Goal: Task Accomplishment & Management: Manage account settings

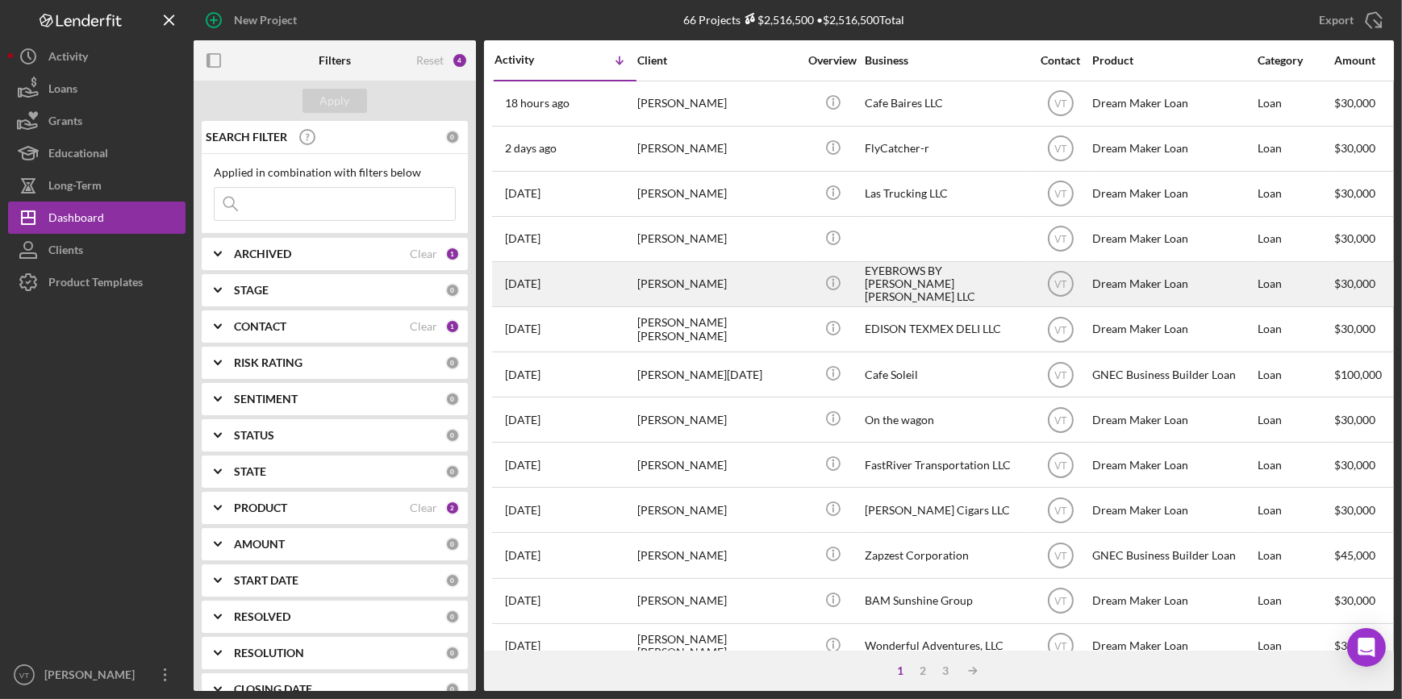
click at [732, 294] on div "[PERSON_NAME]" at bounding box center [717, 284] width 161 height 43
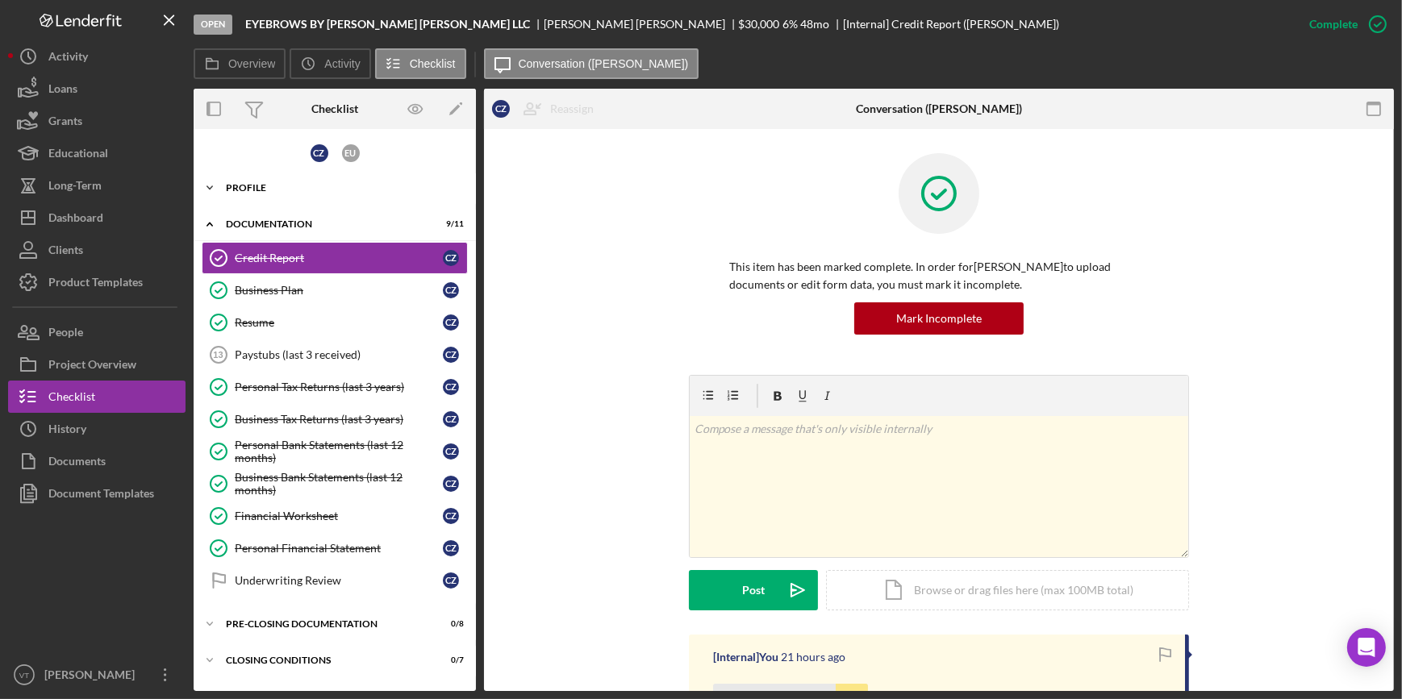
click at [222, 187] on icon "Icon/Expander" at bounding box center [210, 188] width 32 height 32
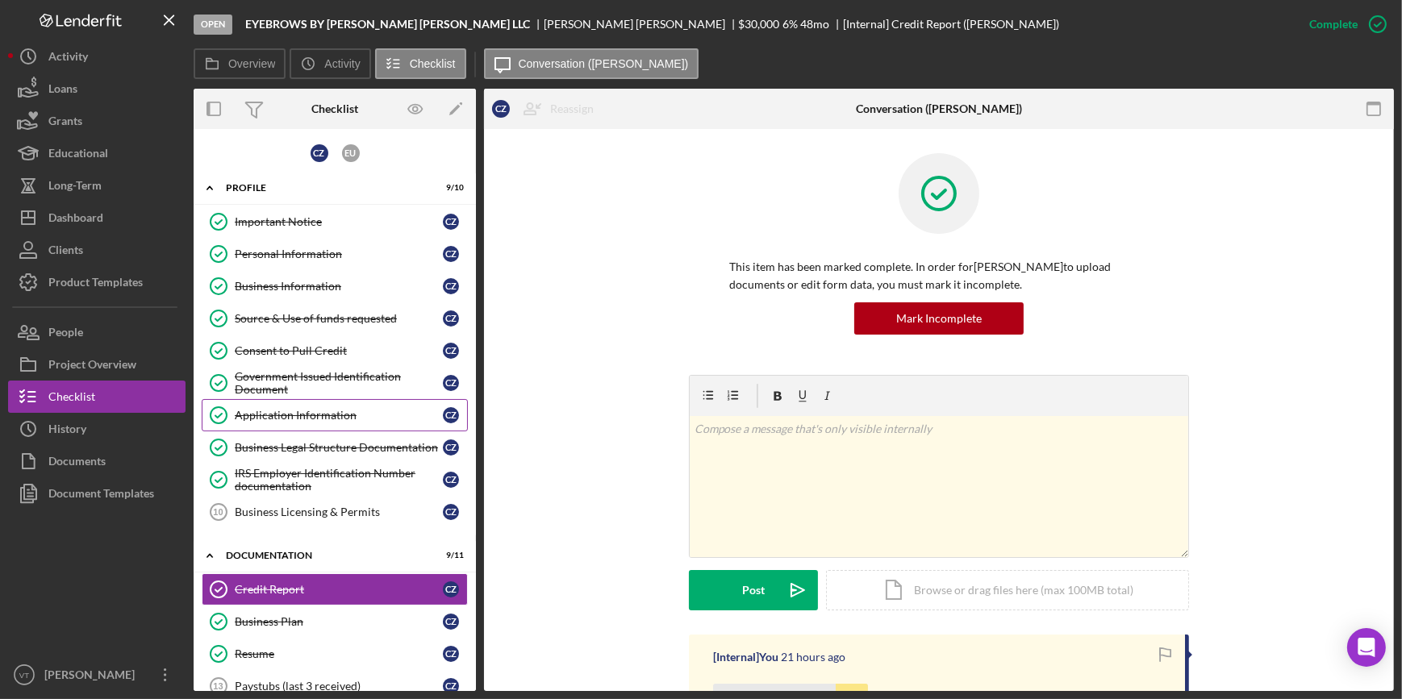
click at [302, 409] on div "Application Information" at bounding box center [339, 415] width 208 height 13
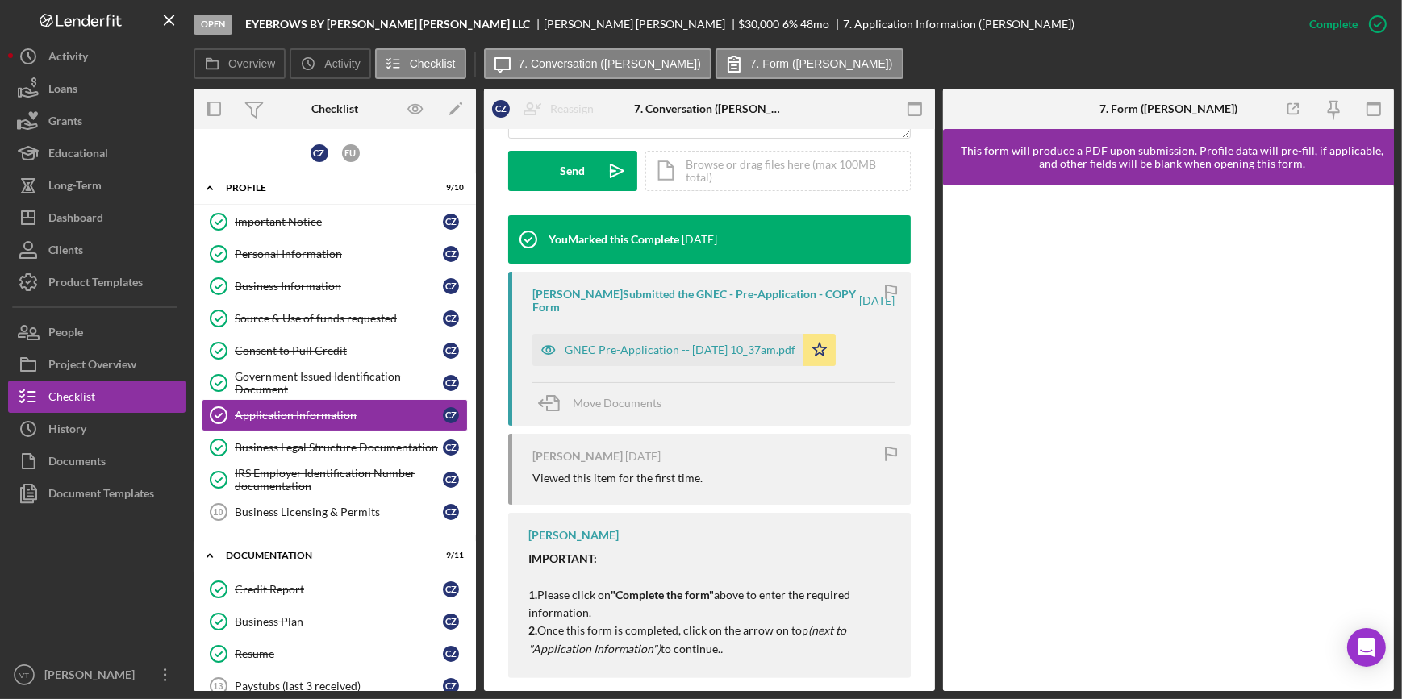
scroll to position [488, 0]
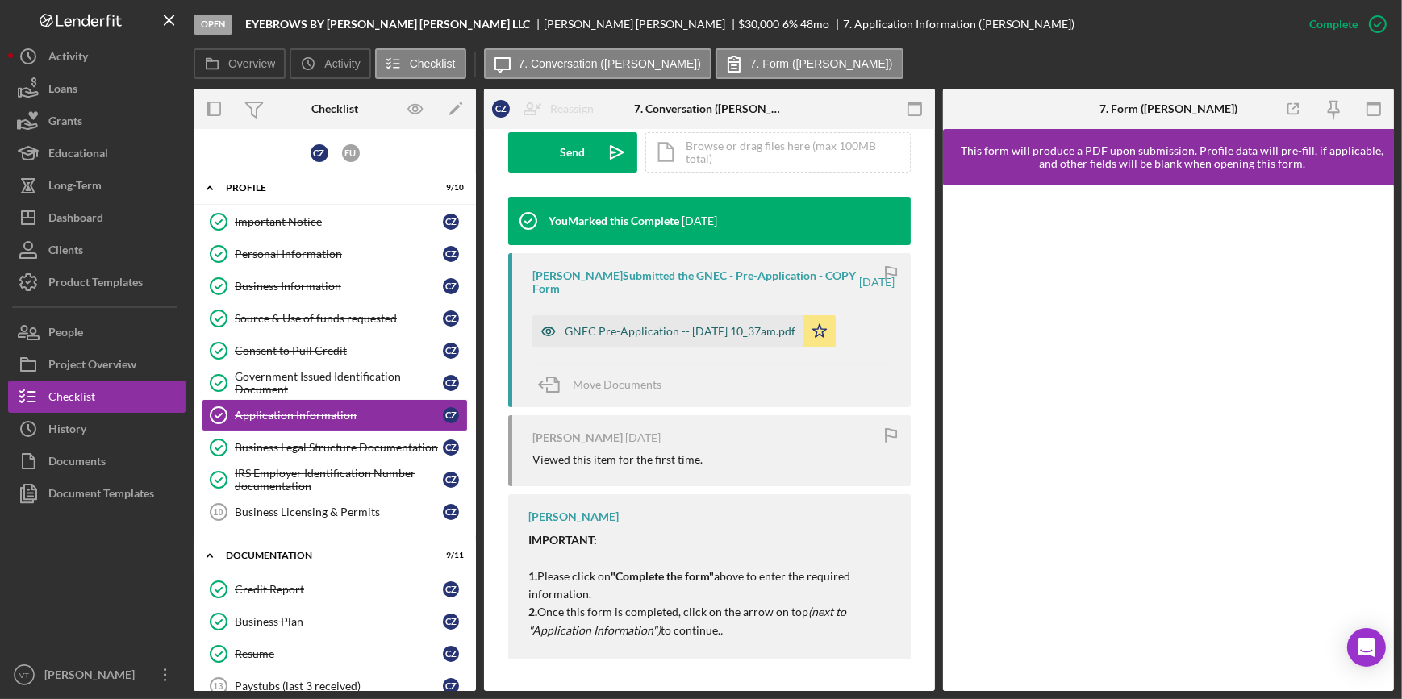
click at [657, 329] on div "GNEC Pre-Application -- 2025-09-30 10_37am.pdf" at bounding box center [680, 331] width 231 height 13
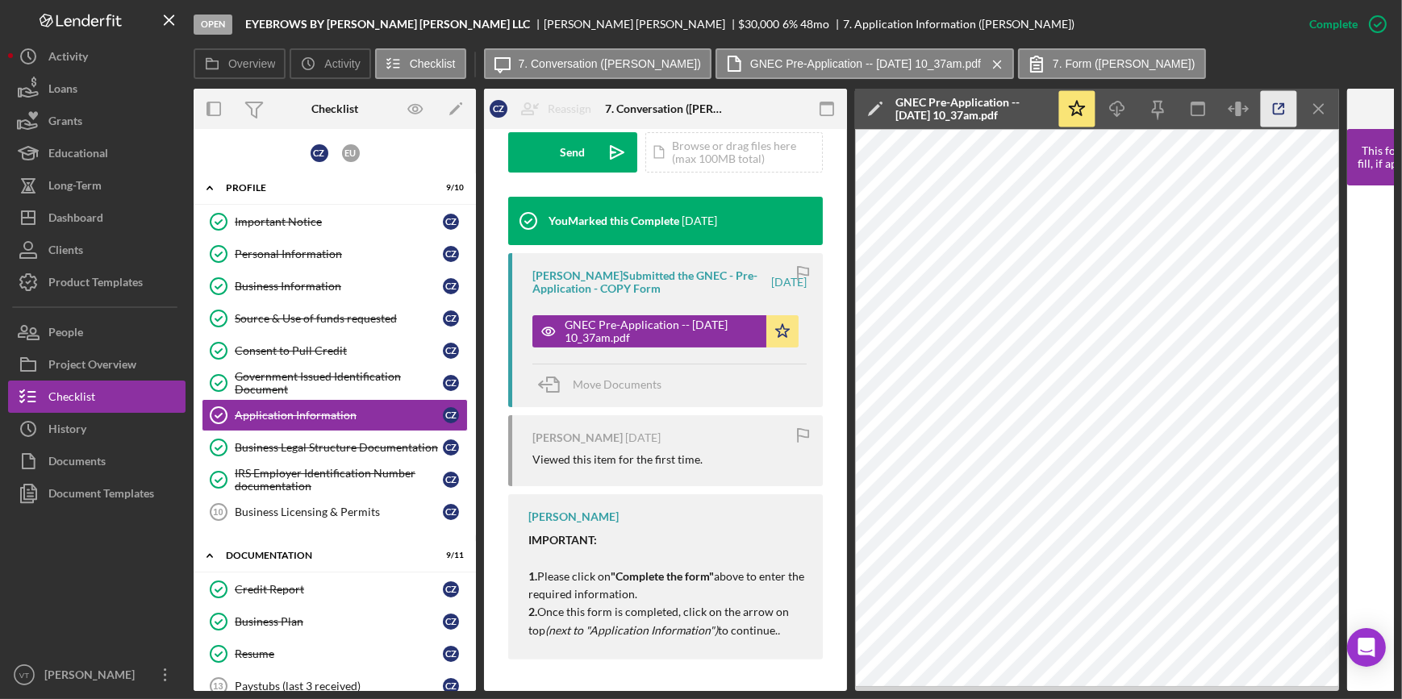
click at [1281, 102] on icon "button" at bounding box center [1279, 109] width 36 height 36
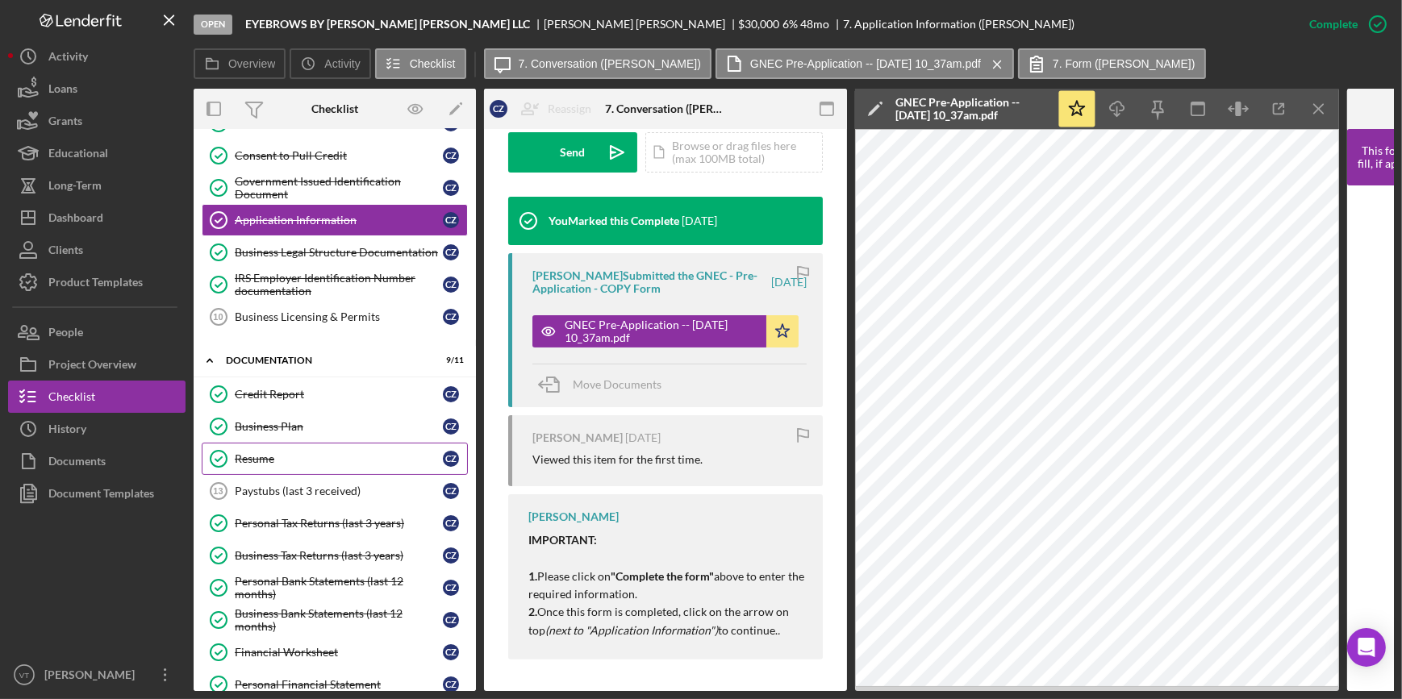
scroll to position [219, 0]
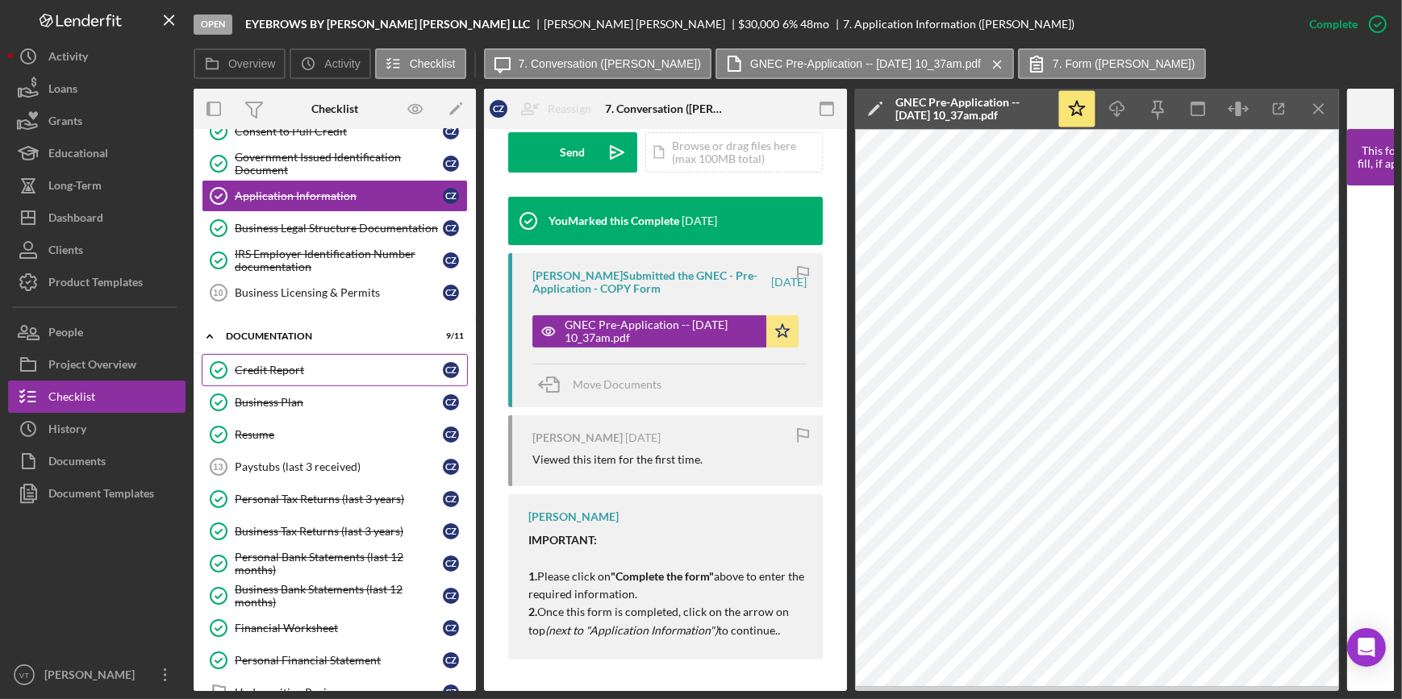
click at [256, 365] on div "Credit Report" at bounding box center [339, 370] width 208 height 13
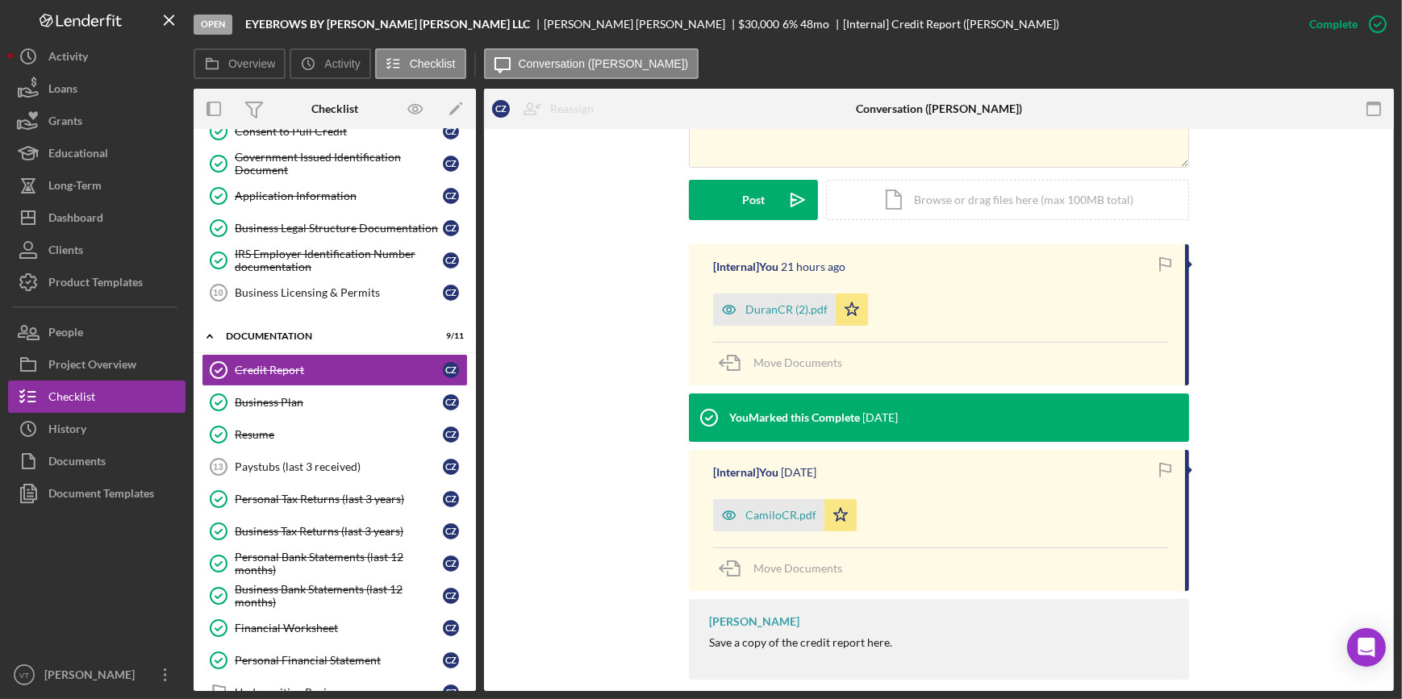
scroll to position [411, 0]
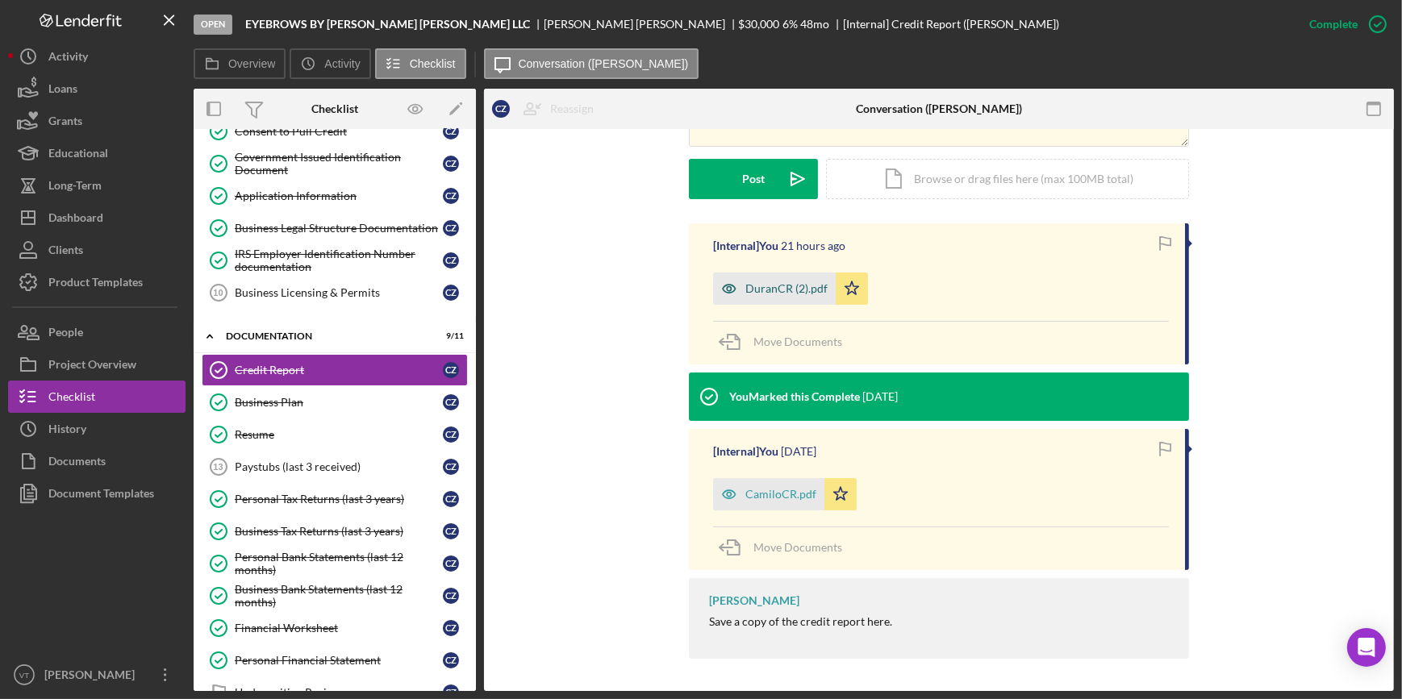
click at [769, 287] on div "DuranCR (2).pdf" at bounding box center [786, 288] width 82 height 13
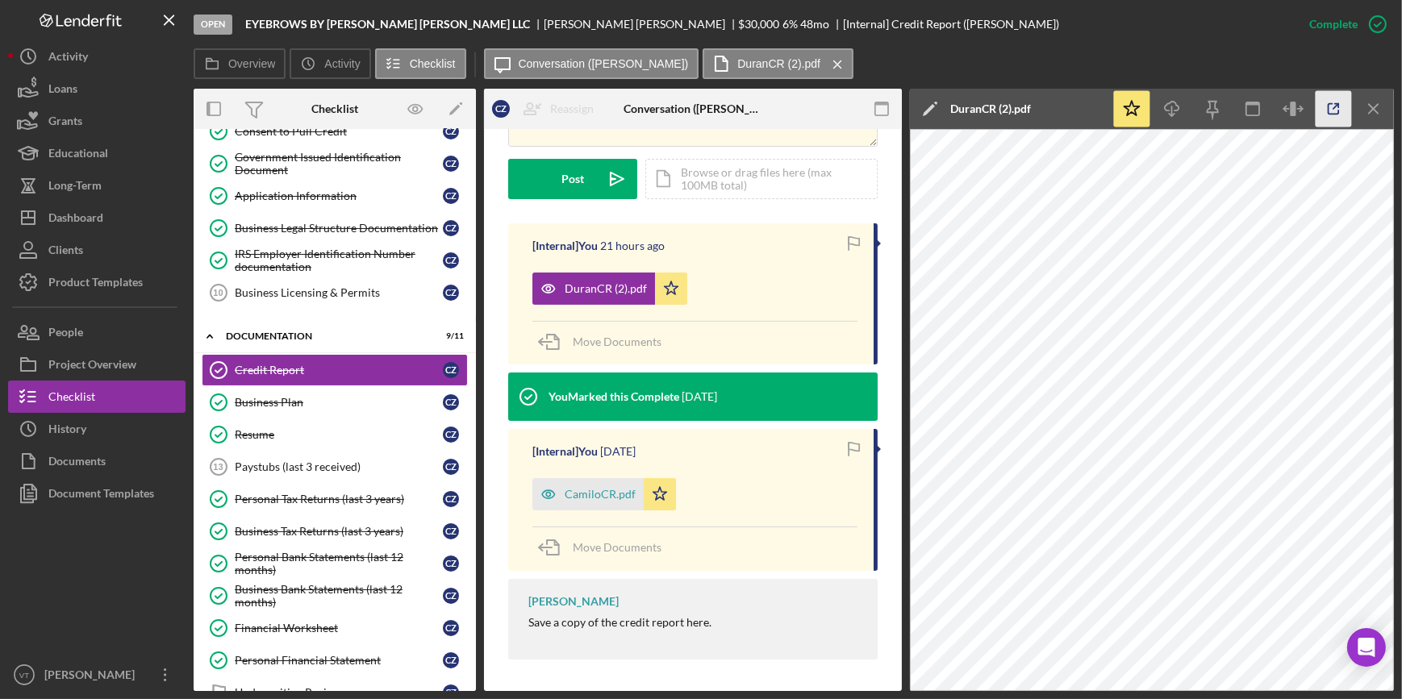
click at [1340, 107] on icon "button" at bounding box center [1333, 109] width 36 height 36
click at [594, 486] on div "CamiloCR.pdf" at bounding box center [587, 494] width 111 height 32
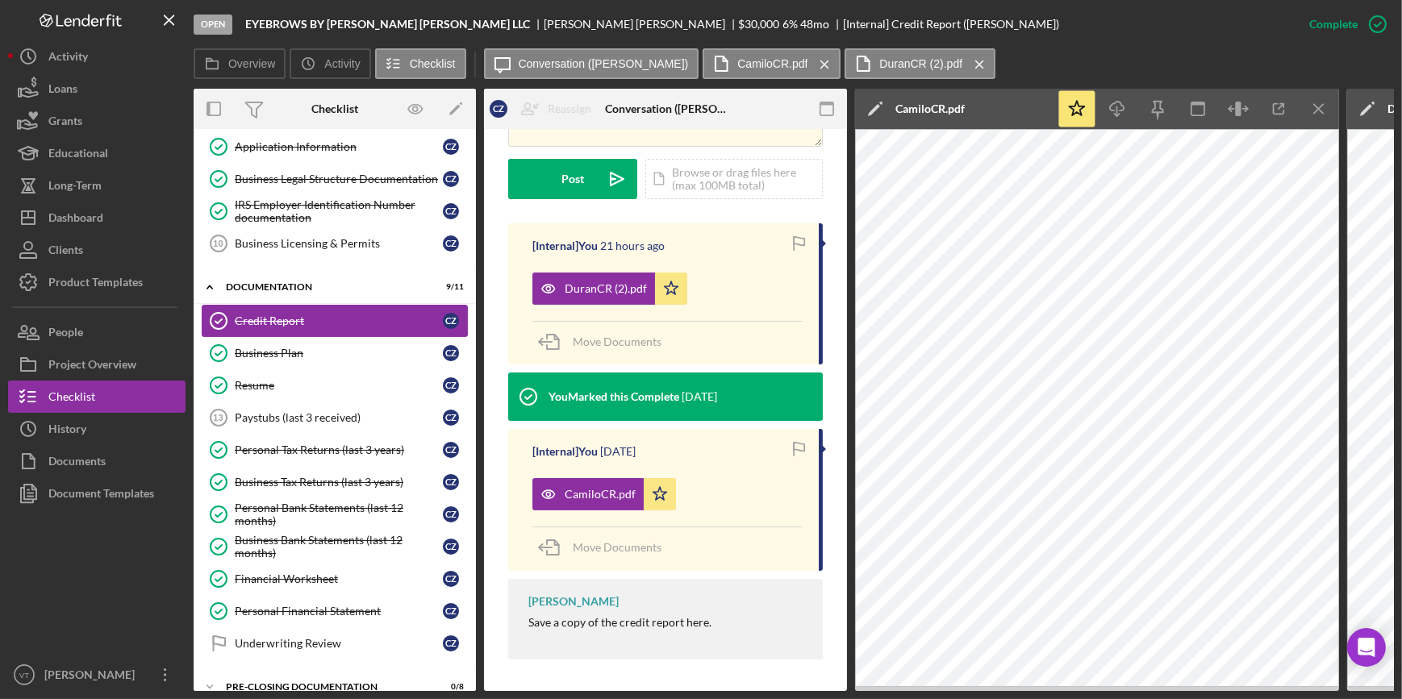
scroll to position [326, 0]
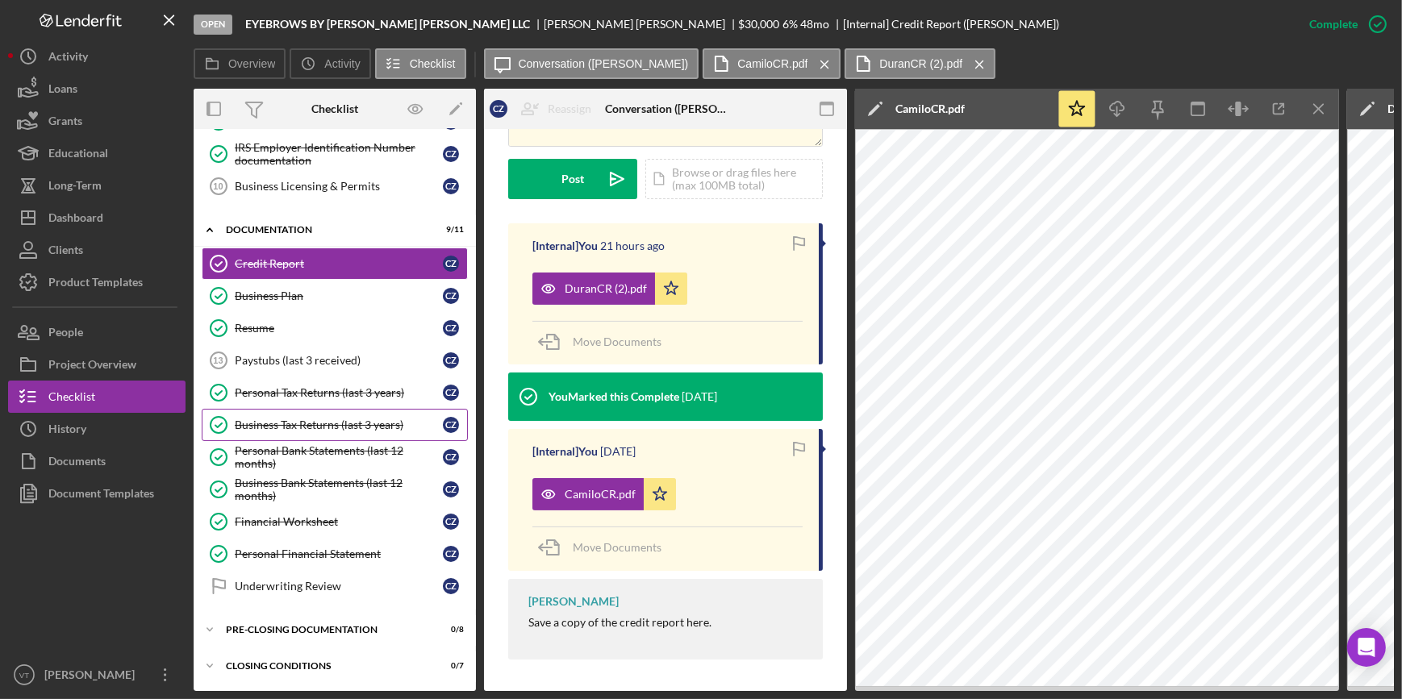
click at [303, 420] on div "Business Tax Returns (last 3 years)" at bounding box center [339, 425] width 208 height 13
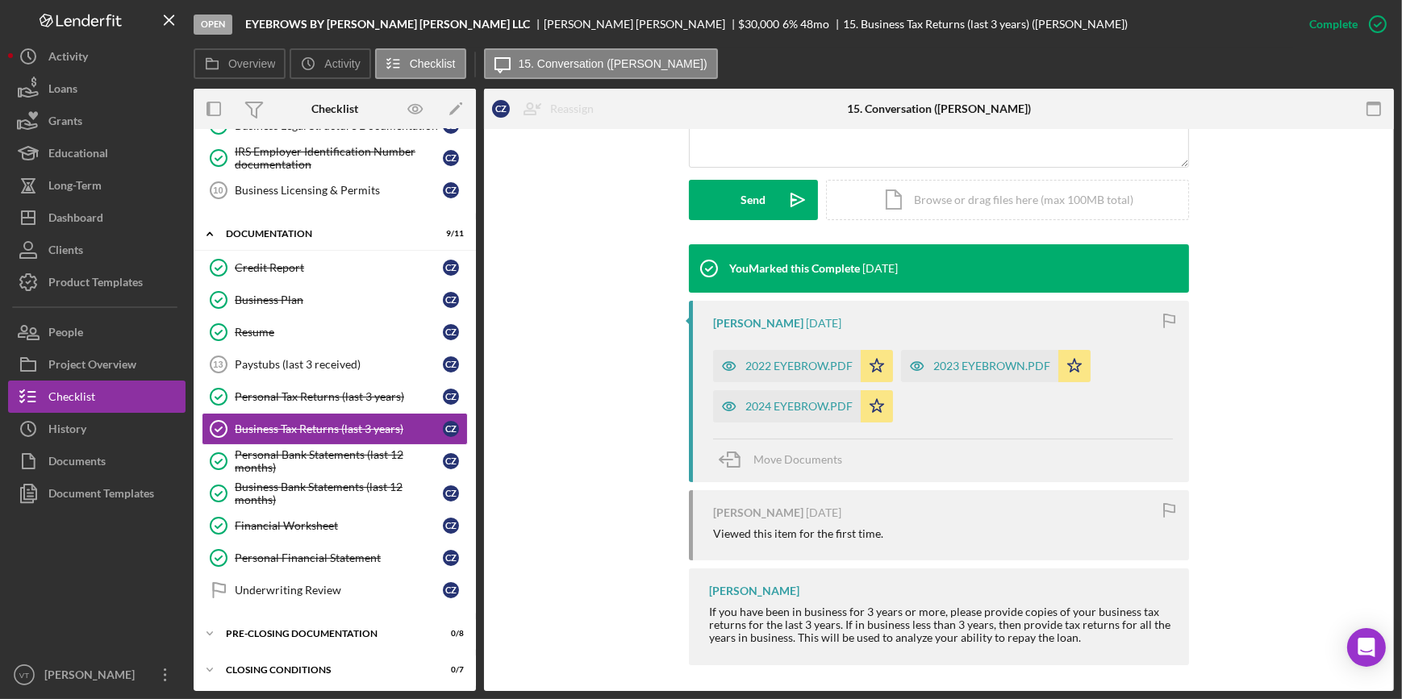
scroll to position [427, 0]
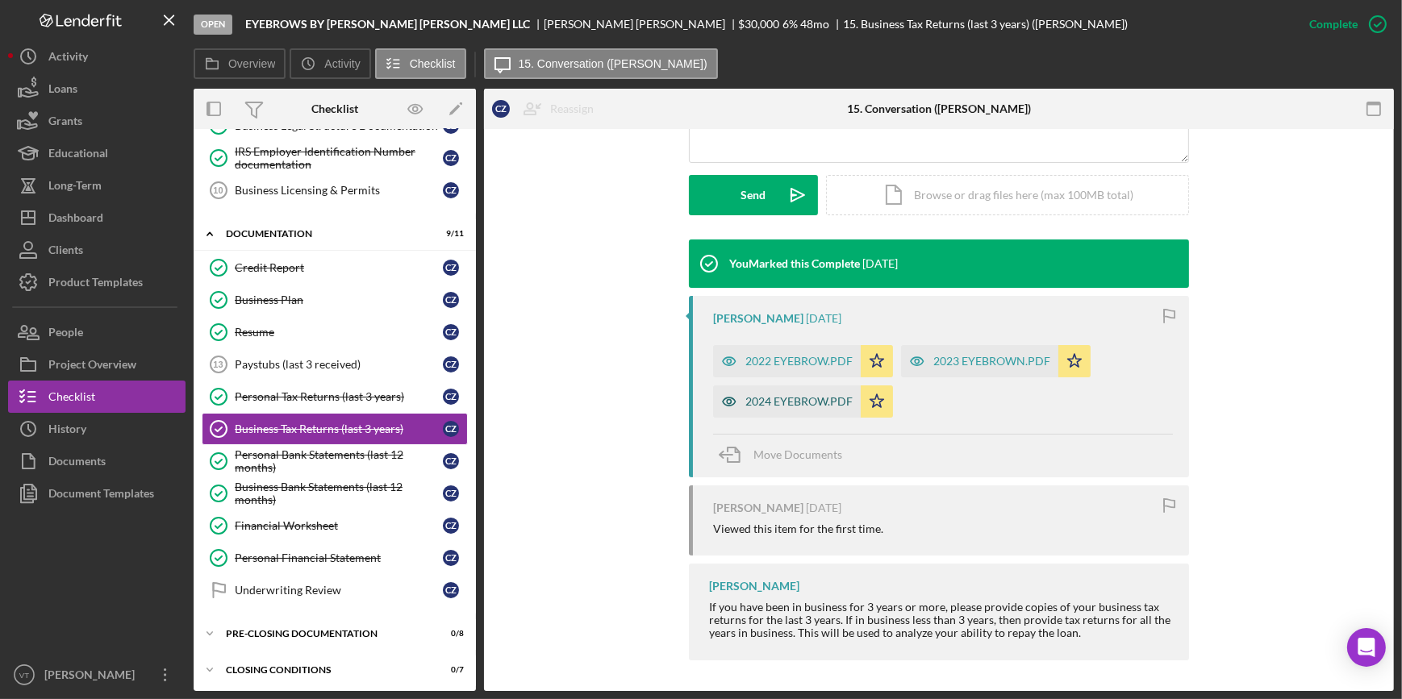
click at [790, 398] on div "2024 EYEBROW.PDF" at bounding box center [798, 401] width 107 height 13
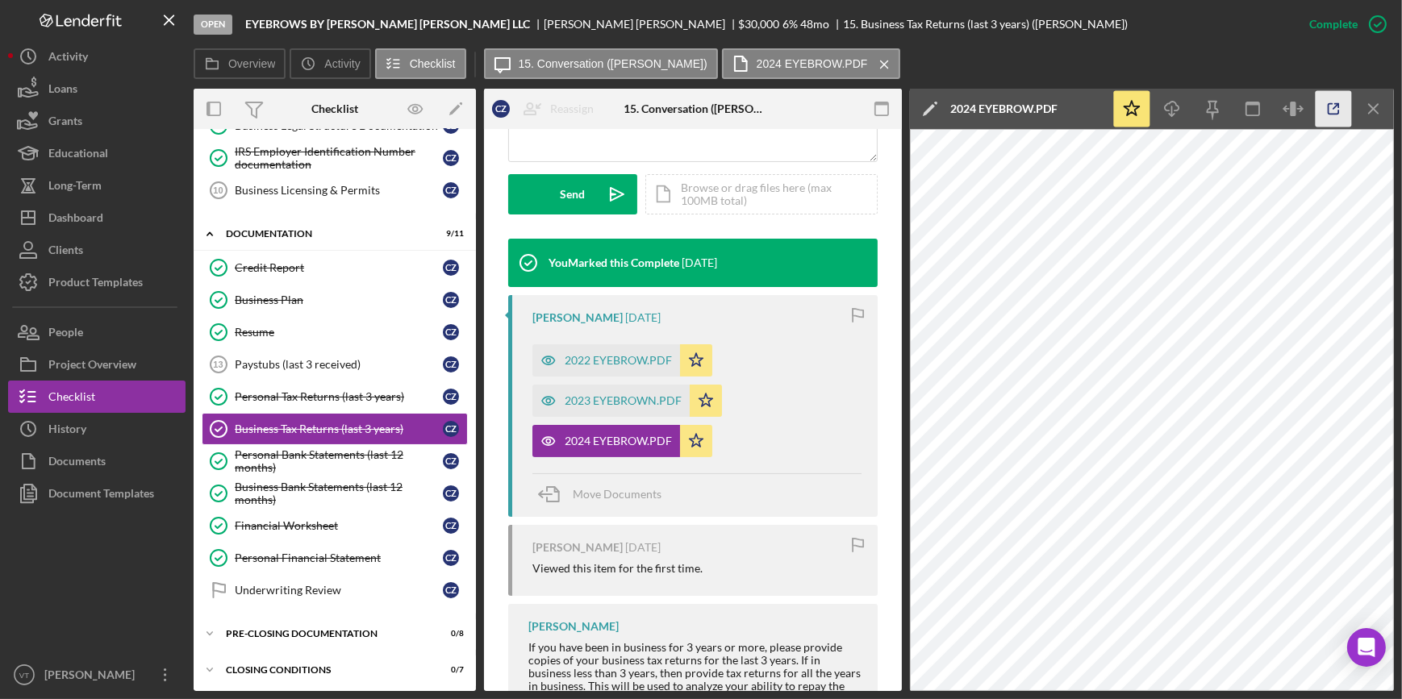
click at [1347, 111] on icon "button" at bounding box center [1333, 109] width 36 height 36
click at [305, 494] on div "Business Bank Statements (last 12 months)" at bounding box center [339, 494] width 208 height 26
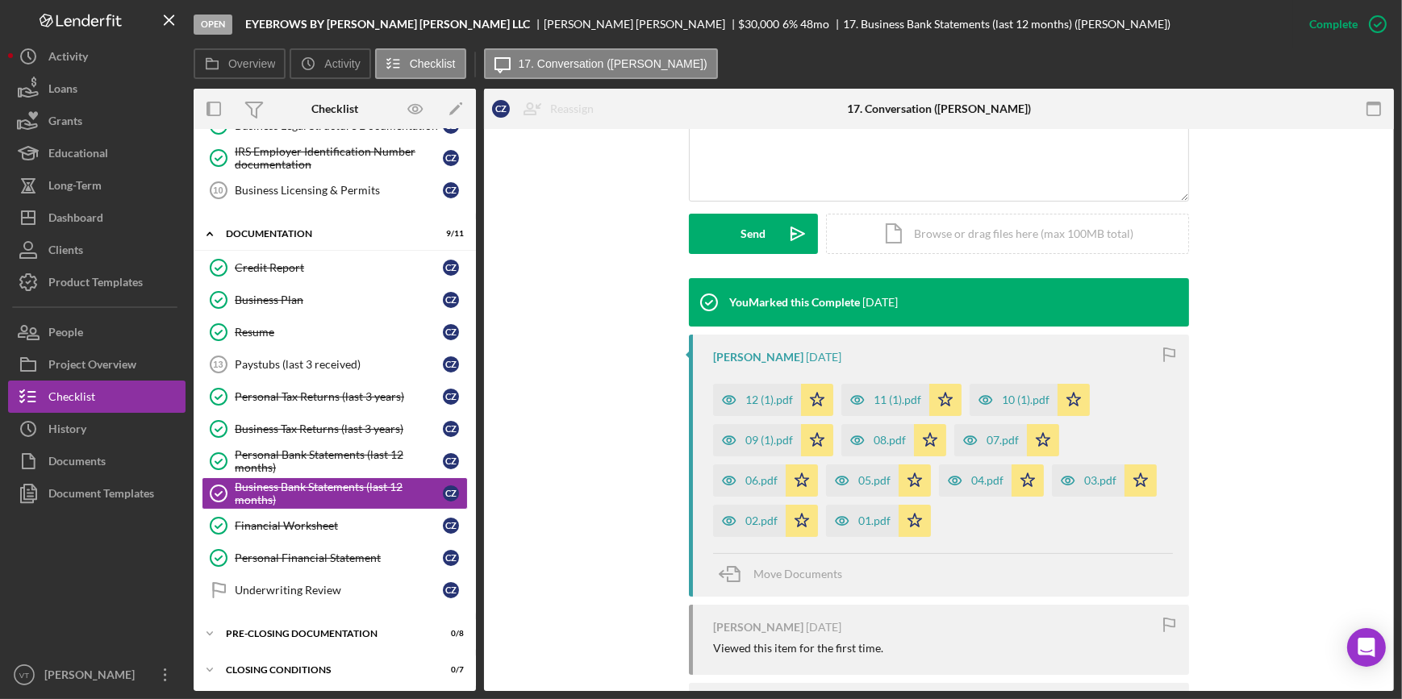
scroll to position [508, 0]
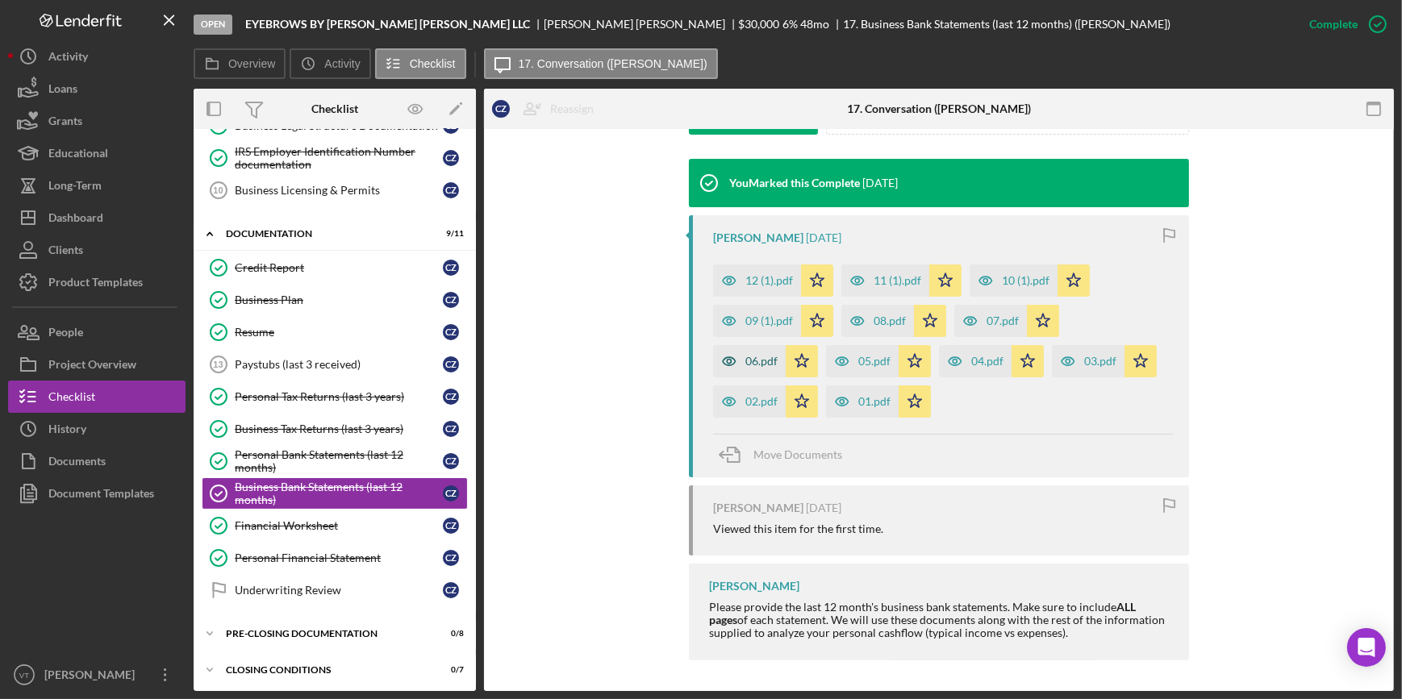
click at [753, 362] on div "06.pdf" at bounding box center [761, 361] width 32 height 13
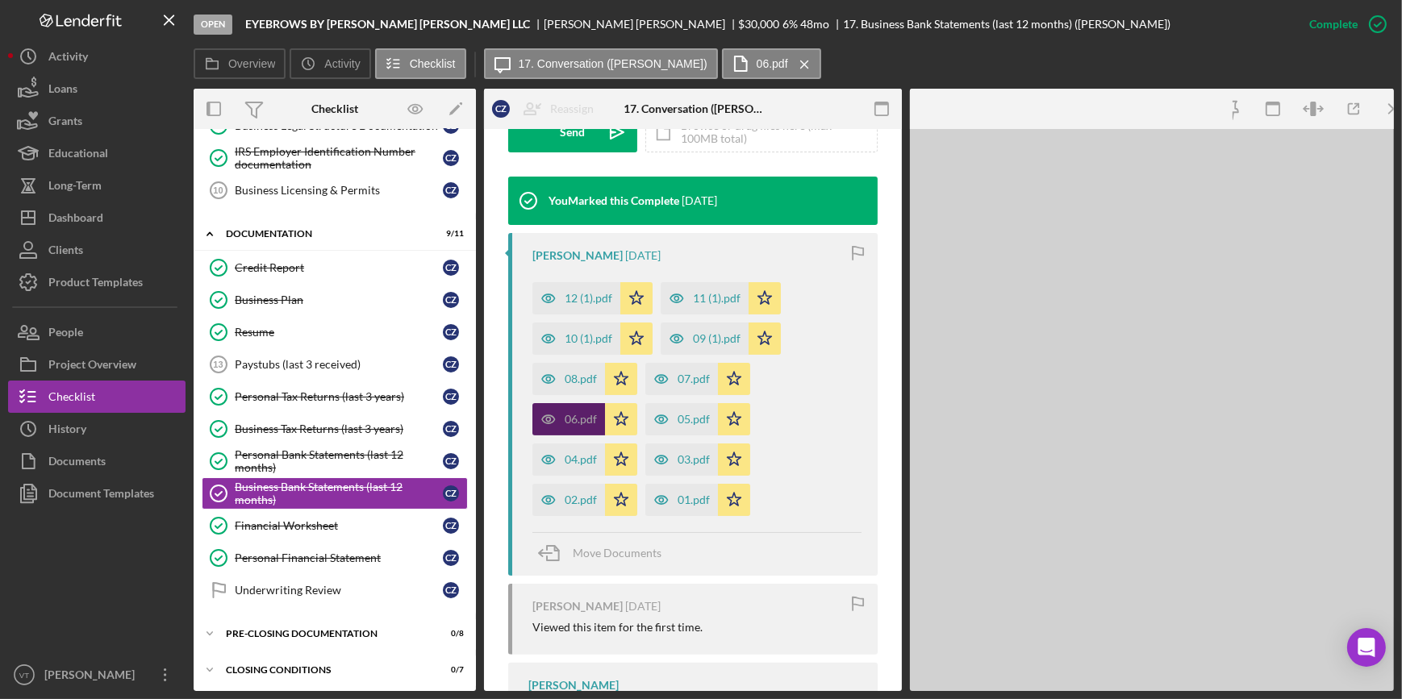
scroll to position [527, 0]
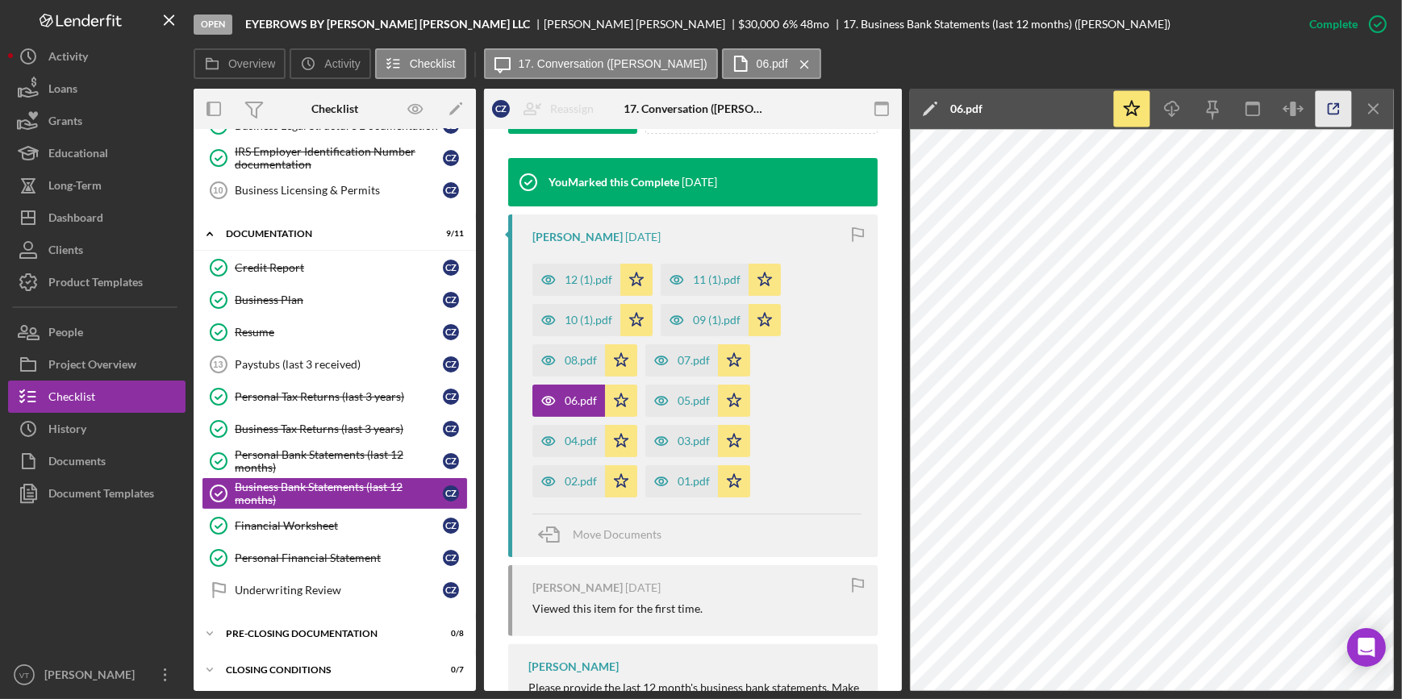
click at [1339, 108] on icon "button" at bounding box center [1333, 109] width 36 height 36
click at [102, 221] on div "Dashboard" at bounding box center [75, 220] width 55 height 36
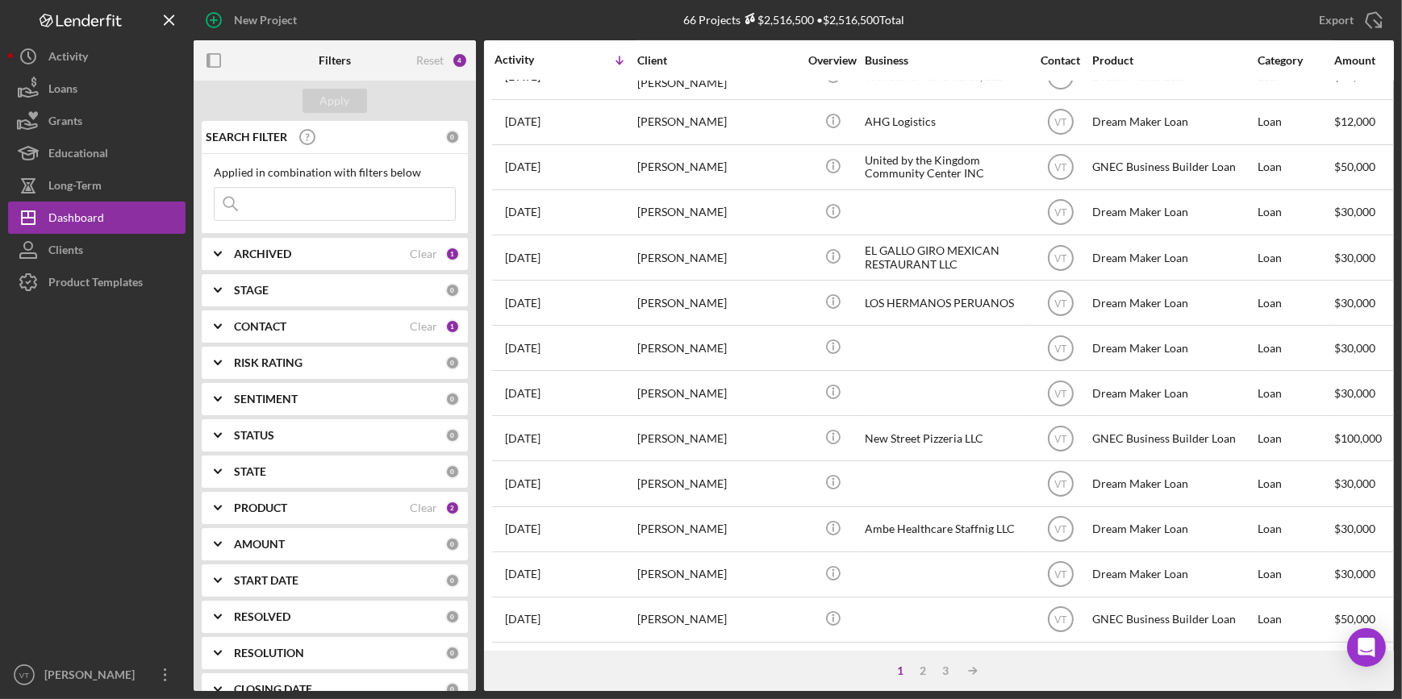
scroll to position [583, 0]
click at [947, 668] on div "3" at bounding box center [945, 671] width 23 height 13
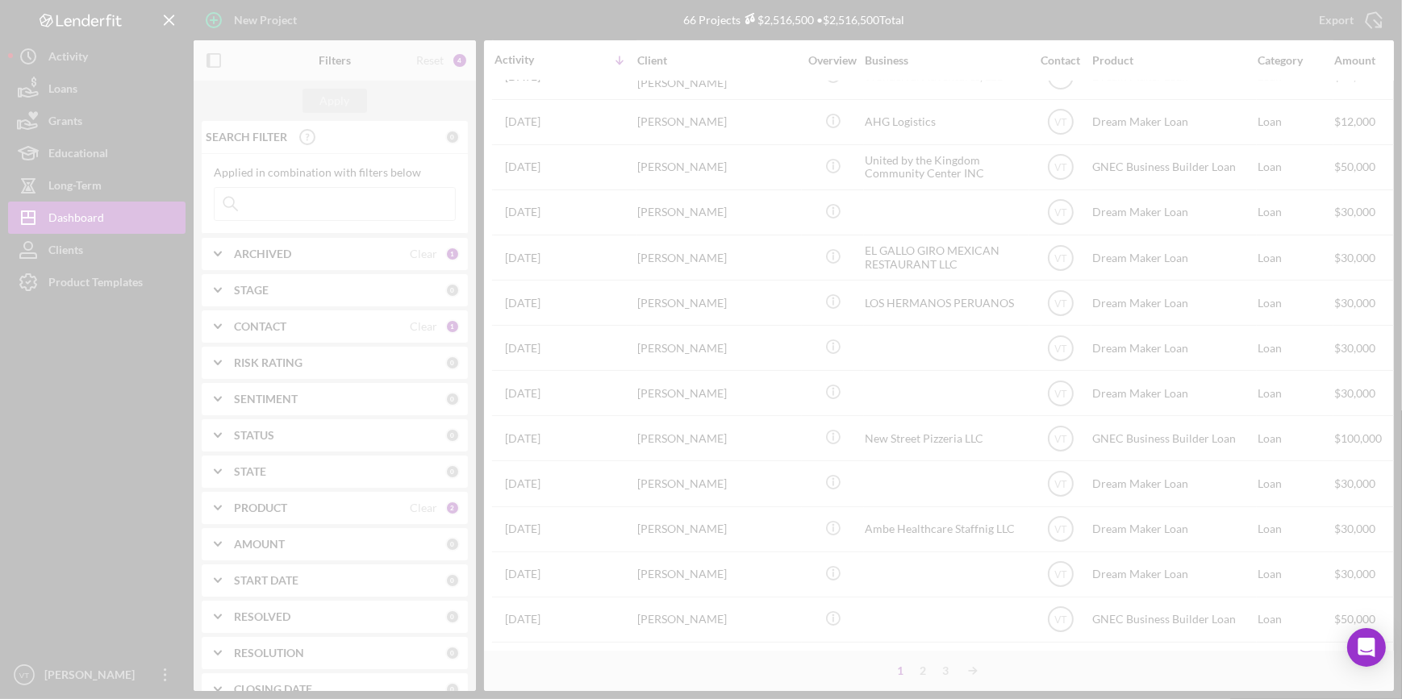
scroll to position [175, 0]
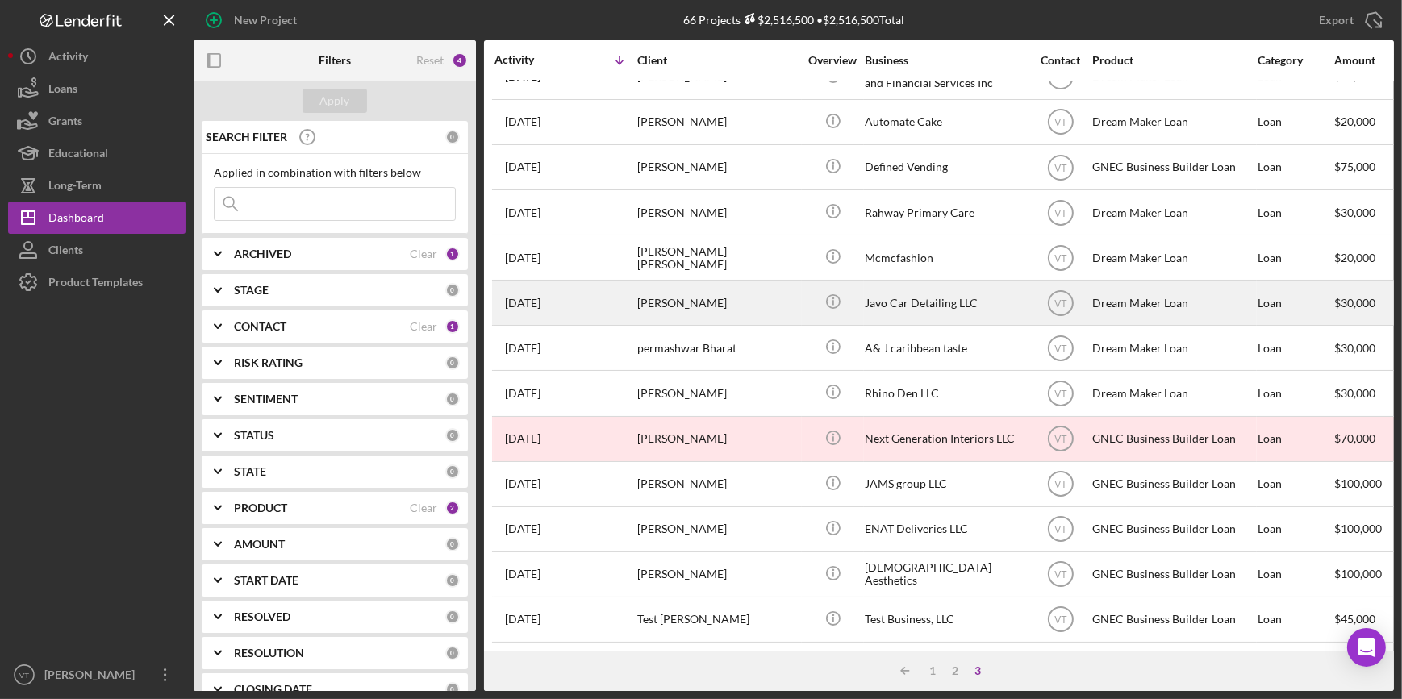
click at [714, 296] on div "Javier Ordonez" at bounding box center [717, 302] width 161 height 43
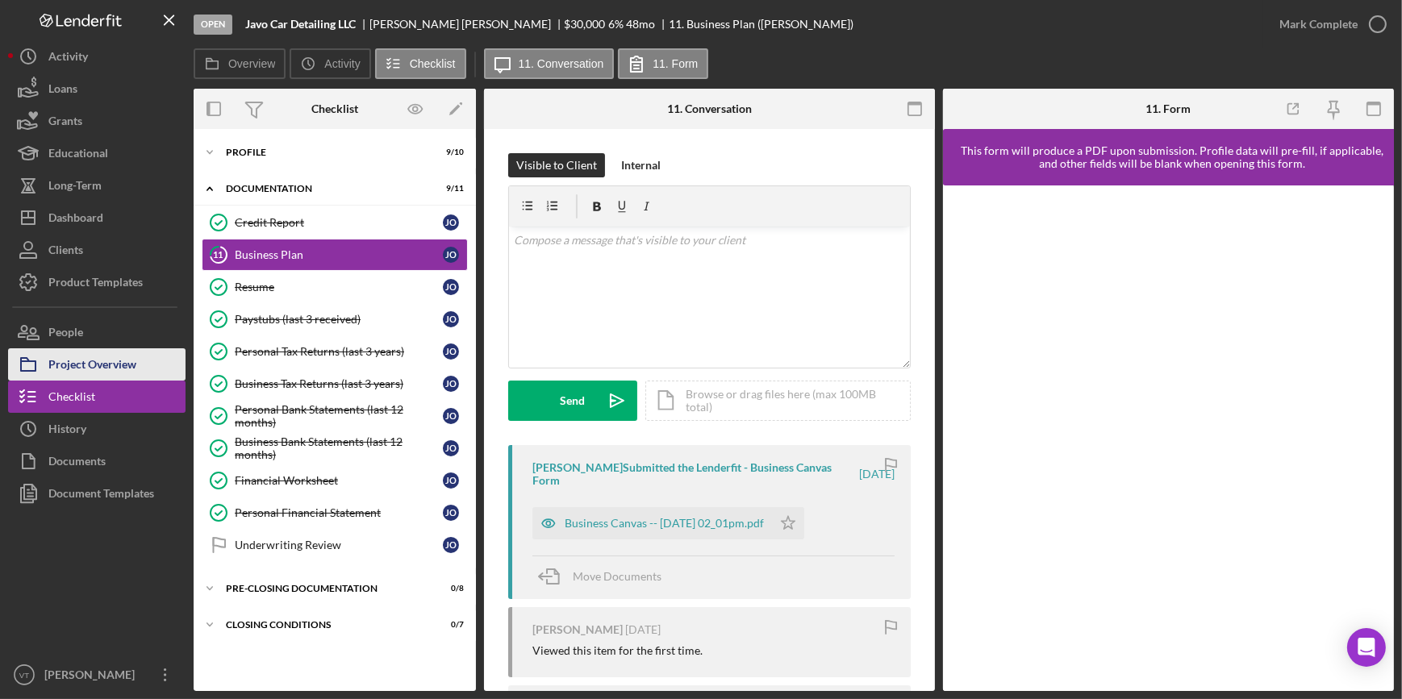
click at [100, 366] on div "Project Overview" at bounding box center [92, 366] width 88 height 36
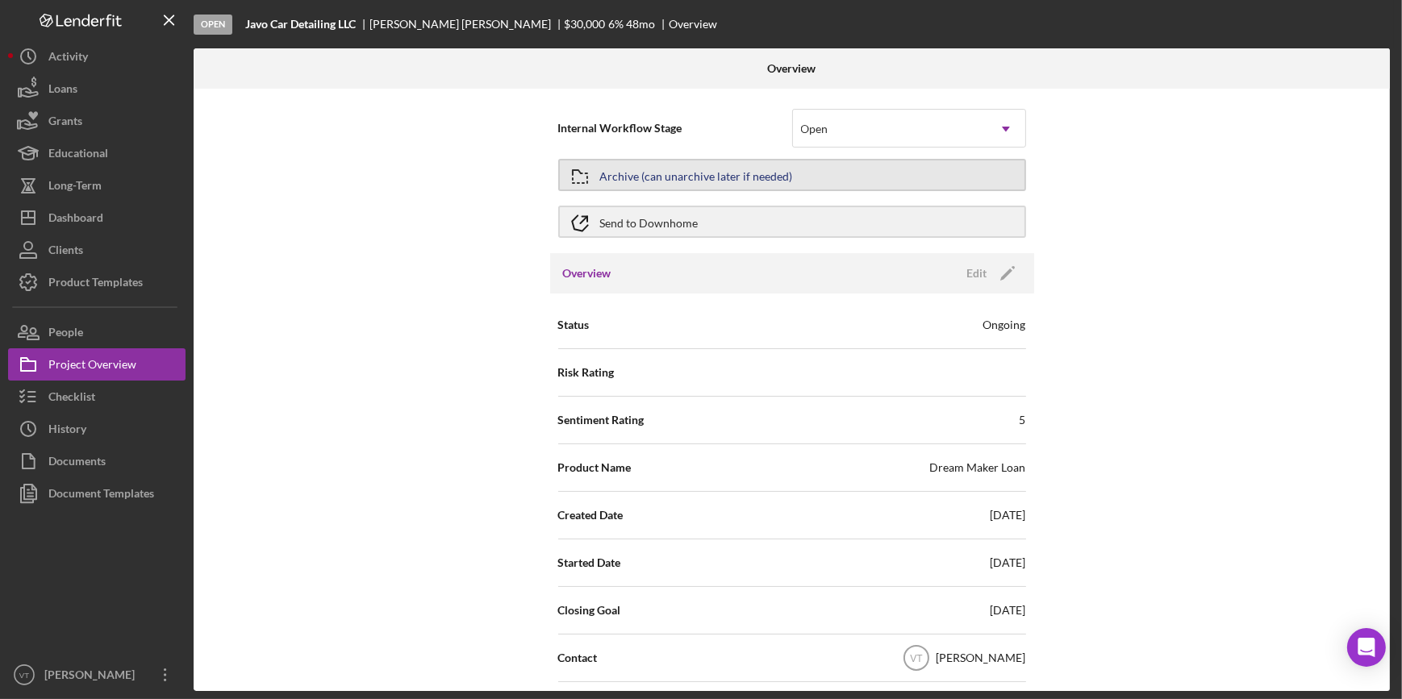
click at [773, 170] on div "Archive (can unarchive later if needed)" at bounding box center [696, 175] width 193 height 29
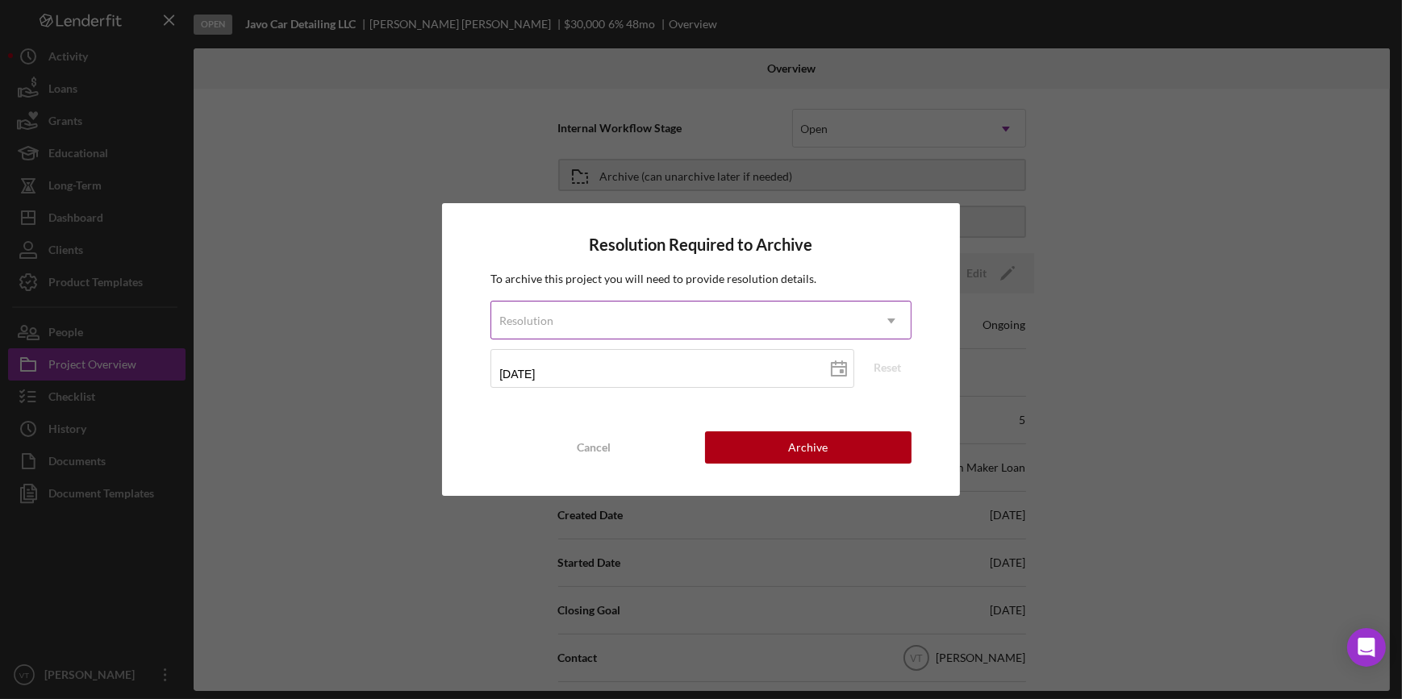
click at [867, 309] on div "Resolution" at bounding box center [681, 320] width 380 height 37
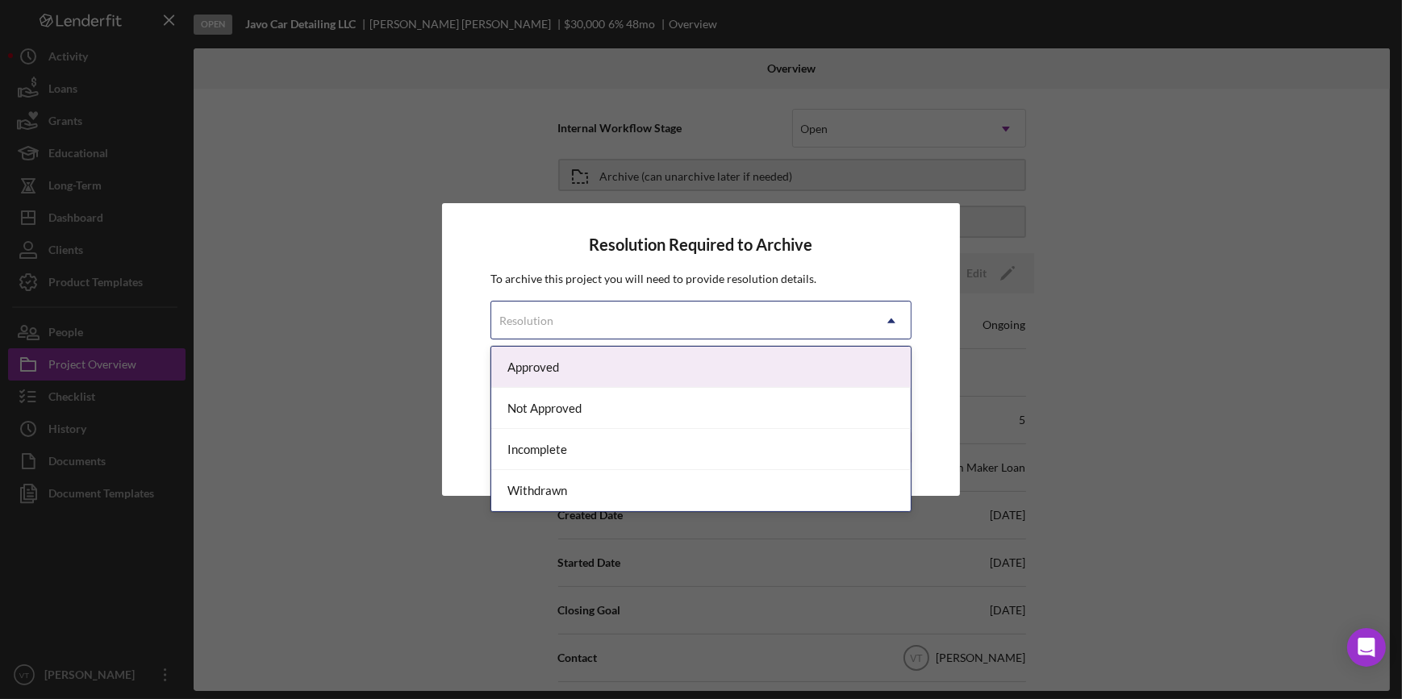
click at [793, 355] on div "Approved" at bounding box center [700, 367] width 419 height 41
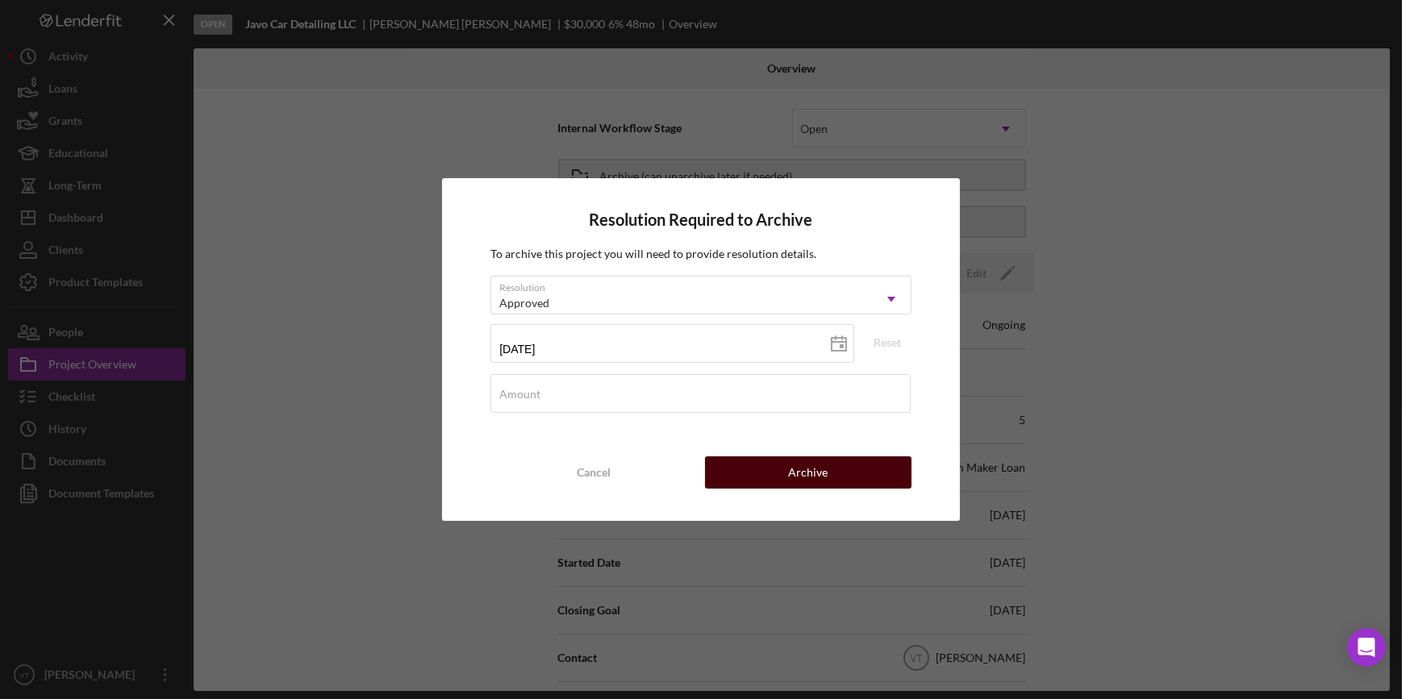
click at [782, 478] on button "Archive" at bounding box center [808, 473] width 206 height 32
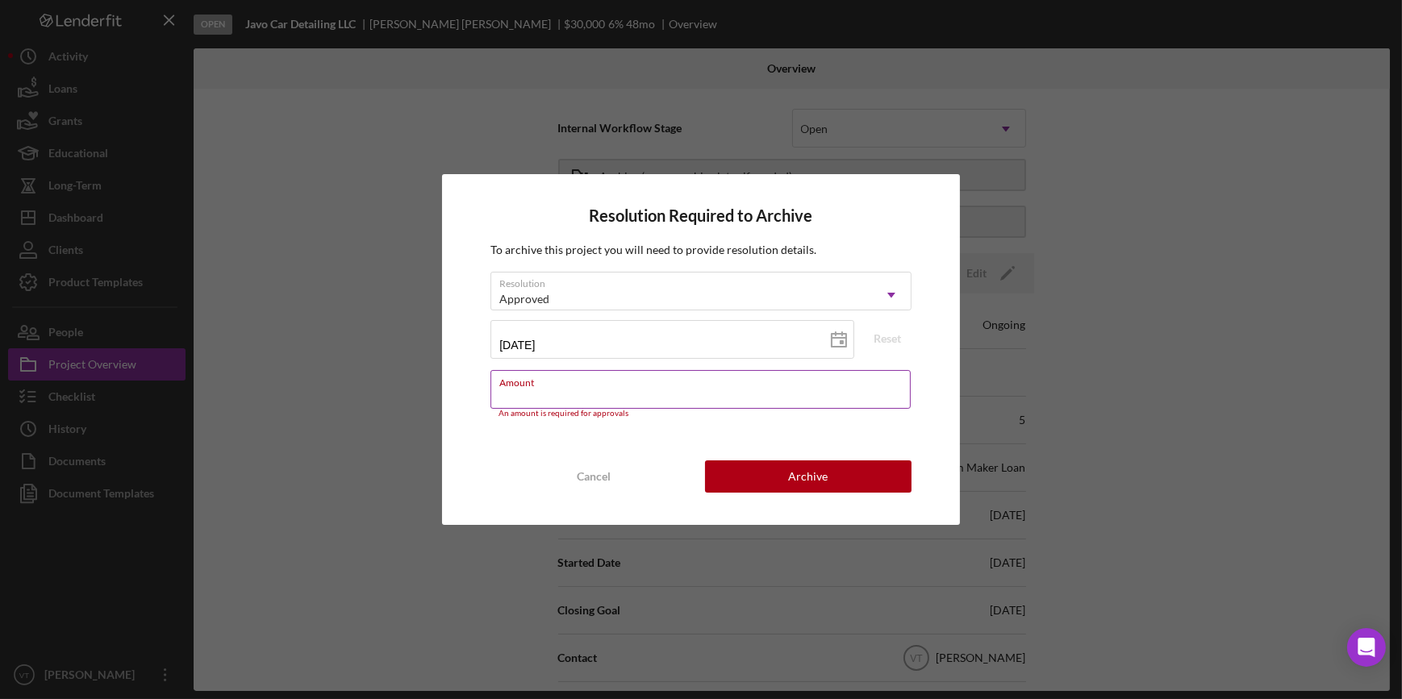
click at [725, 392] on input "Amount" at bounding box center [699, 389] width 419 height 39
type input "$30,000"
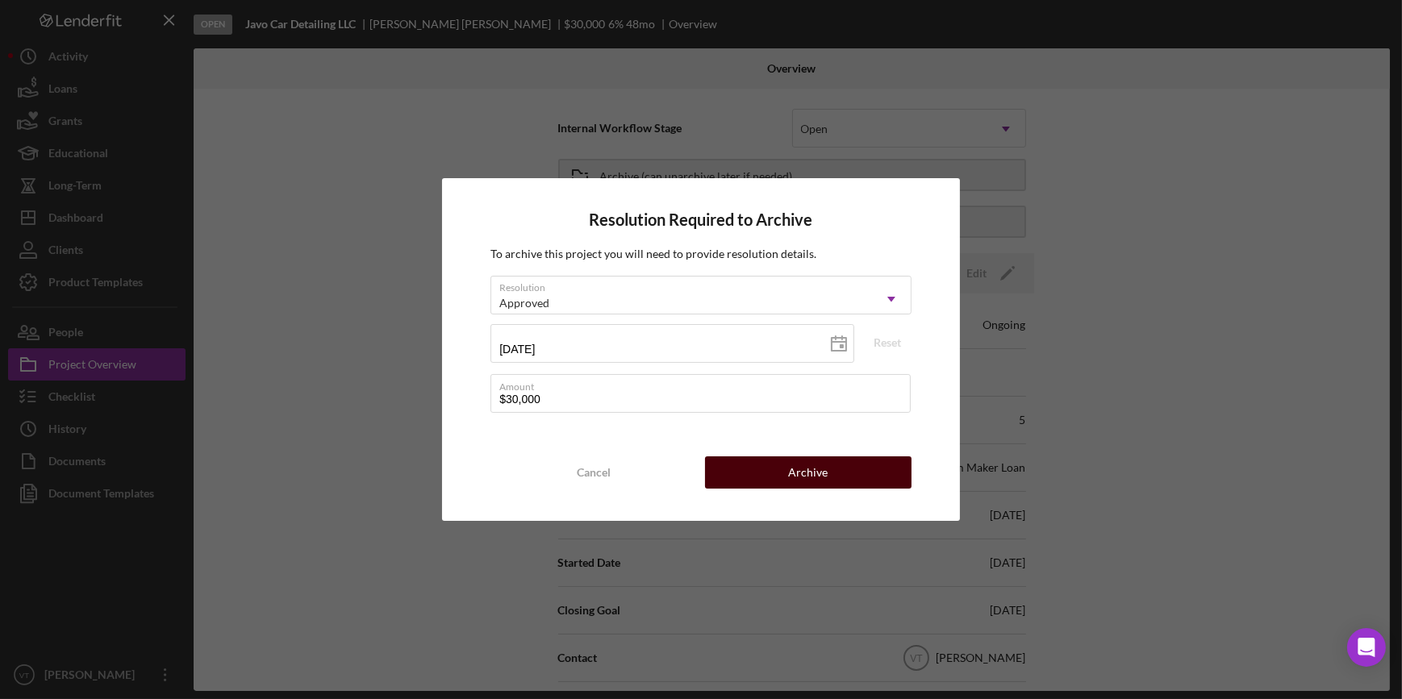
click at [861, 485] on button "Archive" at bounding box center [808, 473] width 206 height 32
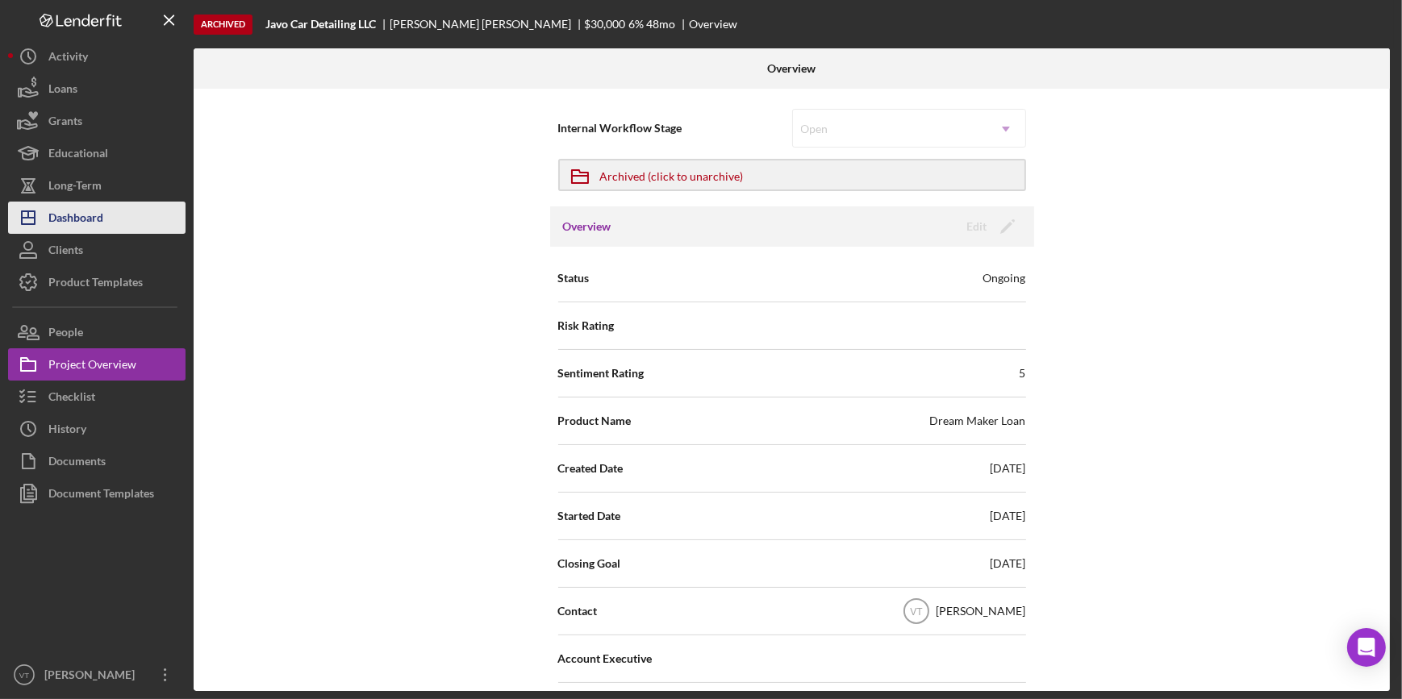
click at [122, 206] on button "Icon/Dashboard Dashboard" at bounding box center [96, 218] width 177 height 32
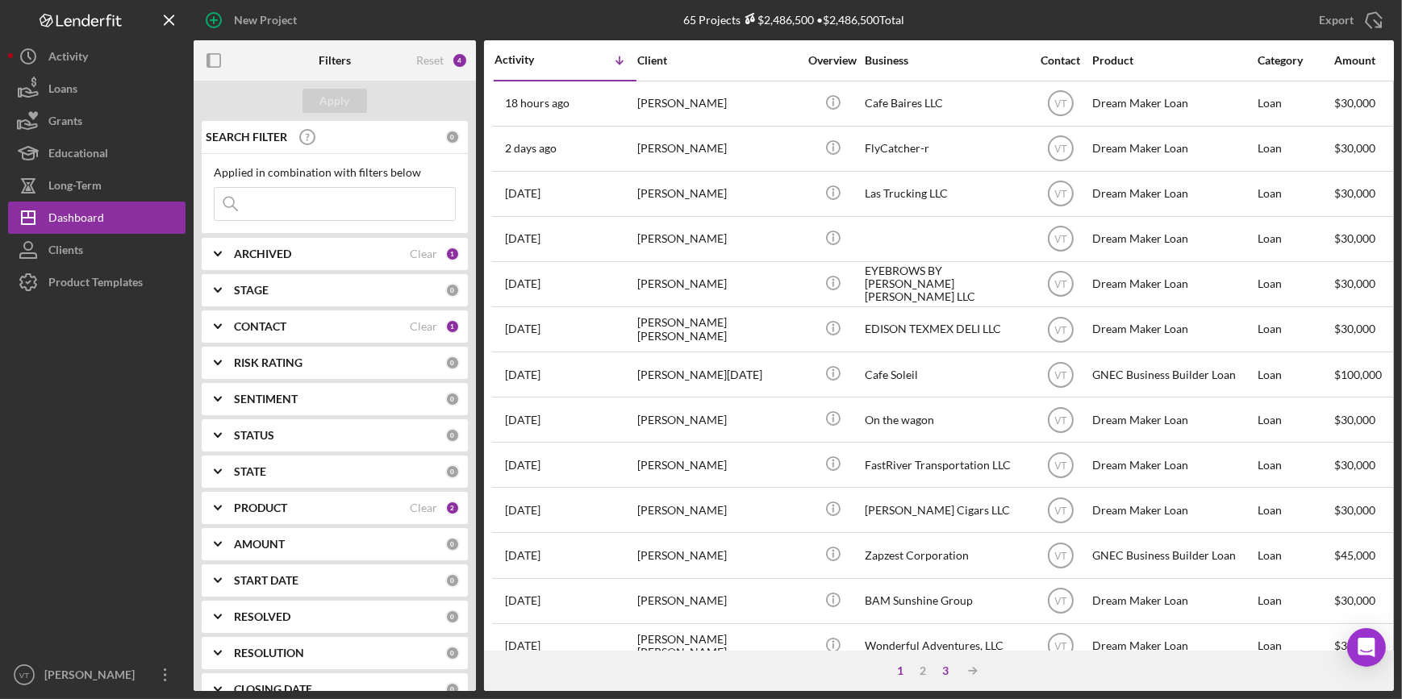
click at [945, 667] on div "3" at bounding box center [945, 671] width 23 height 13
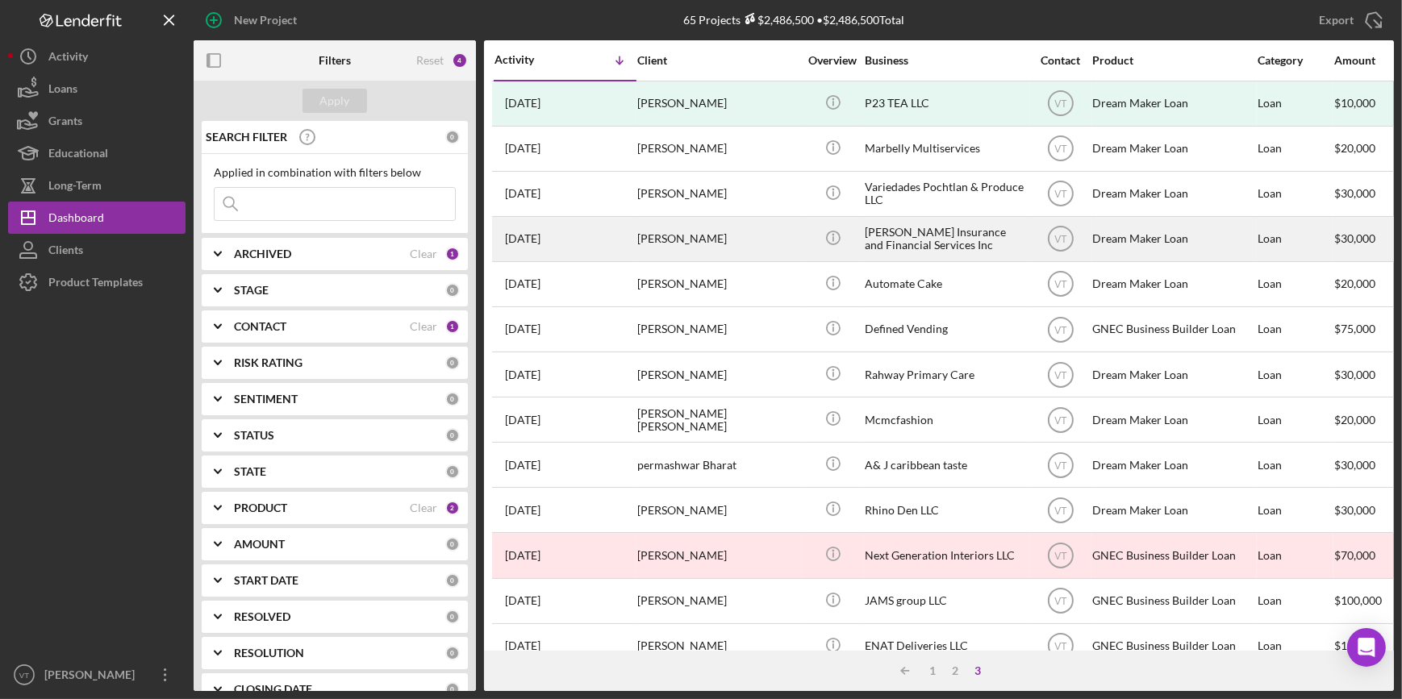
click at [758, 229] on div "Thomas Woods" at bounding box center [717, 239] width 161 height 43
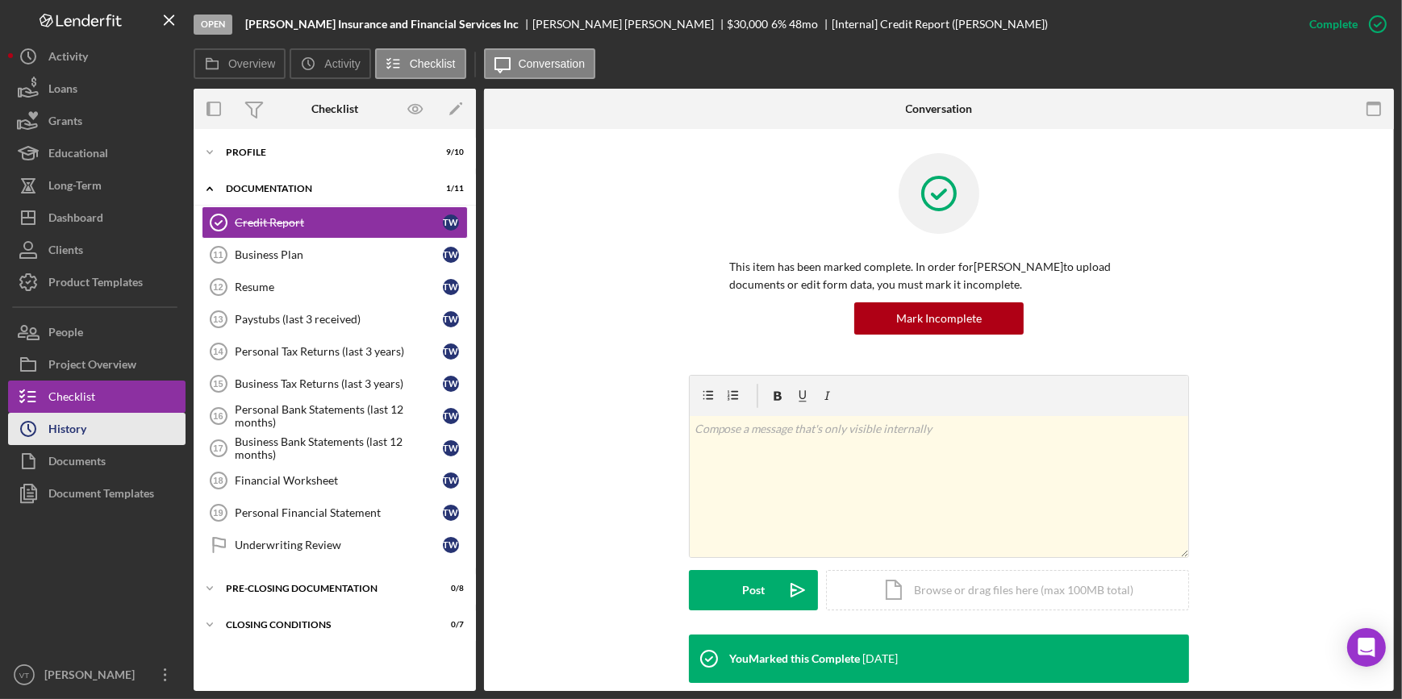
click at [162, 421] on button "Icon/History History" at bounding box center [96, 429] width 177 height 32
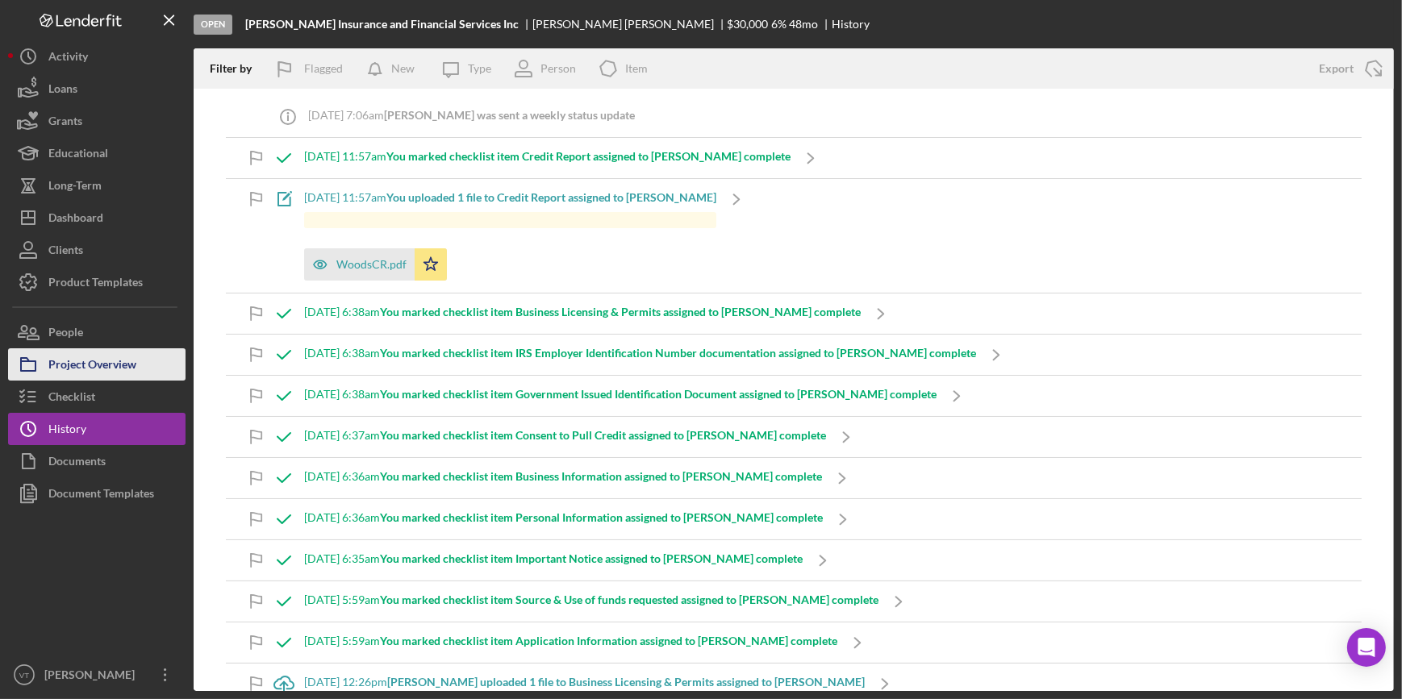
click at [157, 357] on button "Project Overview" at bounding box center [96, 364] width 177 height 32
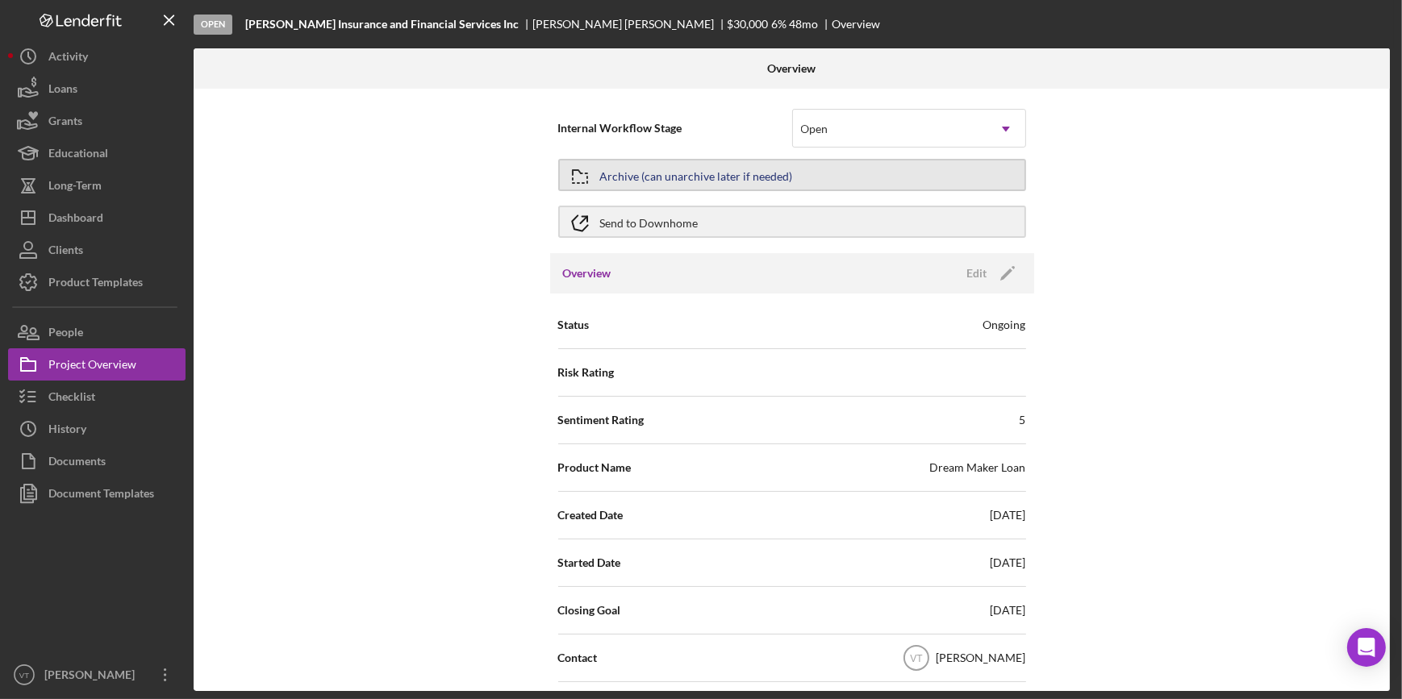
click at [733, 167] on div "Archive (can unarchive later if needed)" at bounding box center [696, 175] width 193 height 29
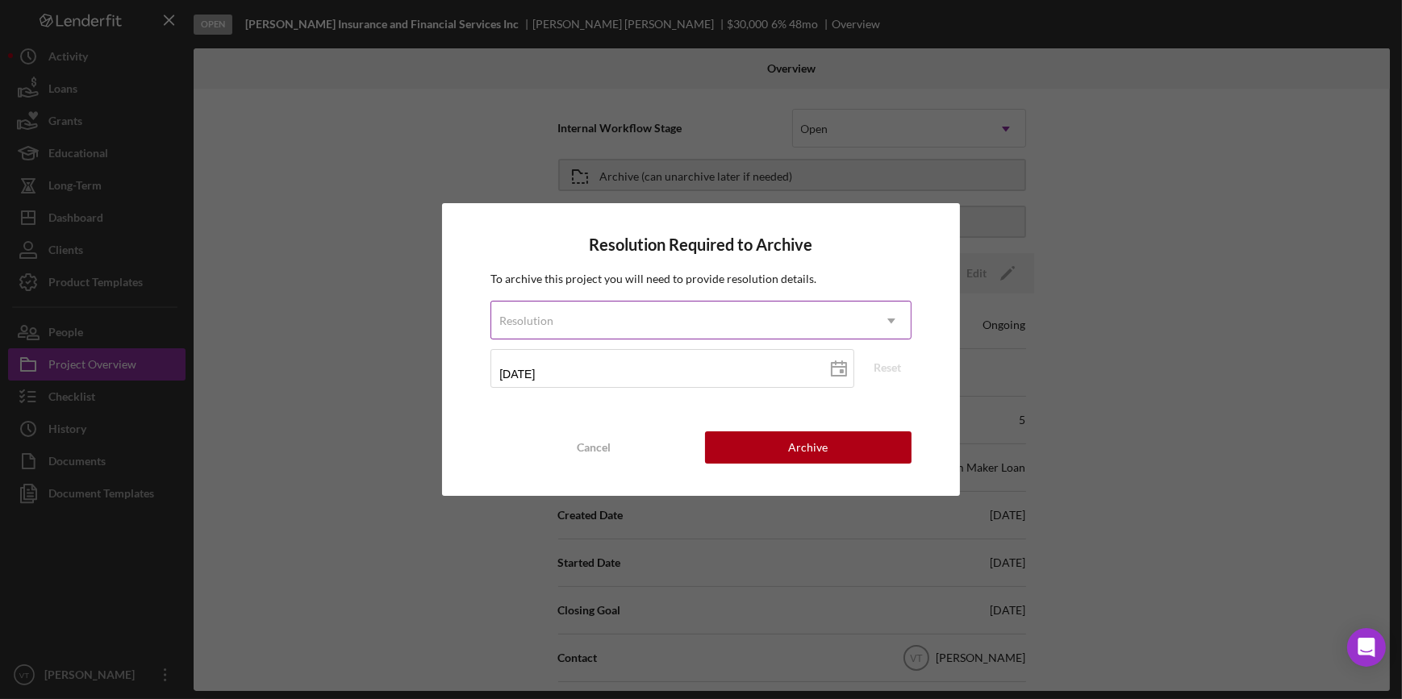
click at [856, 313] on div "Resolution" at bounding box center [681, 320] width 380 height 37
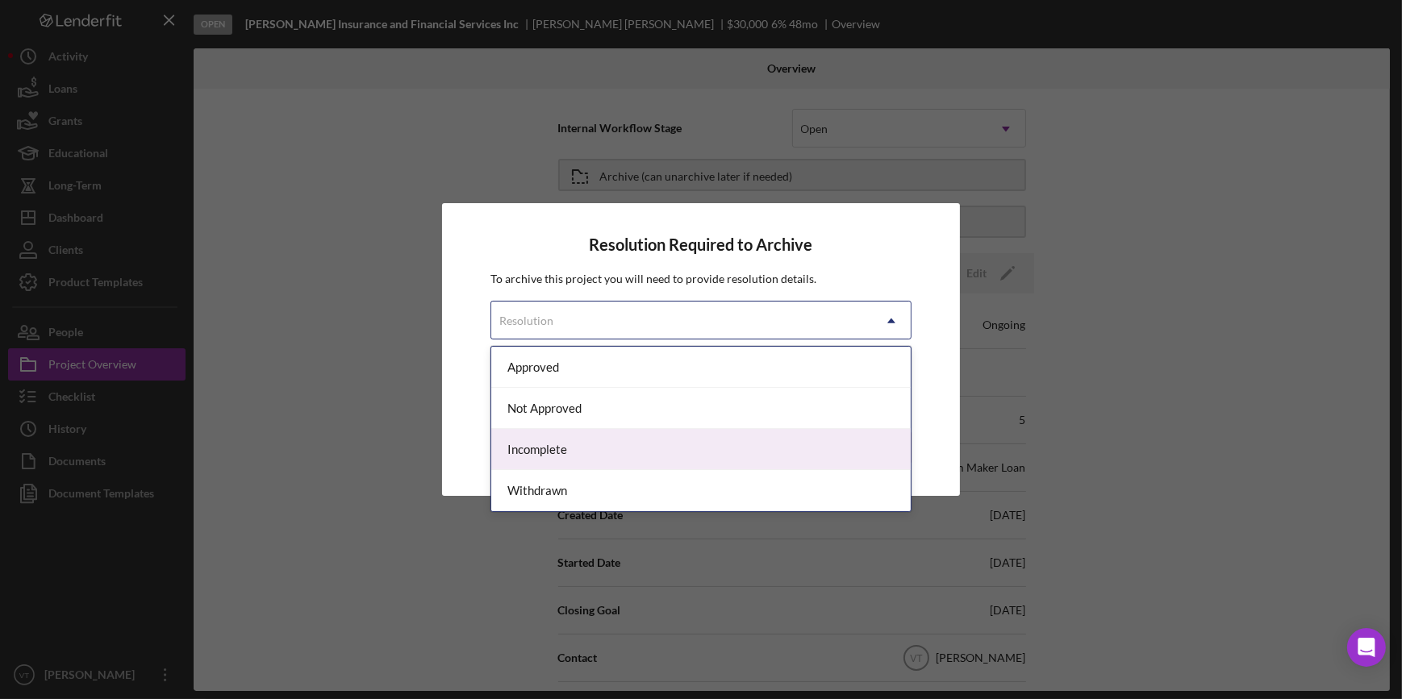
click at [782, 439] on div "Incomplete" at bounding box center [700, 449] width 419 height 41
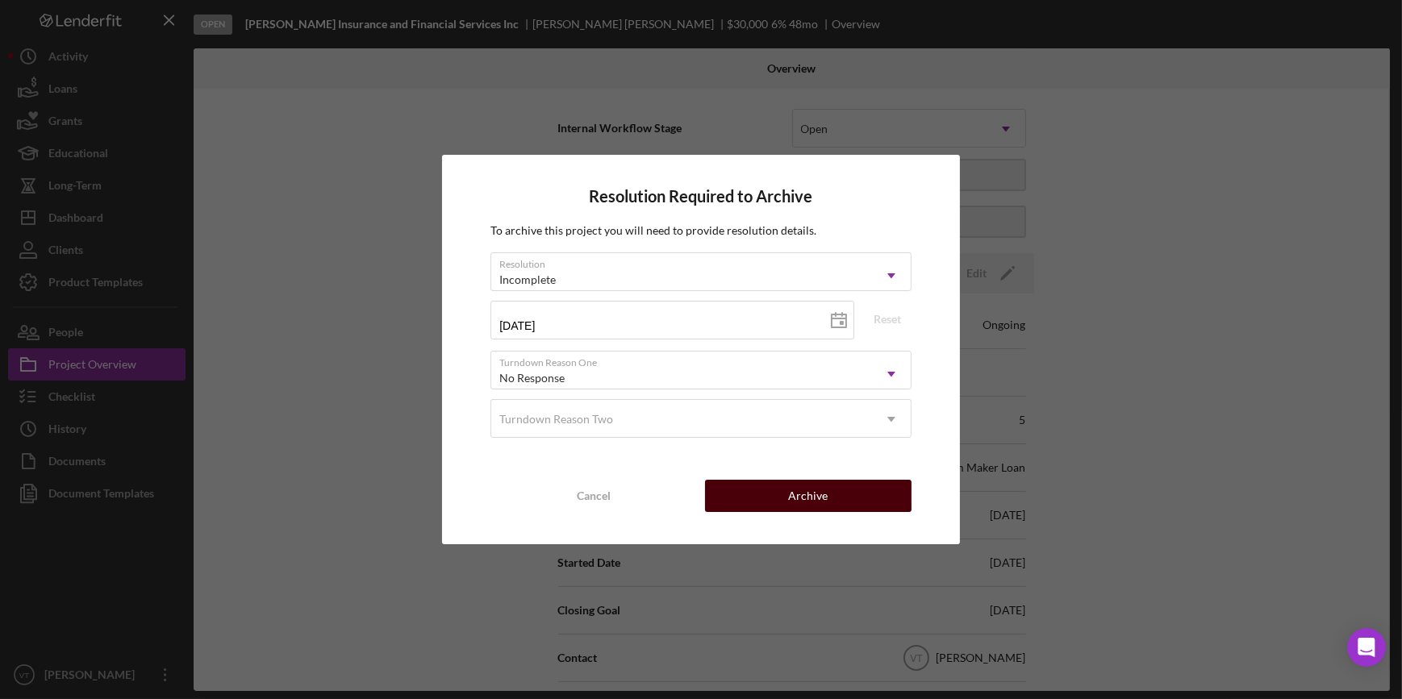
click at [785, 489] on button "Archive" at bounding box center [808, 496] width 206 height 32
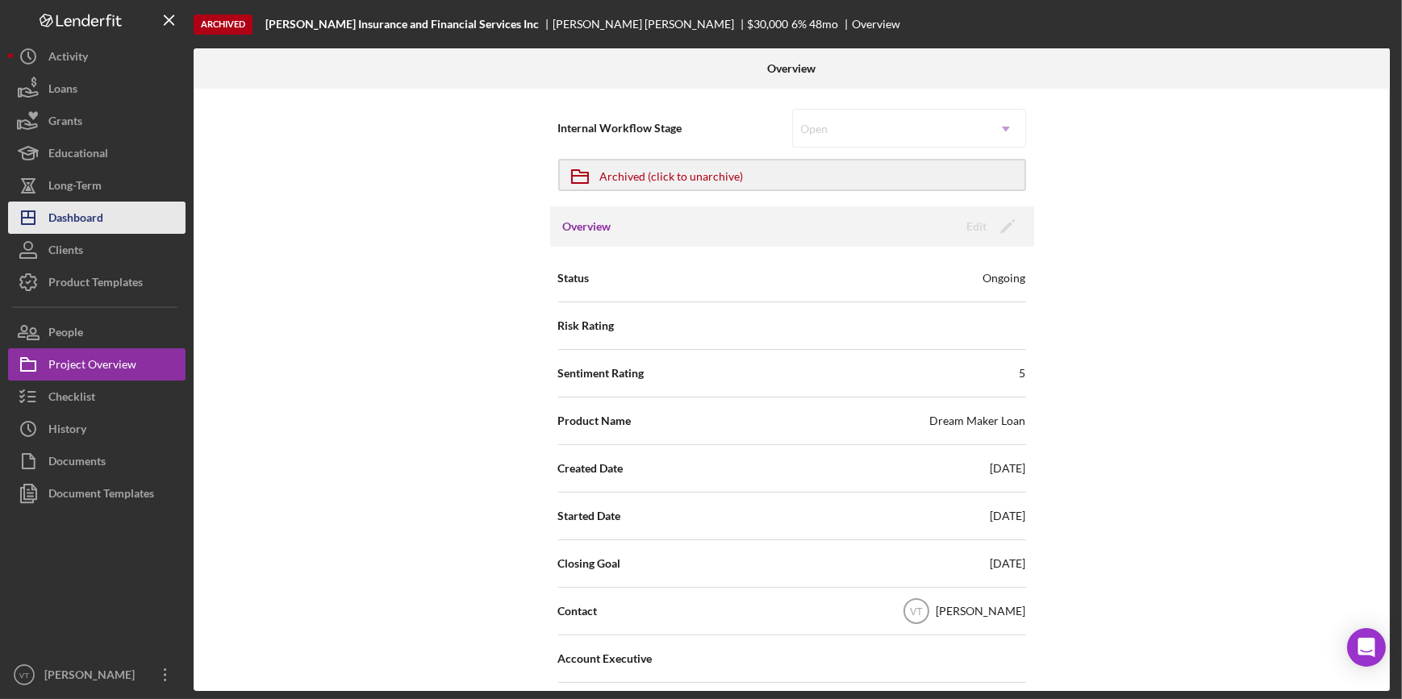
click at [141, 208] on button "Icon/Dashboard Dashboard" at bounding box center [96, 218] width 177 height 32
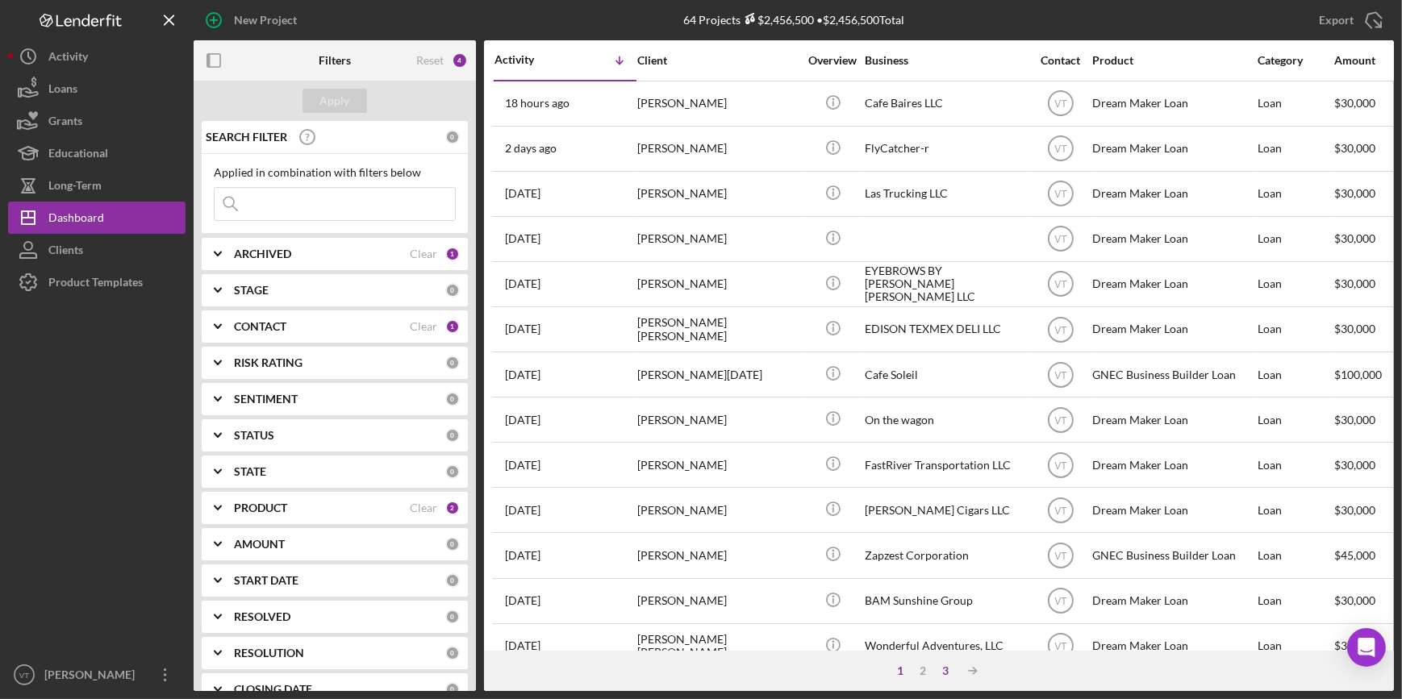
click at [943, 673] on div "3" at bounding box center [945, 671] width 23 height 13
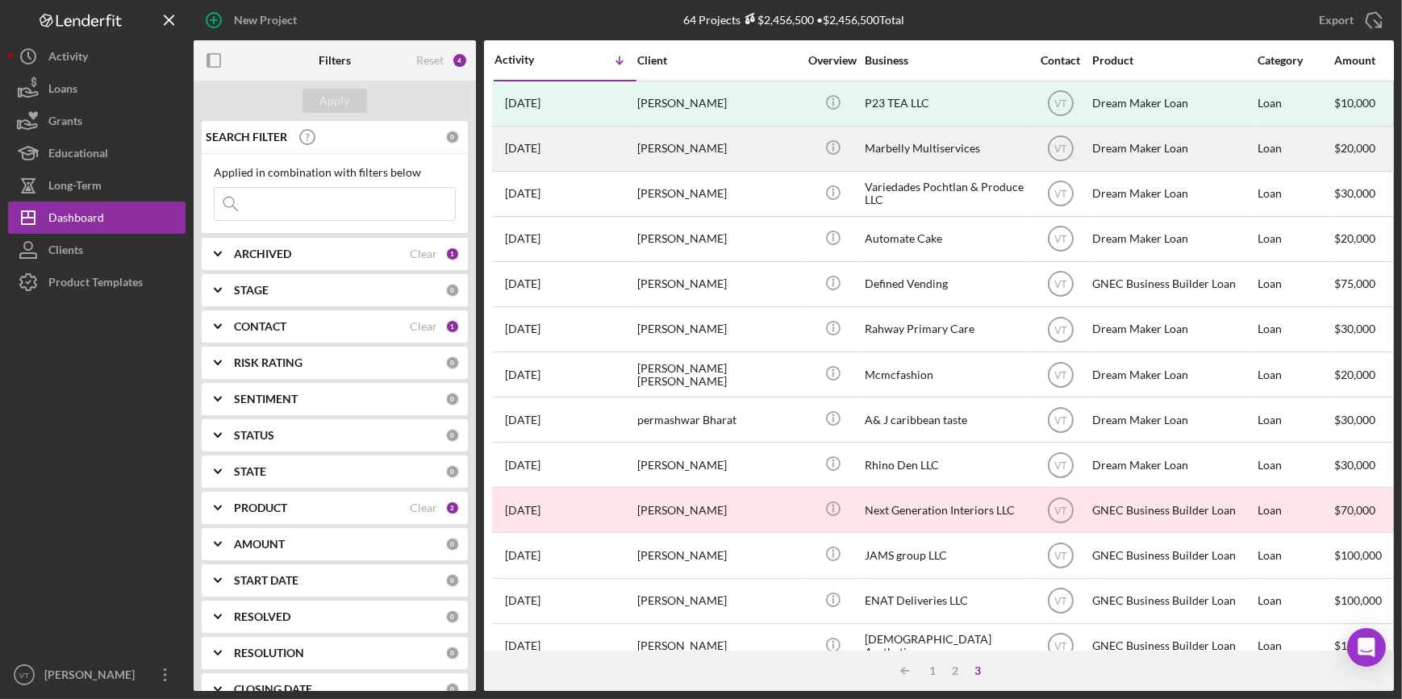
click at [739, 147] on div "Marbelly Leonardo" at bounding box center [717, 148] width 161 height 43
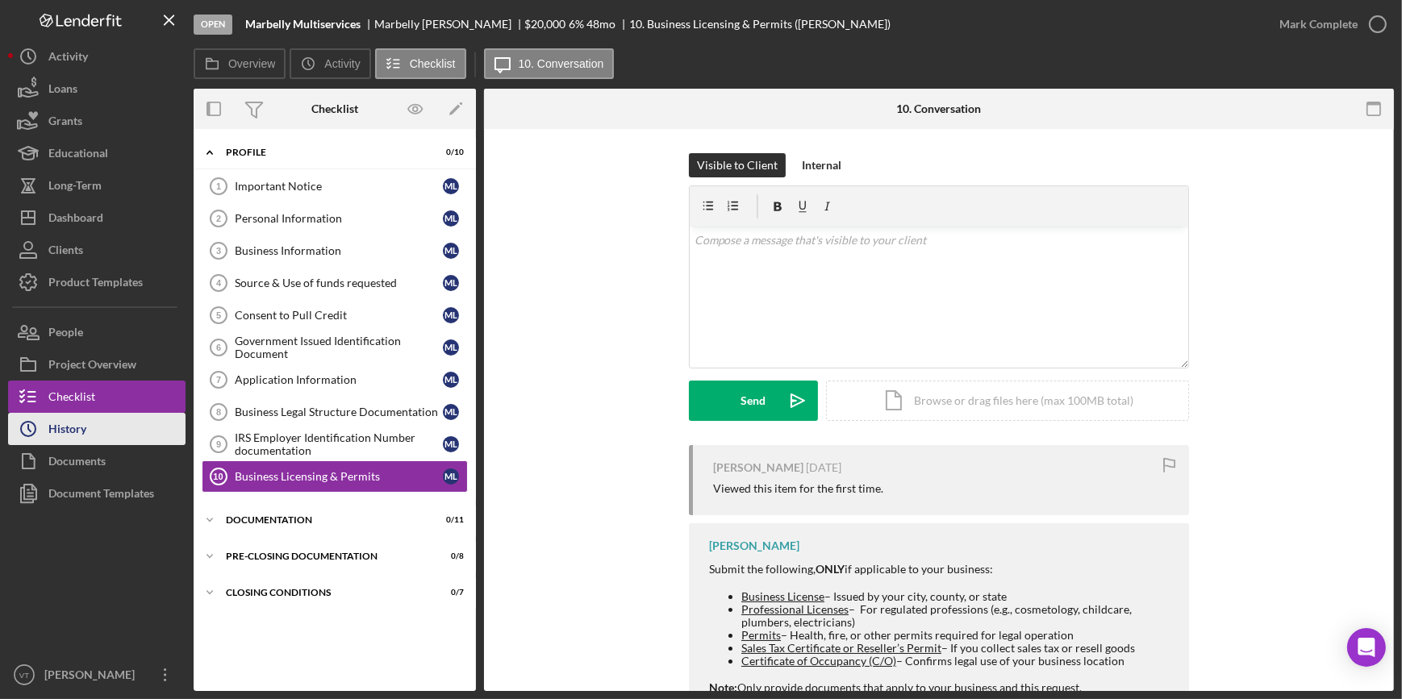
click at [89, 436] on button "Icon/History History" at bounding box center [96, 429] width 177 height 32
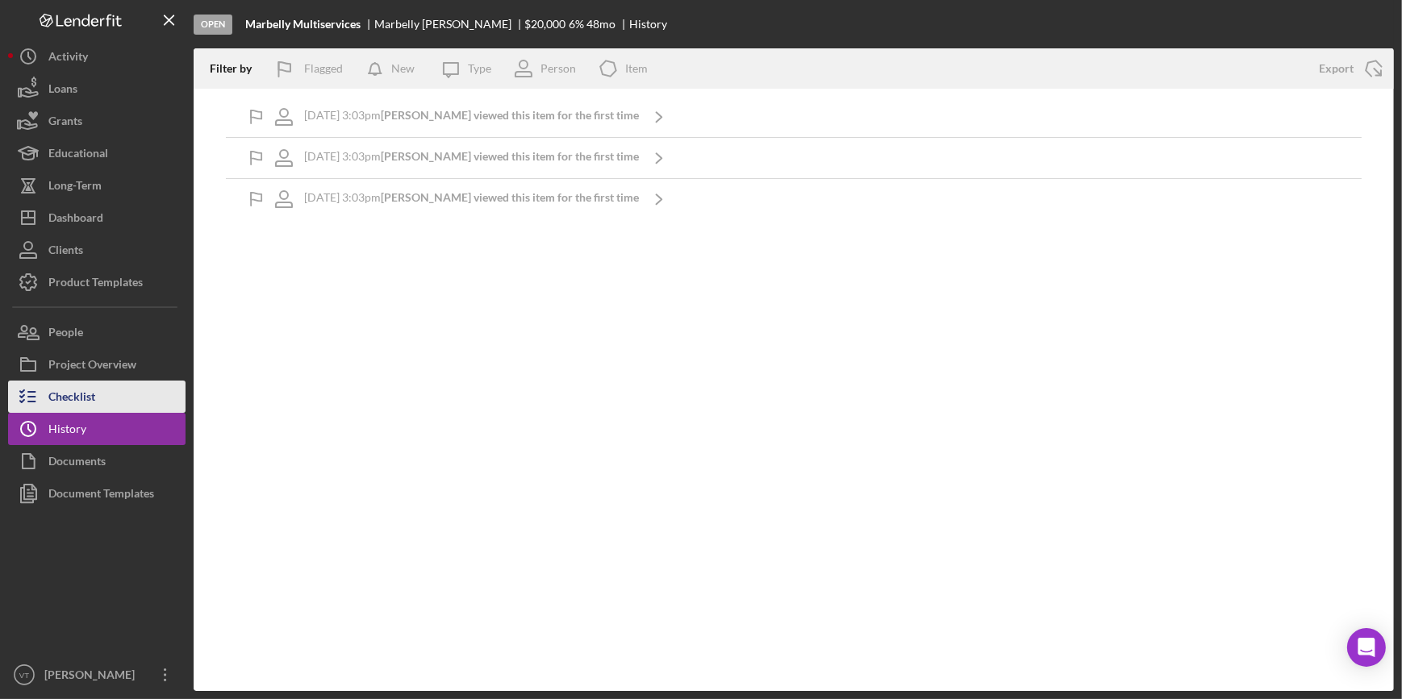
click at [113, 386] on button "Checklist" at bounding box center [96, 397] width 177 height 32
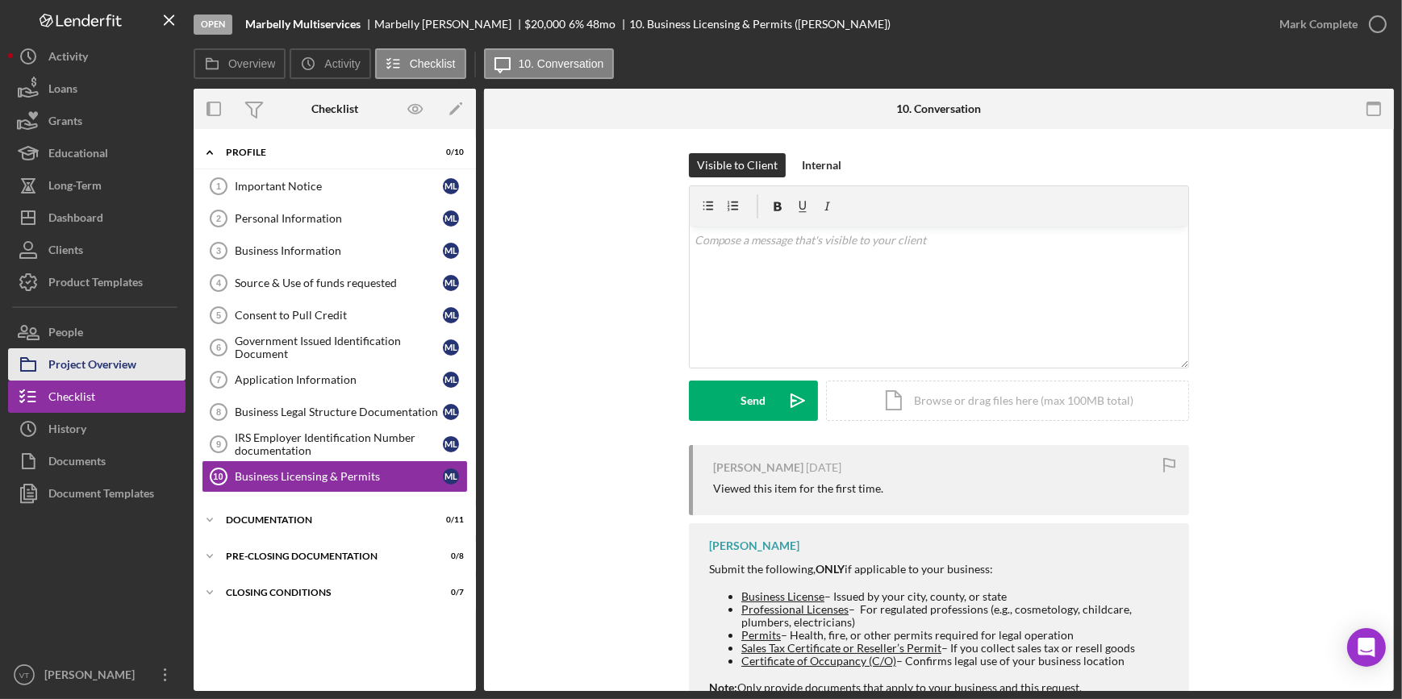
click at [102, 377] on div "Project Overview" at bounding box center [92, 366] width 88 height 36
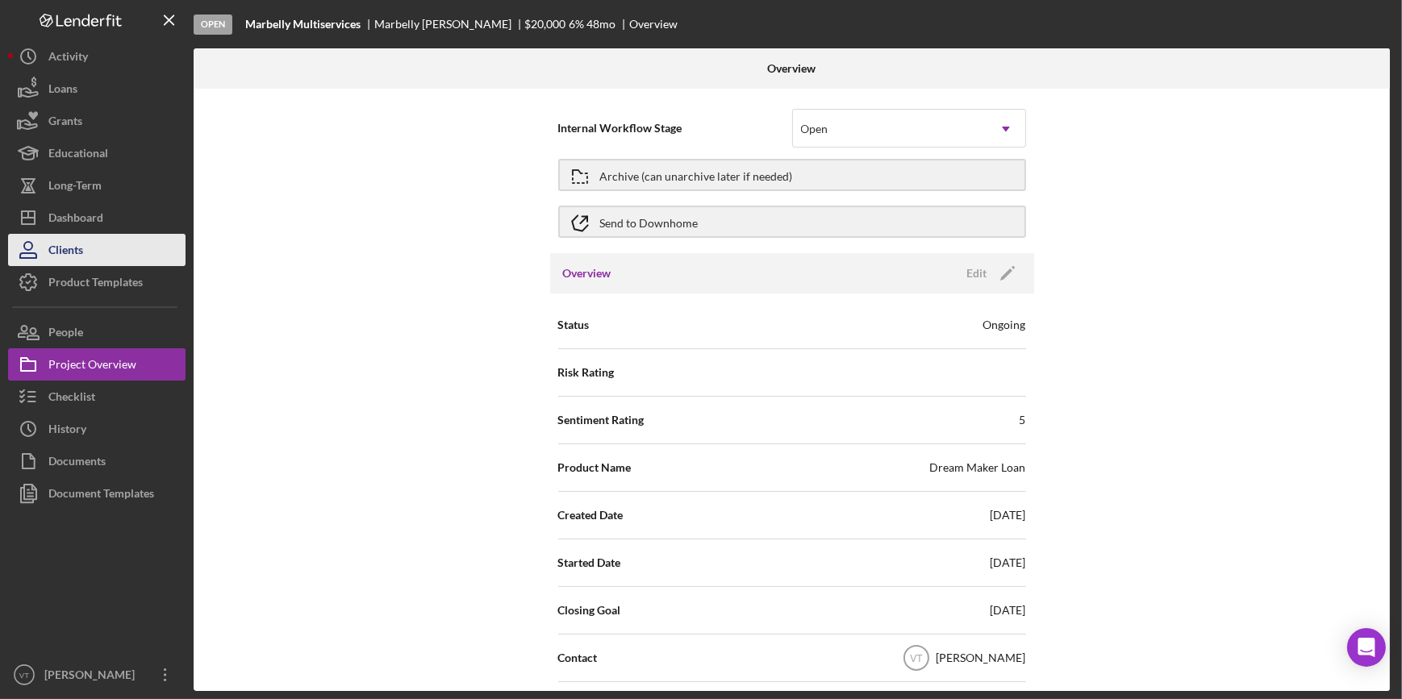
drag, startPoint x: 119, startPoint y: 222, endPoint x: 144, endPoint y: 250, distance: 37.2
click at [119, 222] on button "Icon/Dashboard Dashboard" at bounding box center [96, 218] width 177 height 32
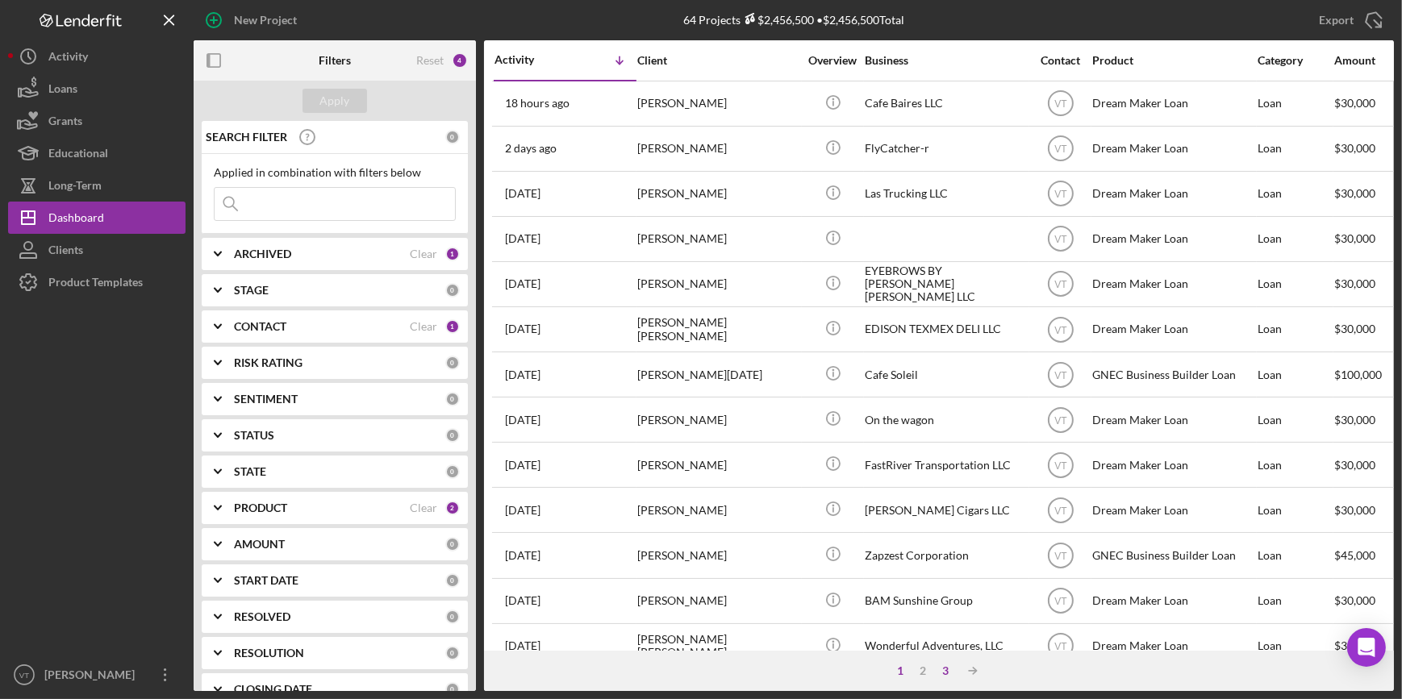
click at [938, 665] on div "3" at bounding box center [945, 671] width 23 height 13
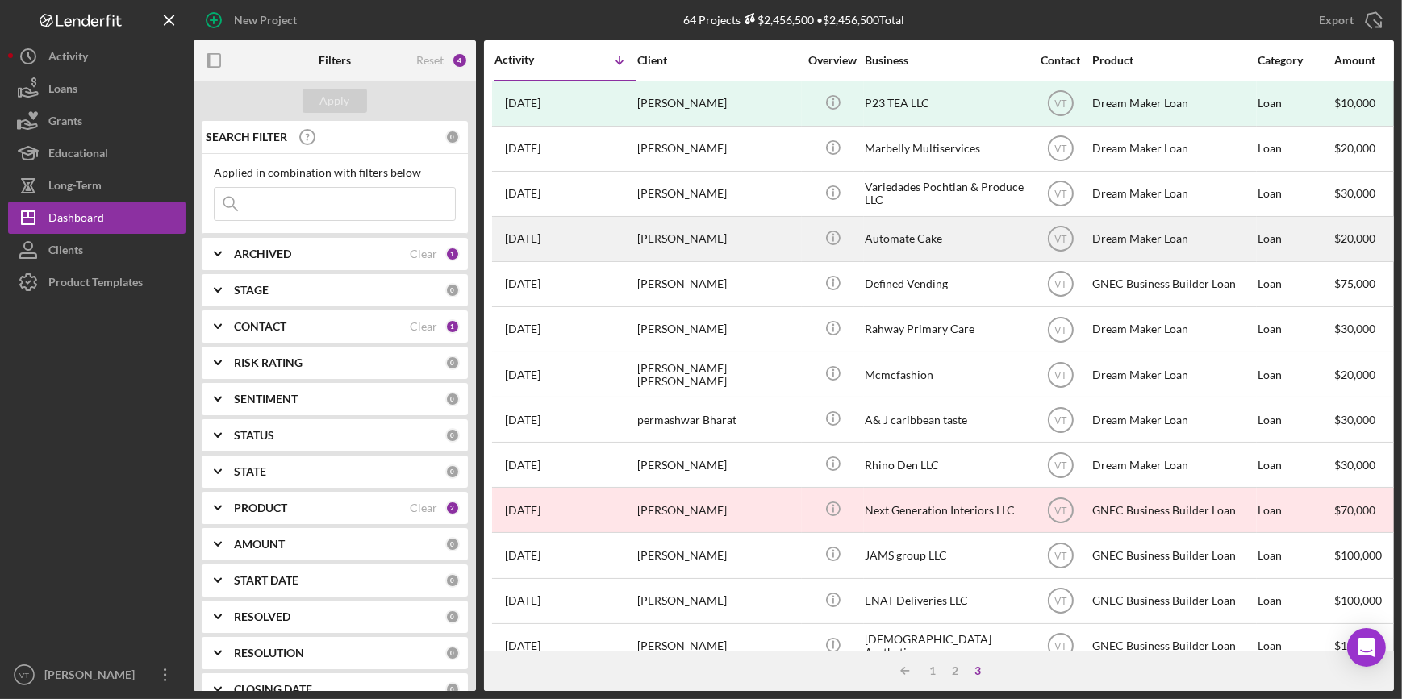
click at [690, 244] on div "Joseph Andrews" at bounding box center [717, 239] width 161 height 43
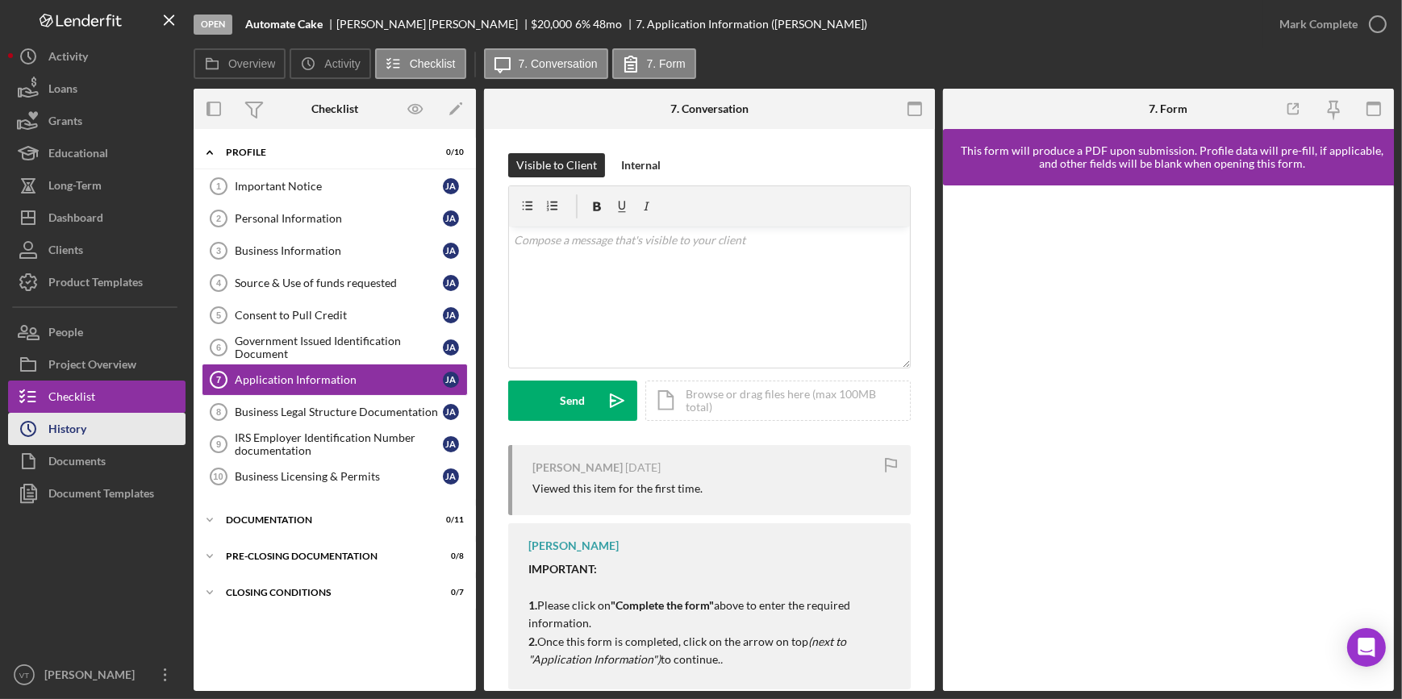
click at [88, 427] on button "Icon/History History" at bounding box center [96, 429] width 177 height 32
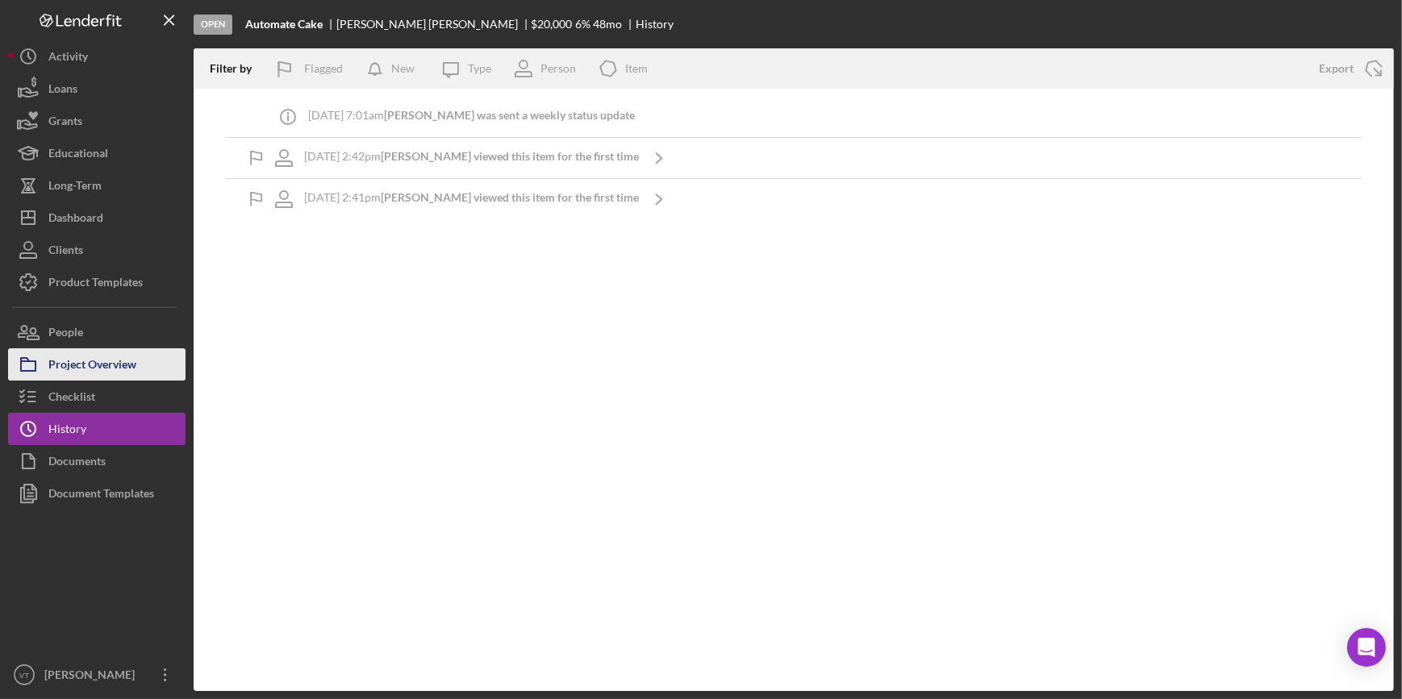
click at [105, 369] on div "Project Overview" at bounding box center [92, 366] width 88 height 36
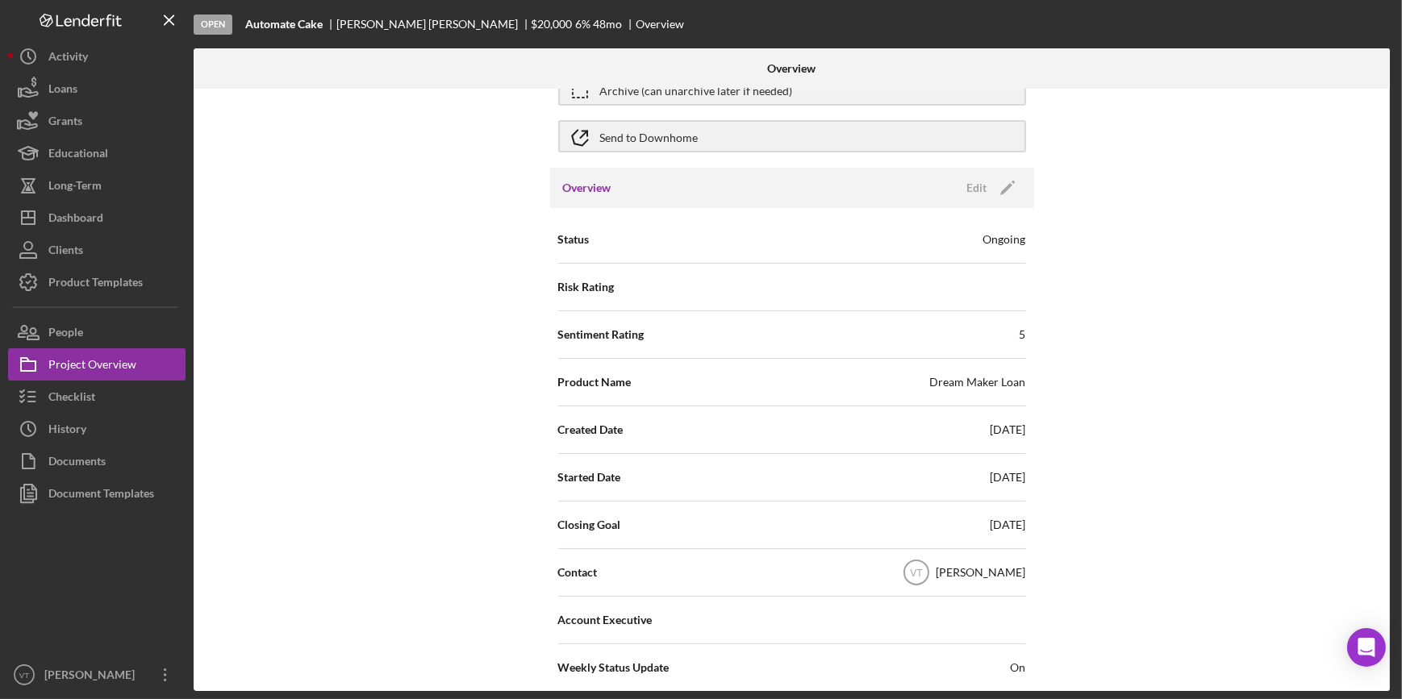
scroll to position [73, 0]
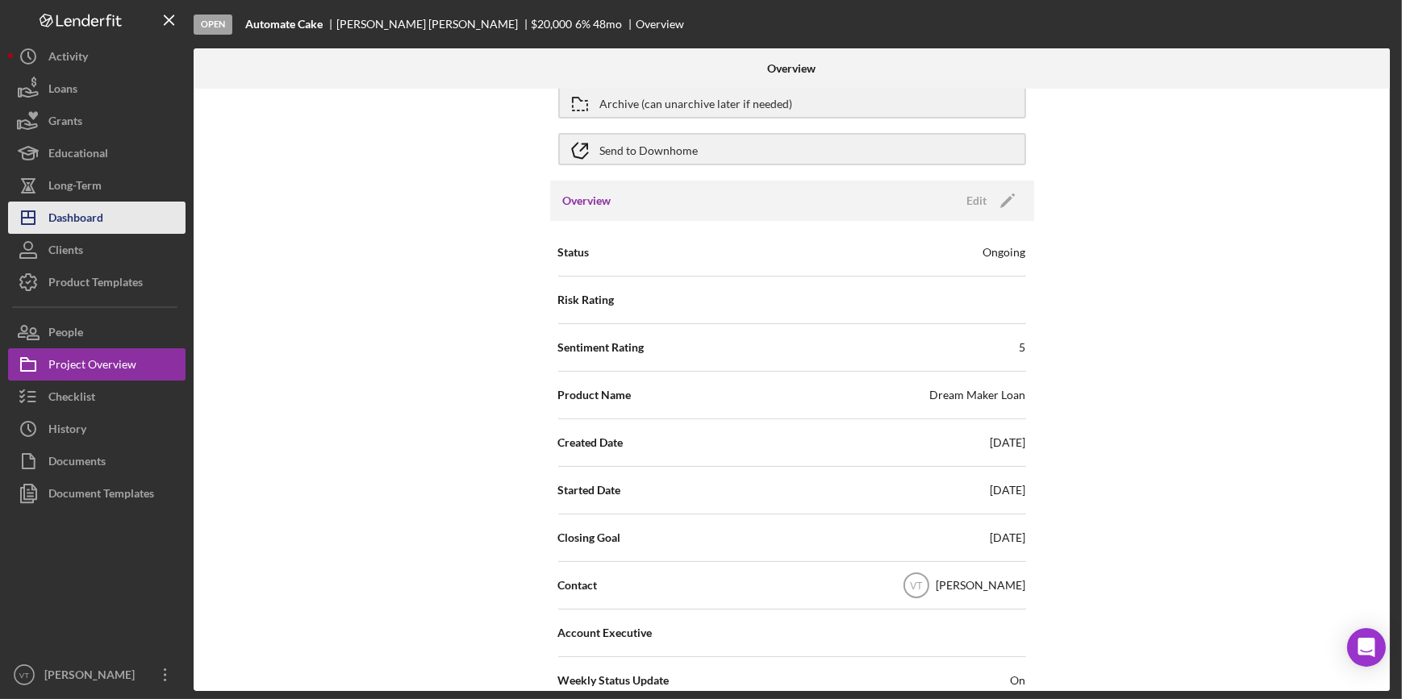
click at [94, 219] on div "Dashboard" at bounding box center [75, 220] width 55 height 36
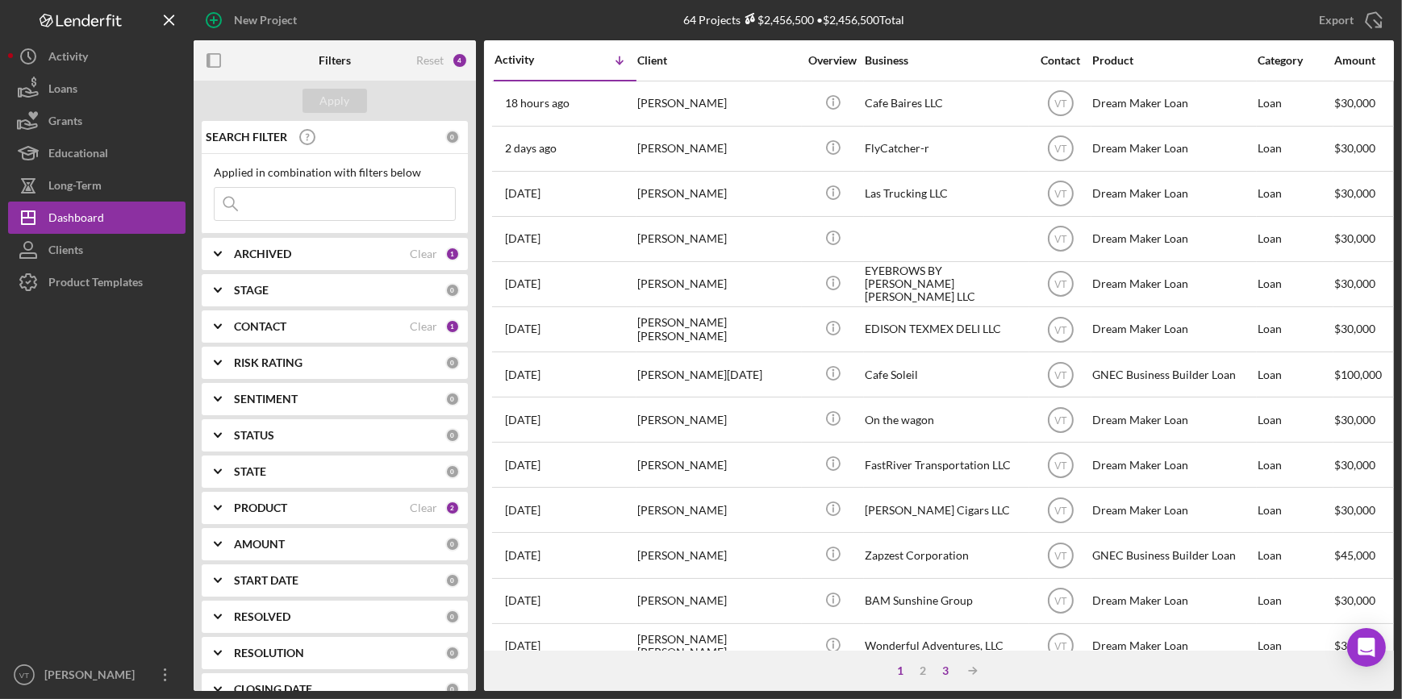
click at [944, 670] on div "3" at bounding box center [945, 671] width 23 height 13
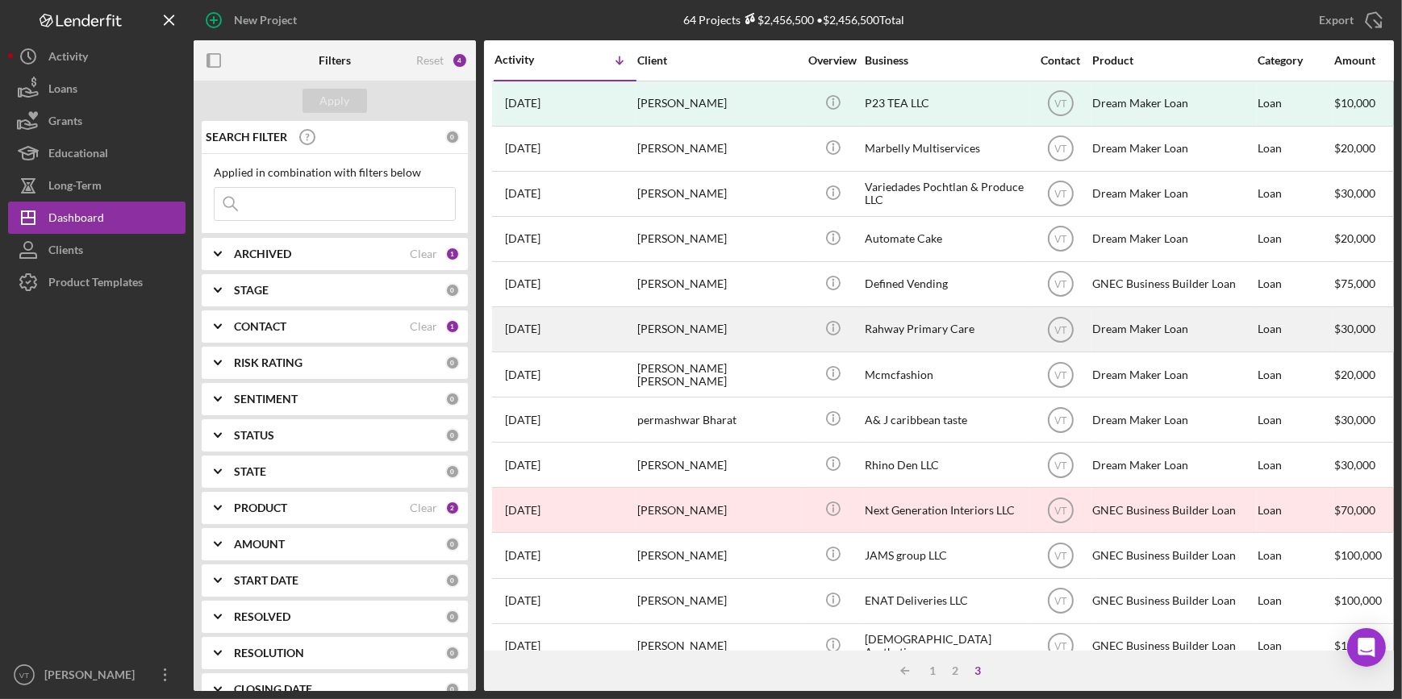
click at [616, 327] on div "1 month ago Haroon Arshad" at bounding box center [564, 329] width 141 height 43
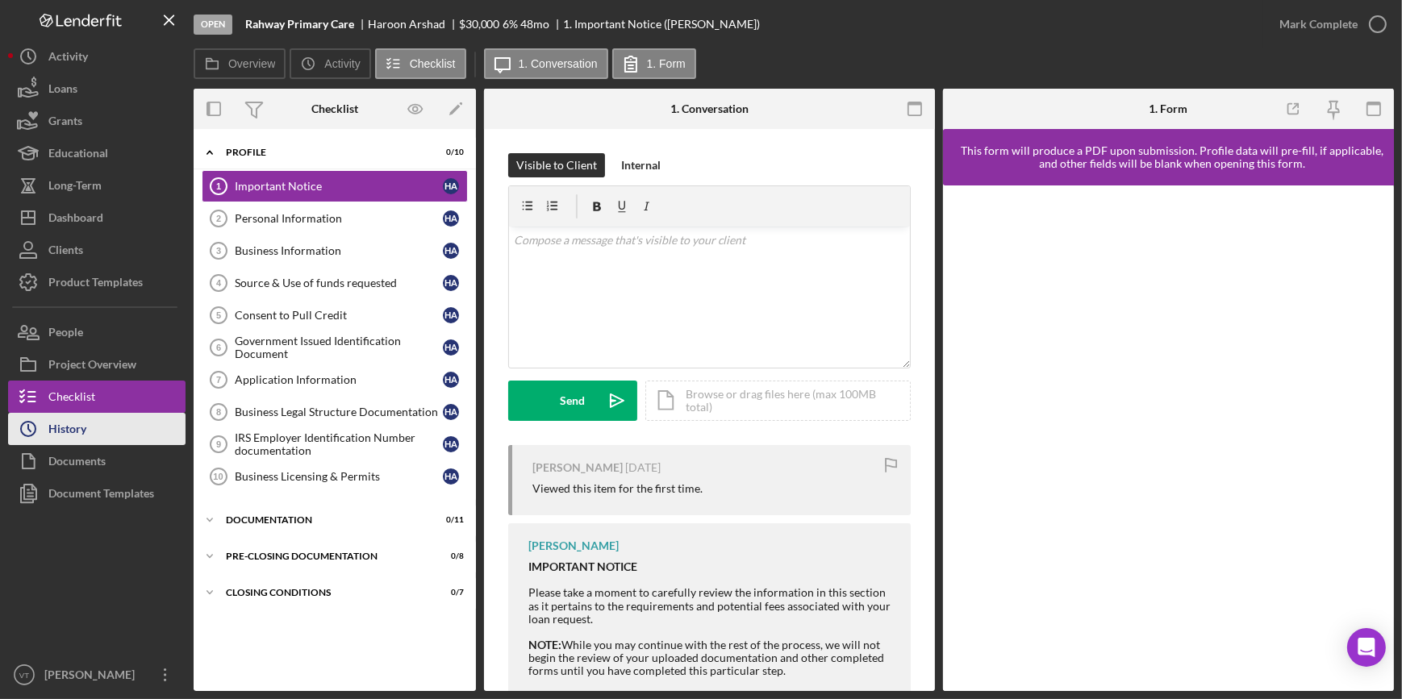
click at [137, 422] on button "Icon/History History" at bounding box center [96, 429] width 177 height 32
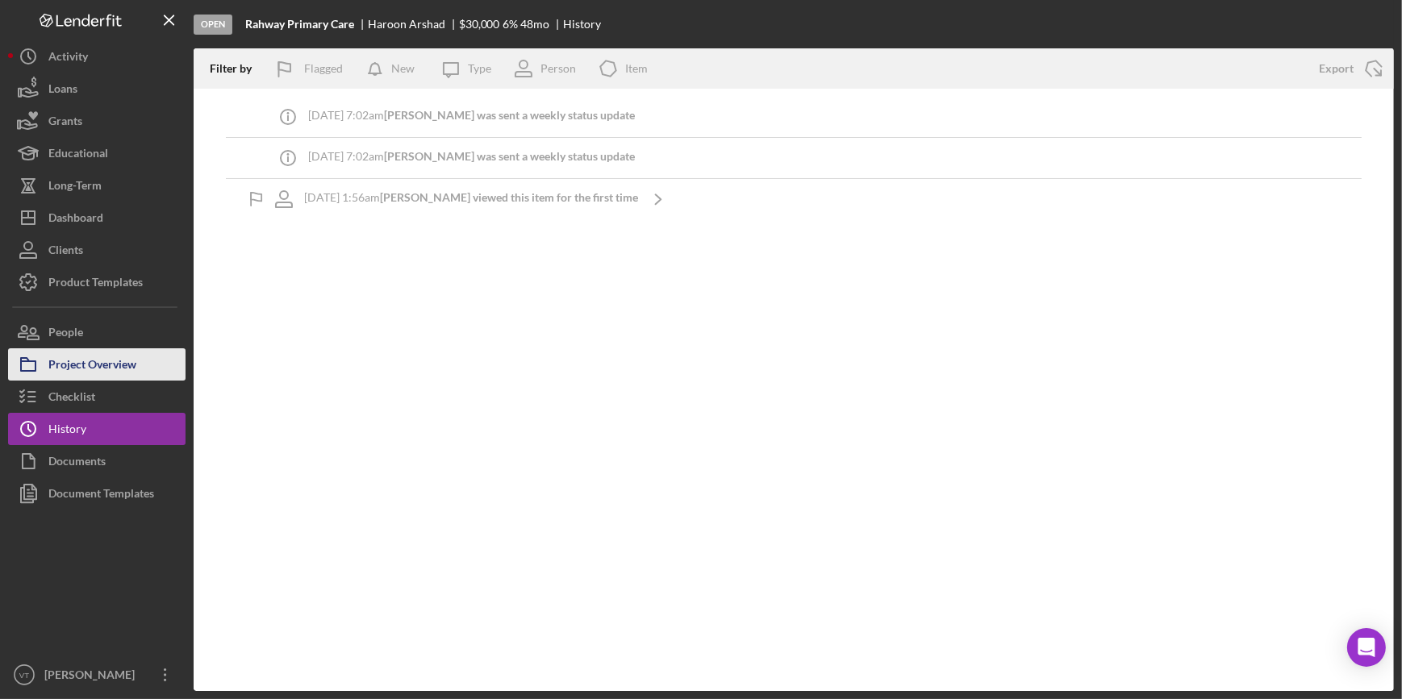
click at [119, 360] on div "Project Overview" at bounding box center [92, 366] width 88 height 36
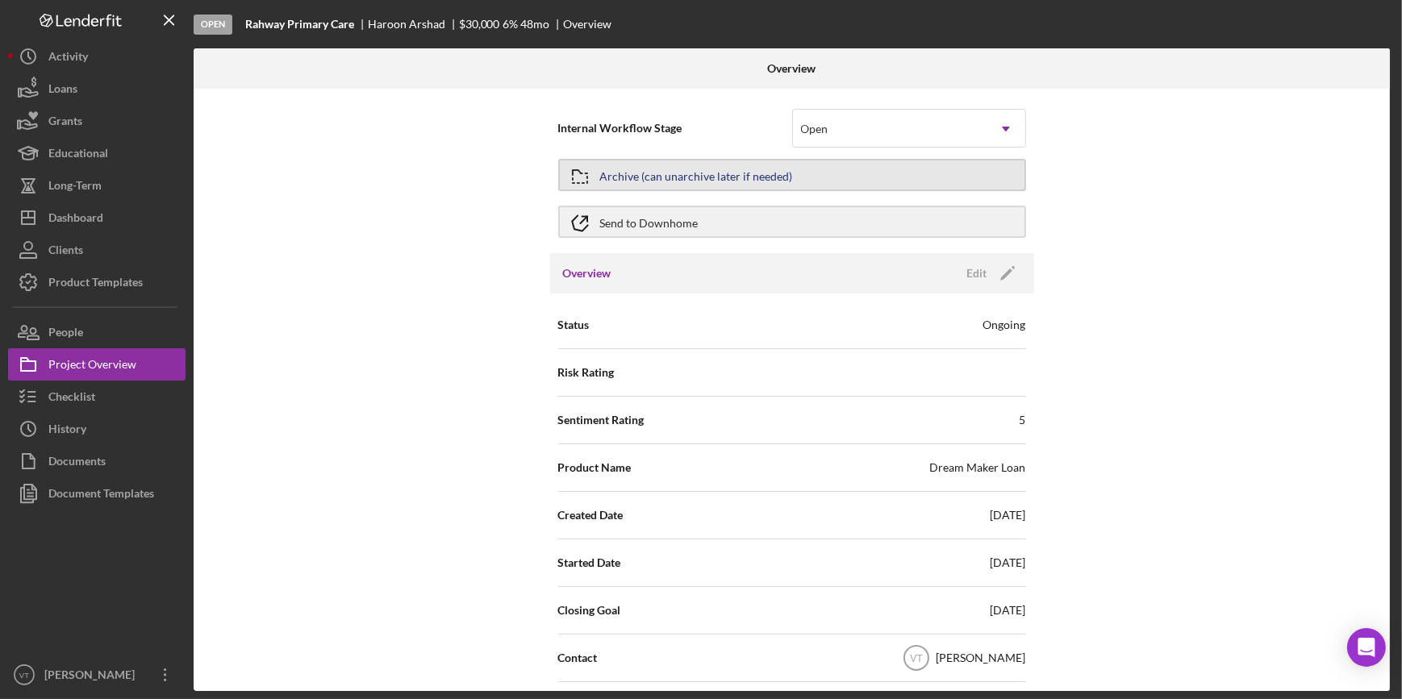
click at [819, 182] on button "Archive (can unarchive later if needed)" at bounding box center [792, 175] width 468 height 32
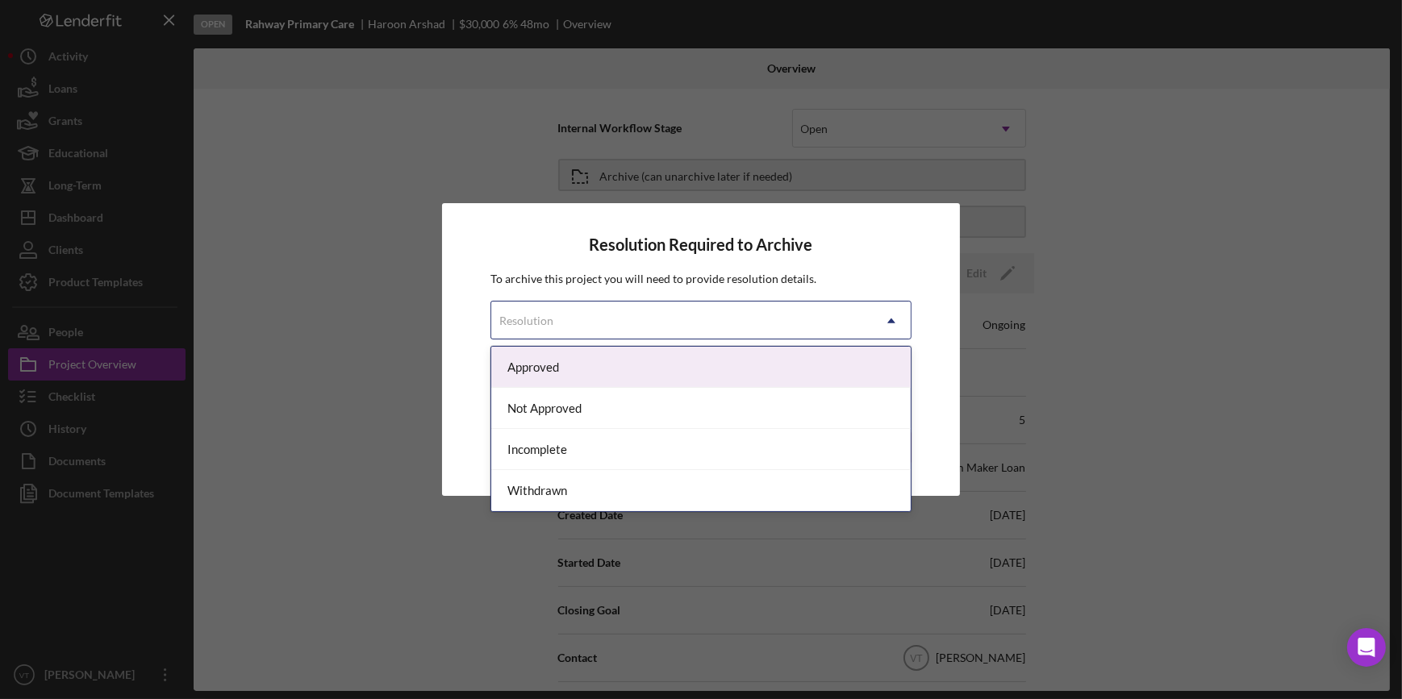
click at [844, 323] on div "Resolution" at bounding box center [681, 320] width 380 height 37
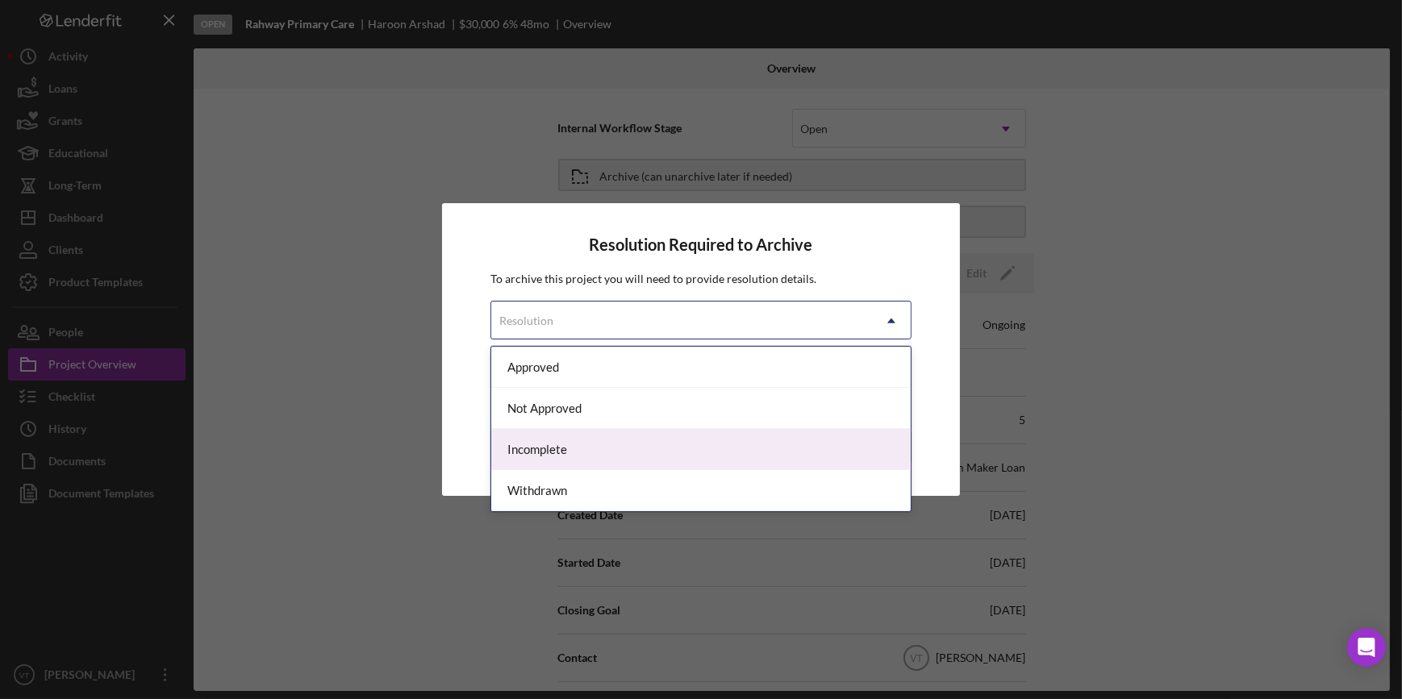
click at [791, 444] on div "Incomplete" at bounding box center [700, 449] width 419 height 41
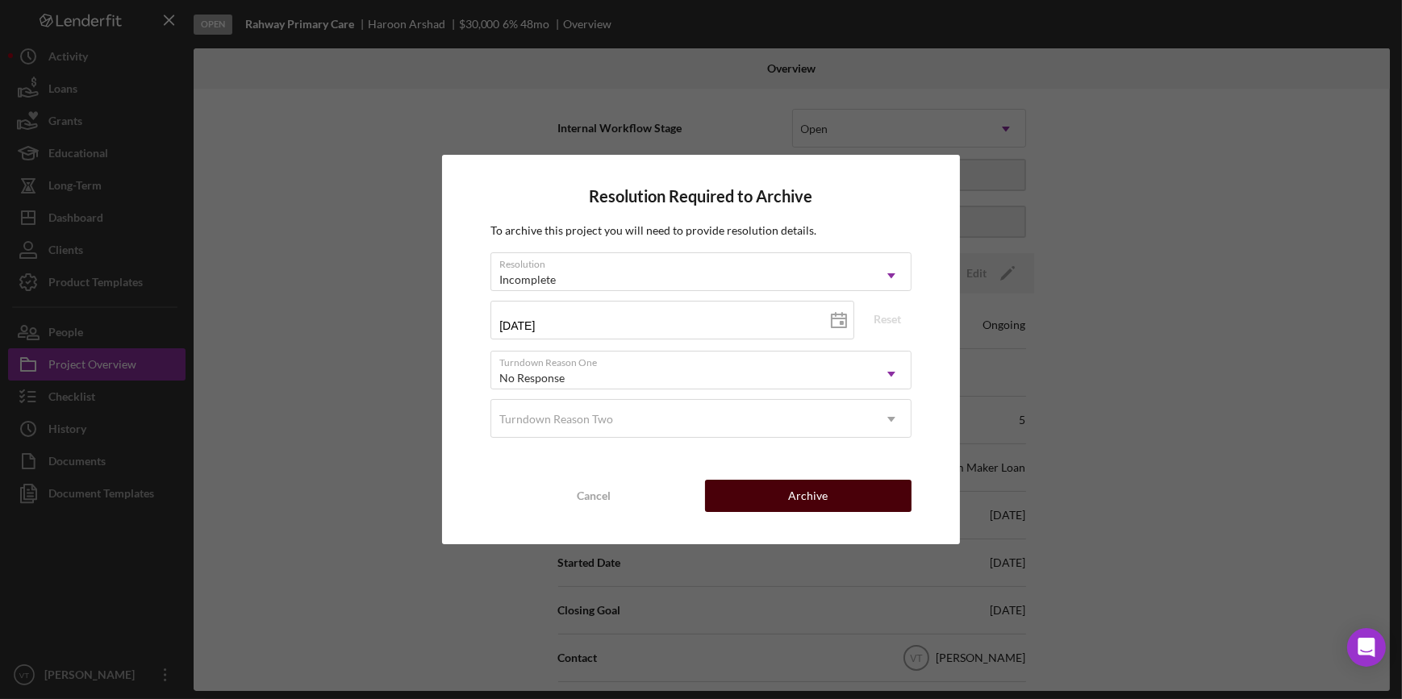
click at [788, 492] on button "Archive" at bounding box center [808, 496] width 206 height 32
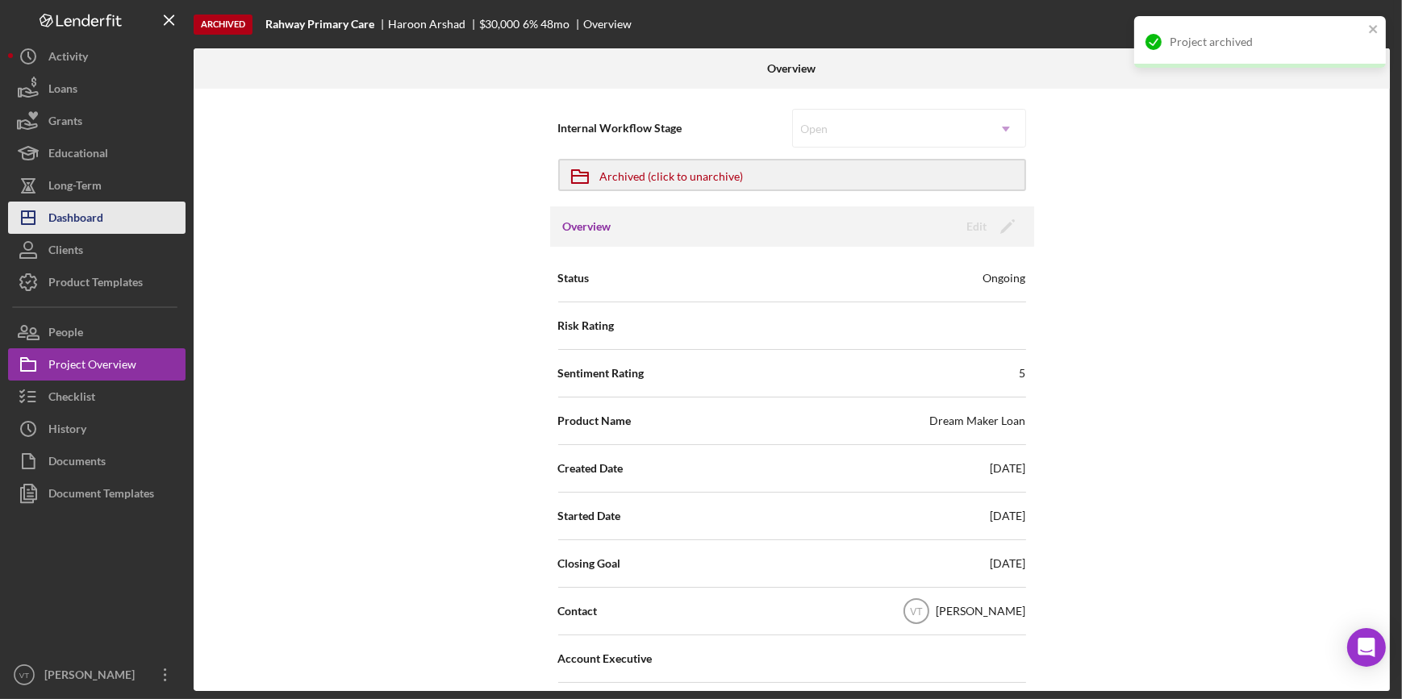
click at [87, 208] on div "Dashboard" at bounding box center [75, 220] width 55 height 36
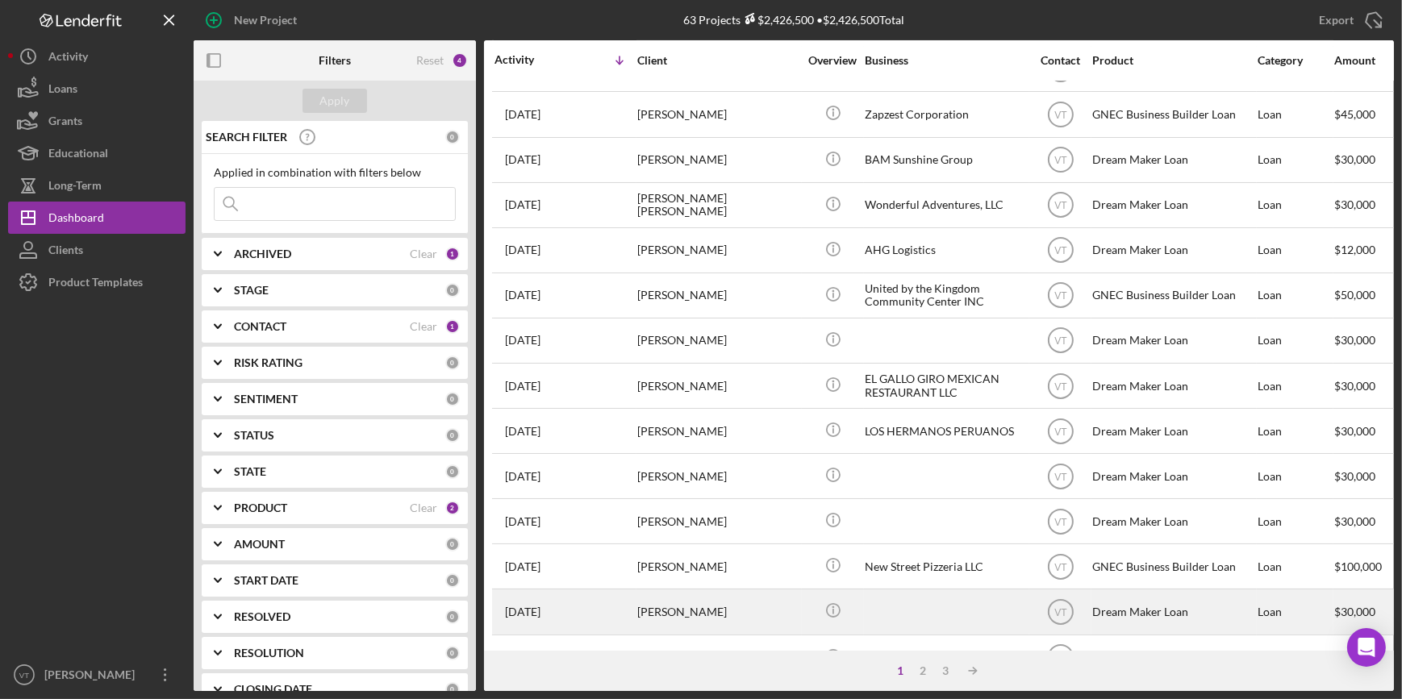
scroll to position [513, 0]
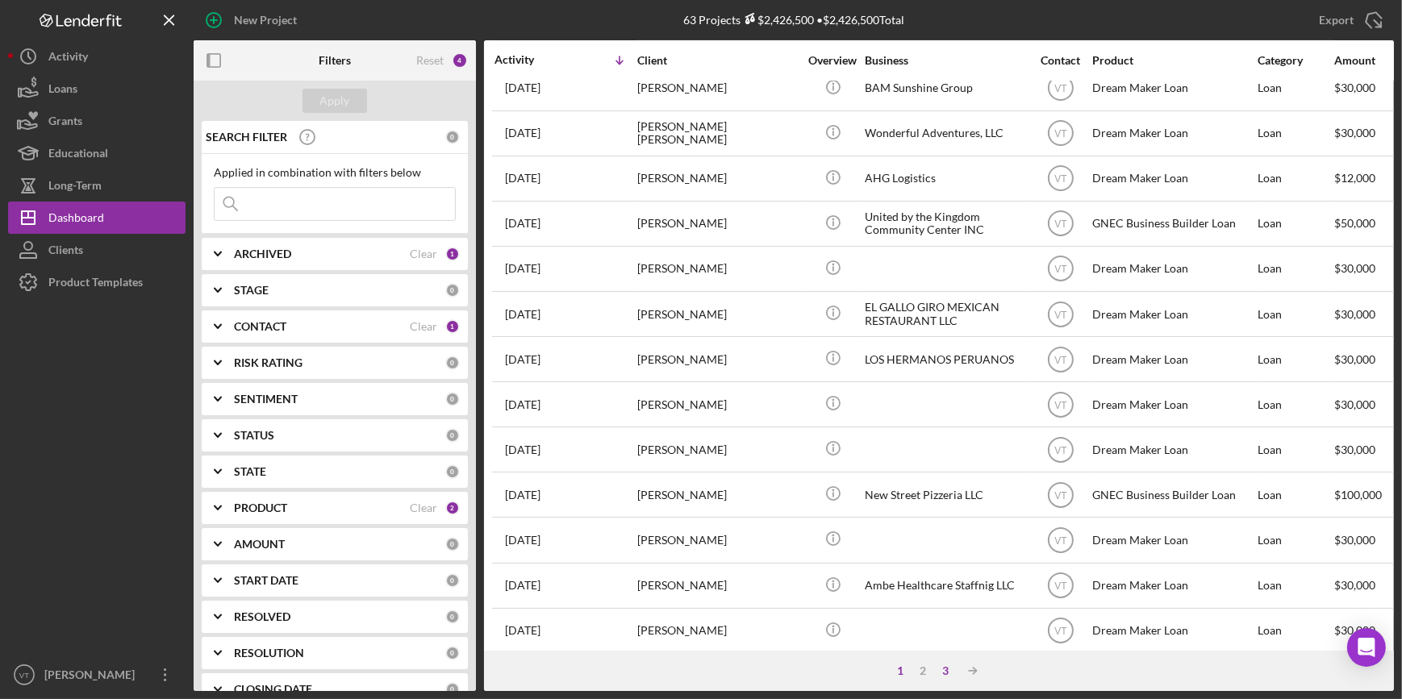
click at [943, 672] on div "3" at bounding box center [945, 671] width 23 height 13
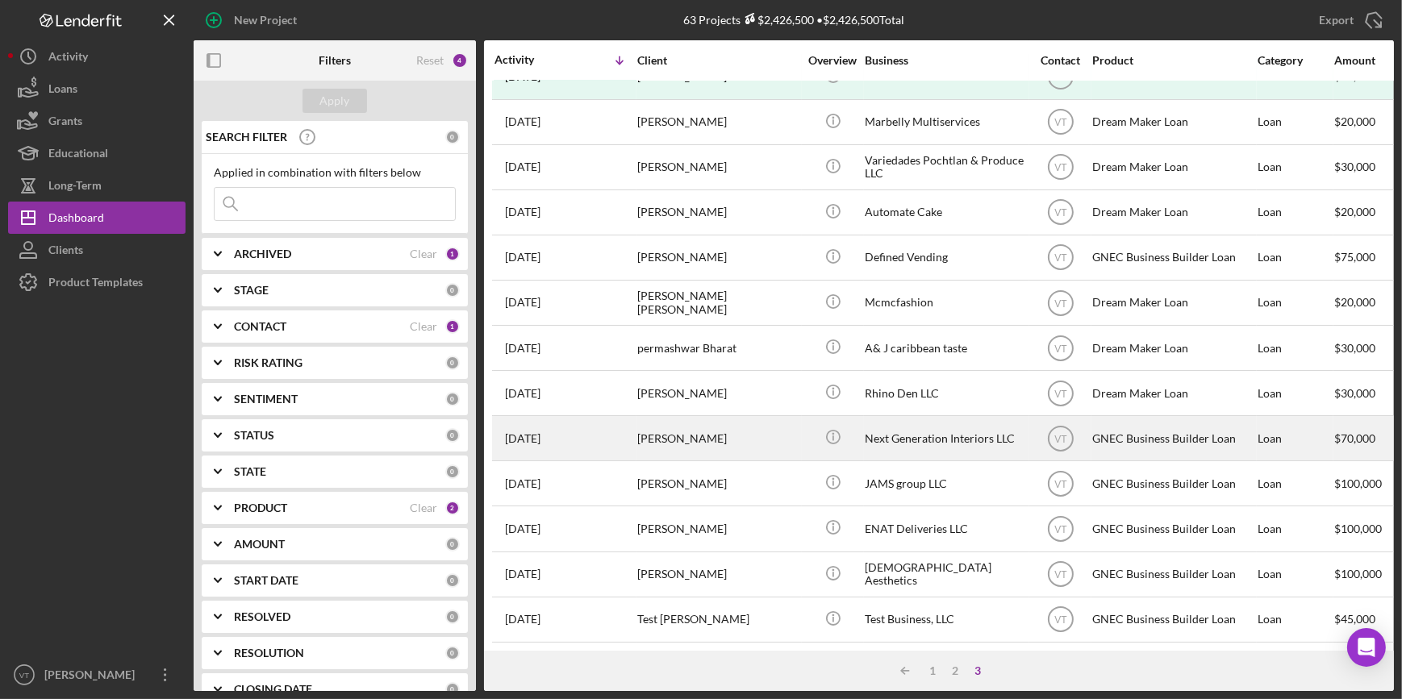
scroll to position [39, 0]
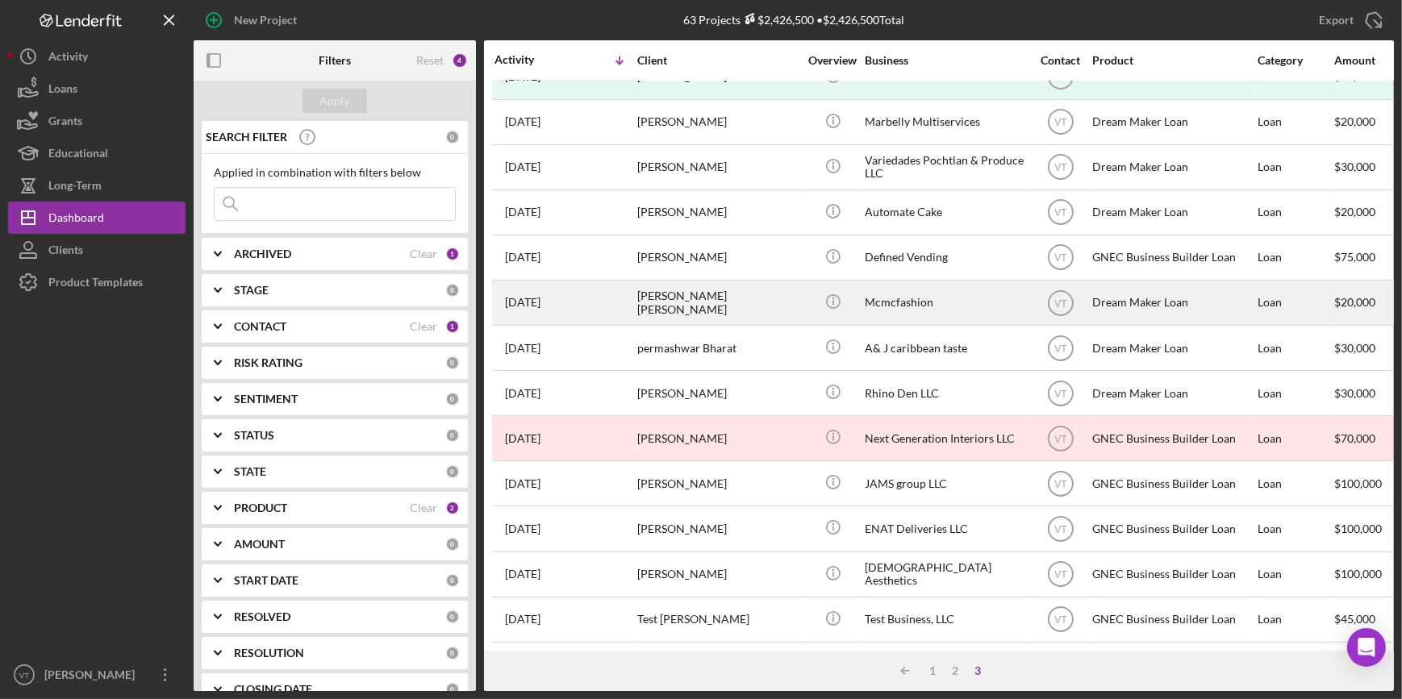
click at [695, 290] on div "Miller Pierre Louis" at bounding box center [717, 302] width 161 height 43
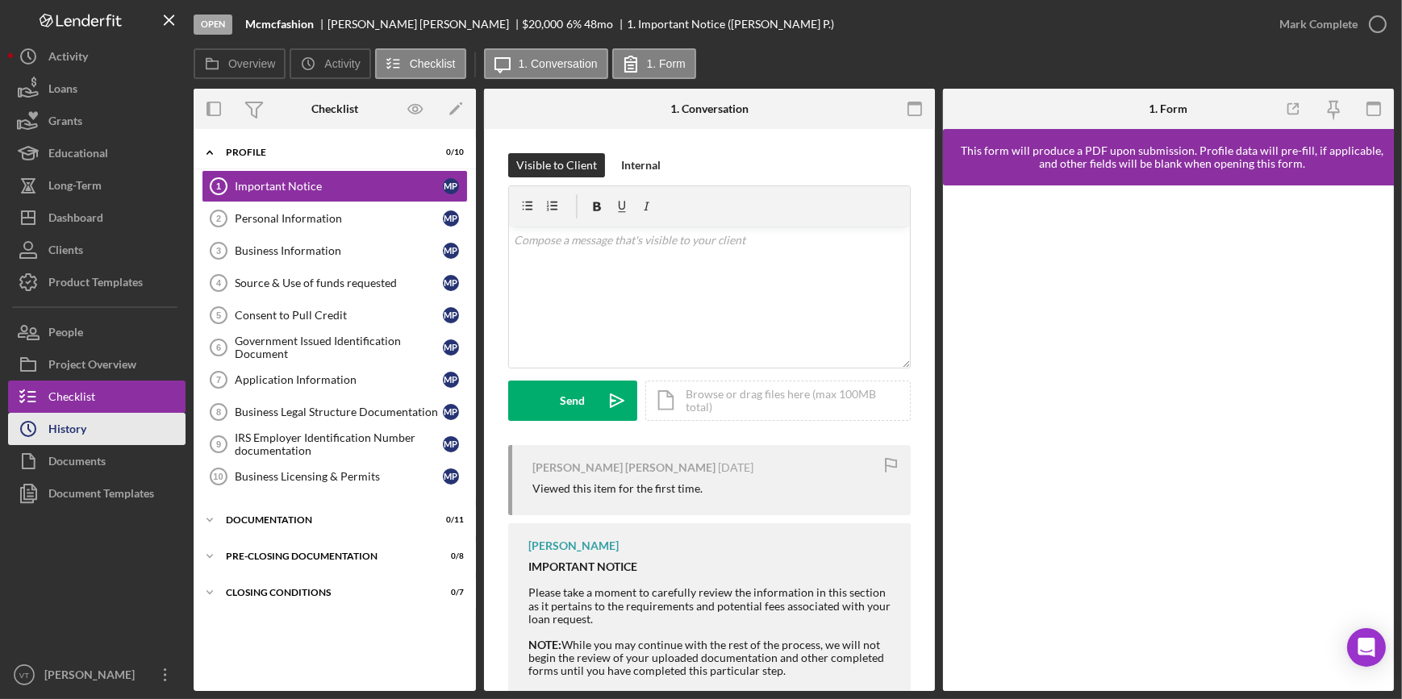
click at [100, 417] on button "Icon/History History" at bounding box center [96, 429] width 177 height 32
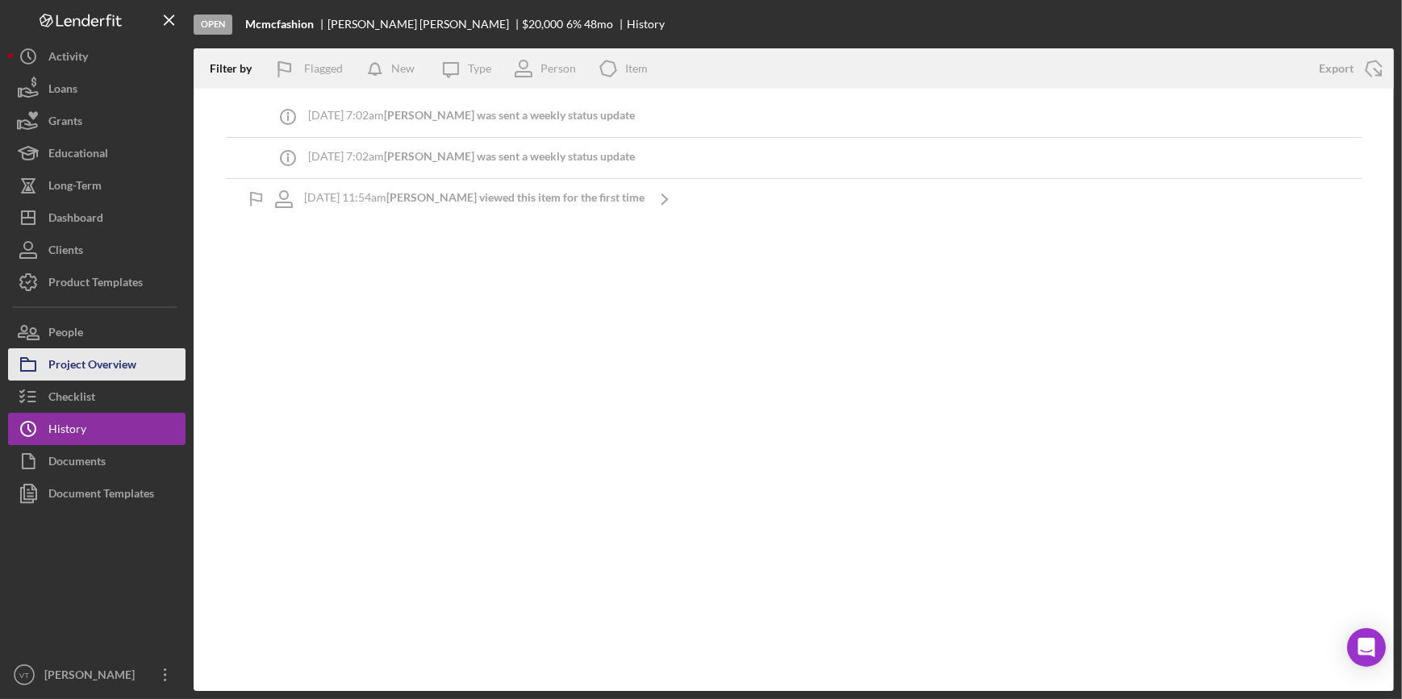
click at [152, 351] on button "Project Overview" at bounding box center [96, 364] width 177 height 32
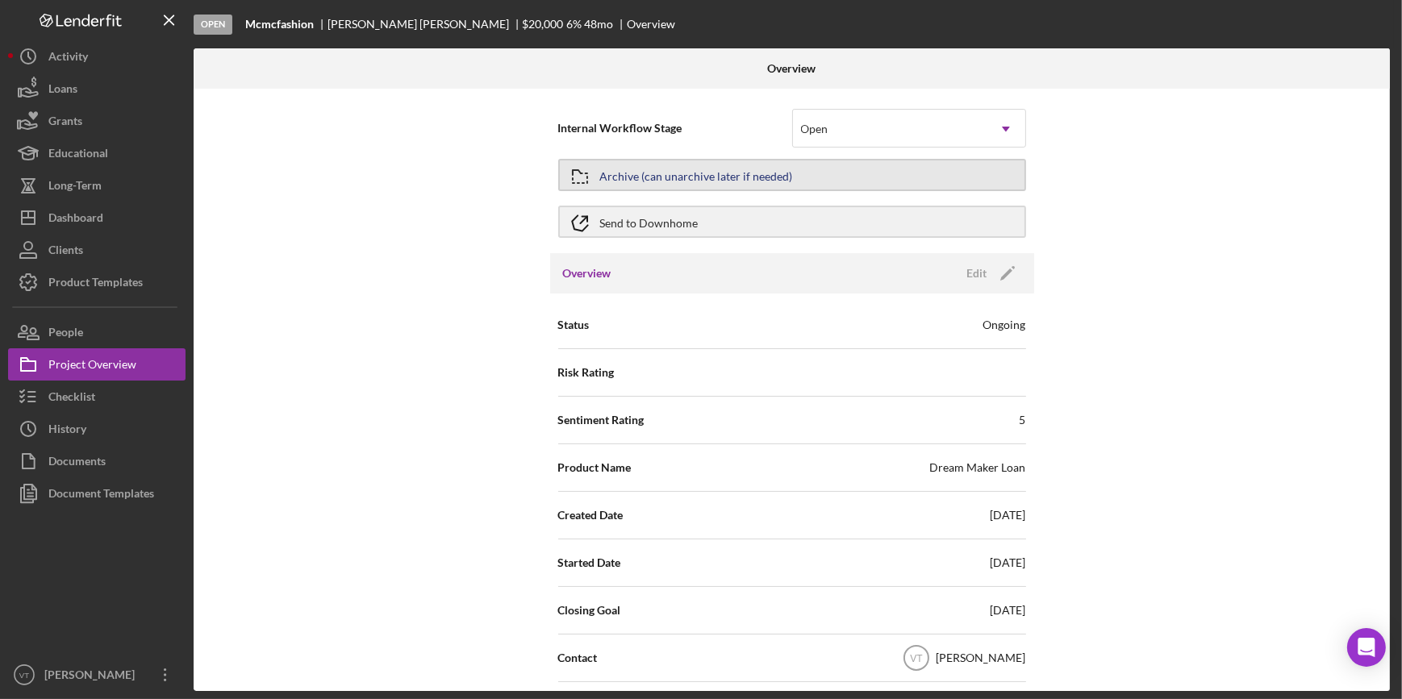
click at [657, 177] on div "Archive (can unarchive later if needed)" at bounding box center [696, 175] width 193 height 29
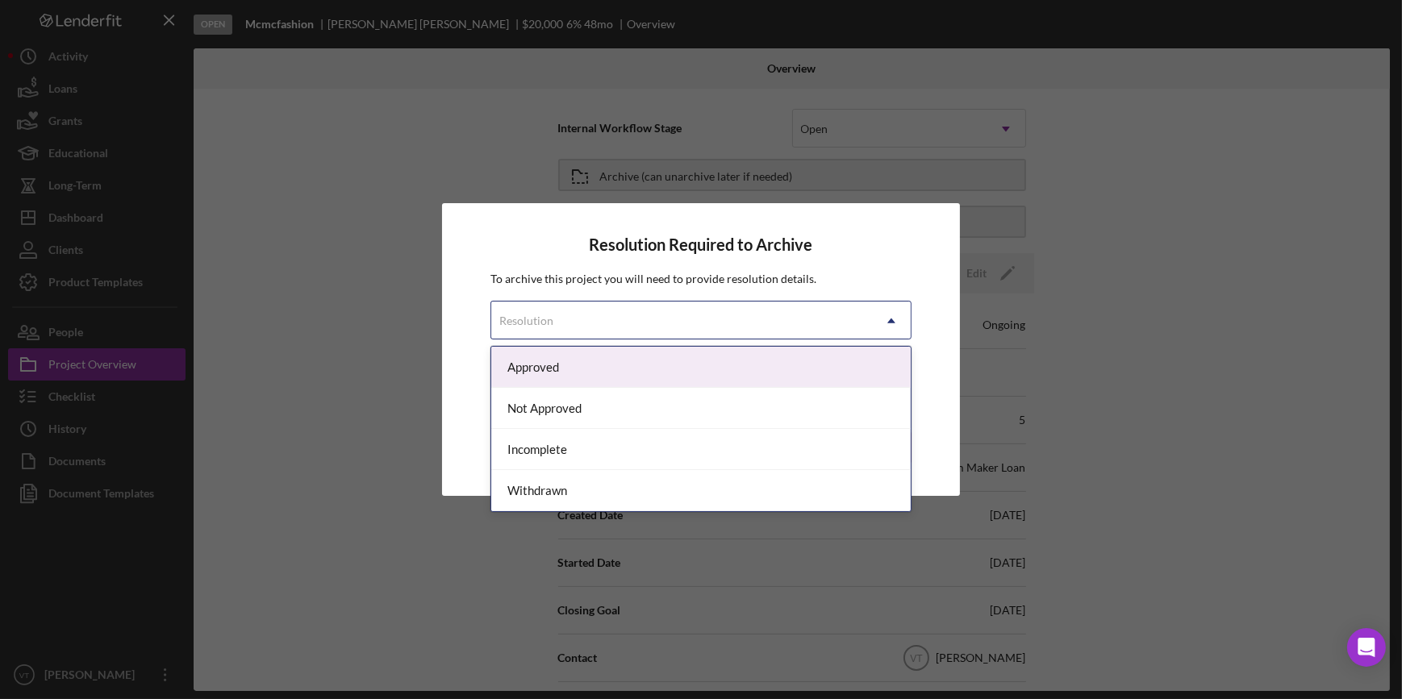
click at [715, 313] on div "Resolution" at bounding box center [681, 320] width 380 height 37
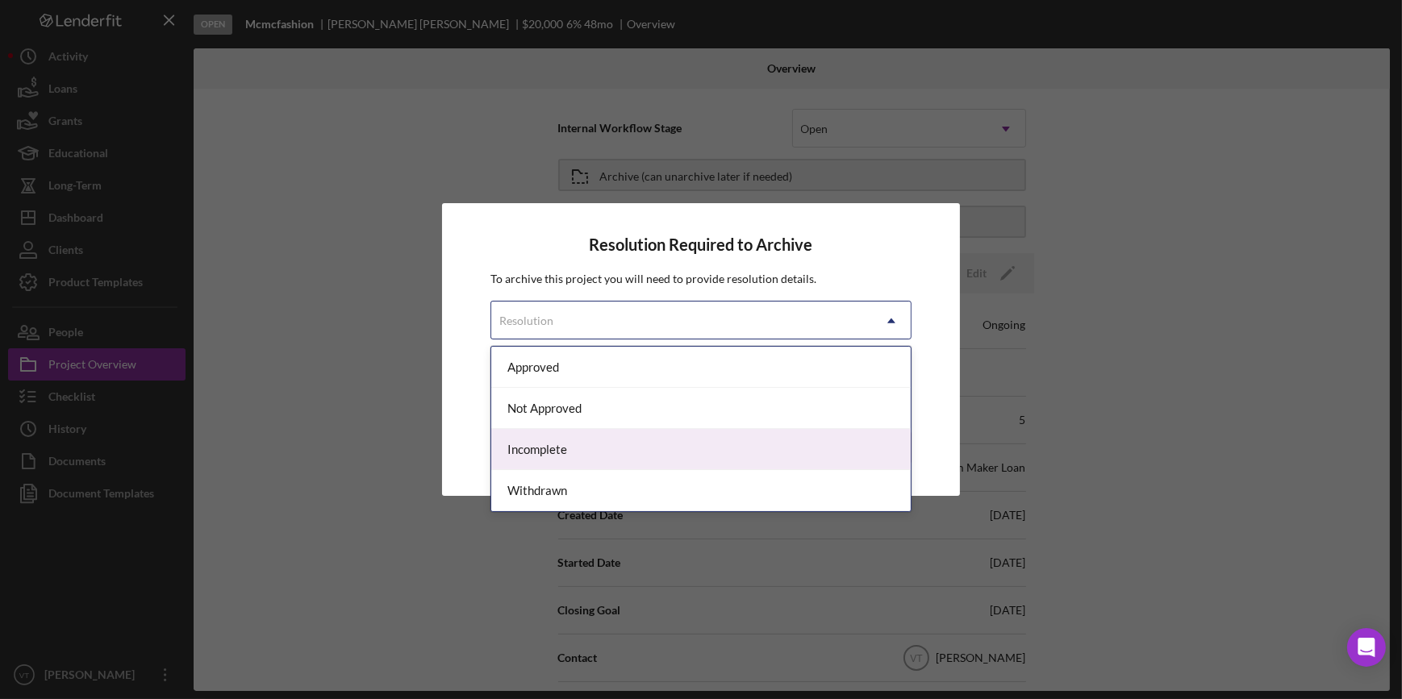
click at [680, 443] on div "Incomplete" at bounding box center [700, 449] width 419 height 41
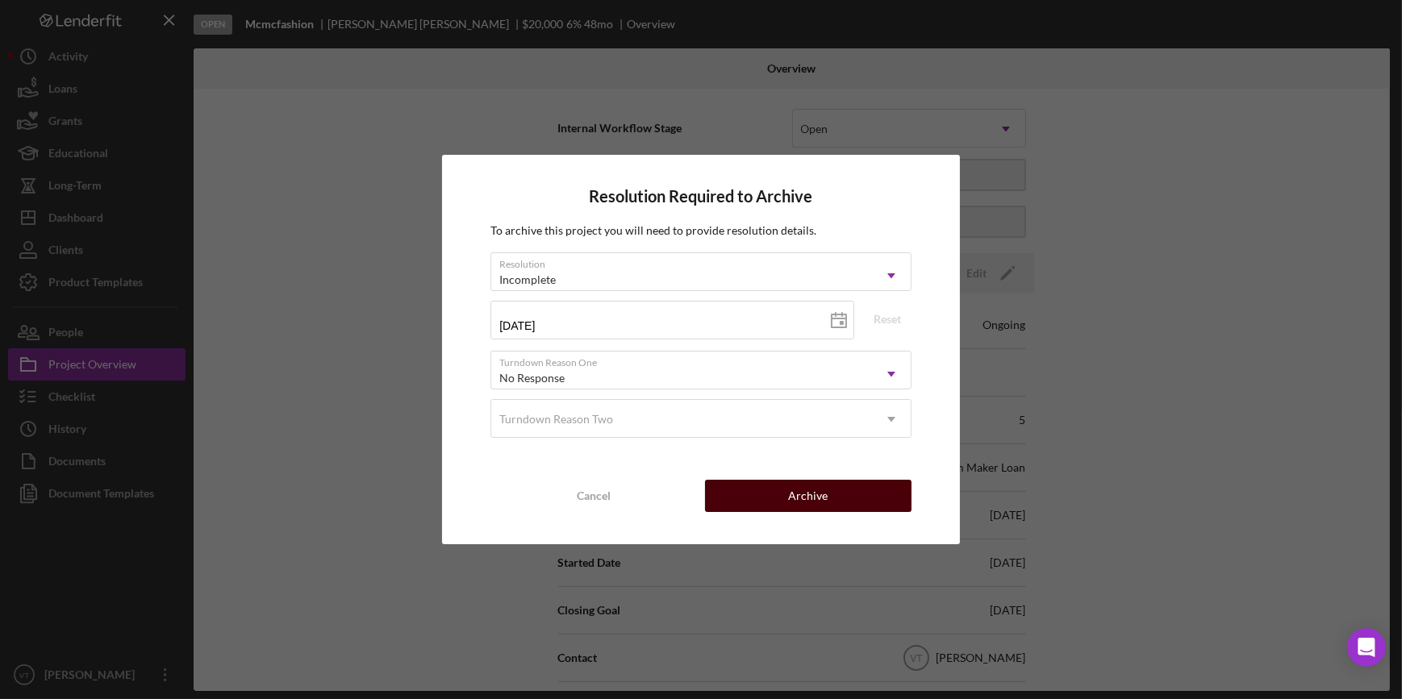
click at [819, 502] on div "Archive" at bounding box center [808, 496] width 40 height 32
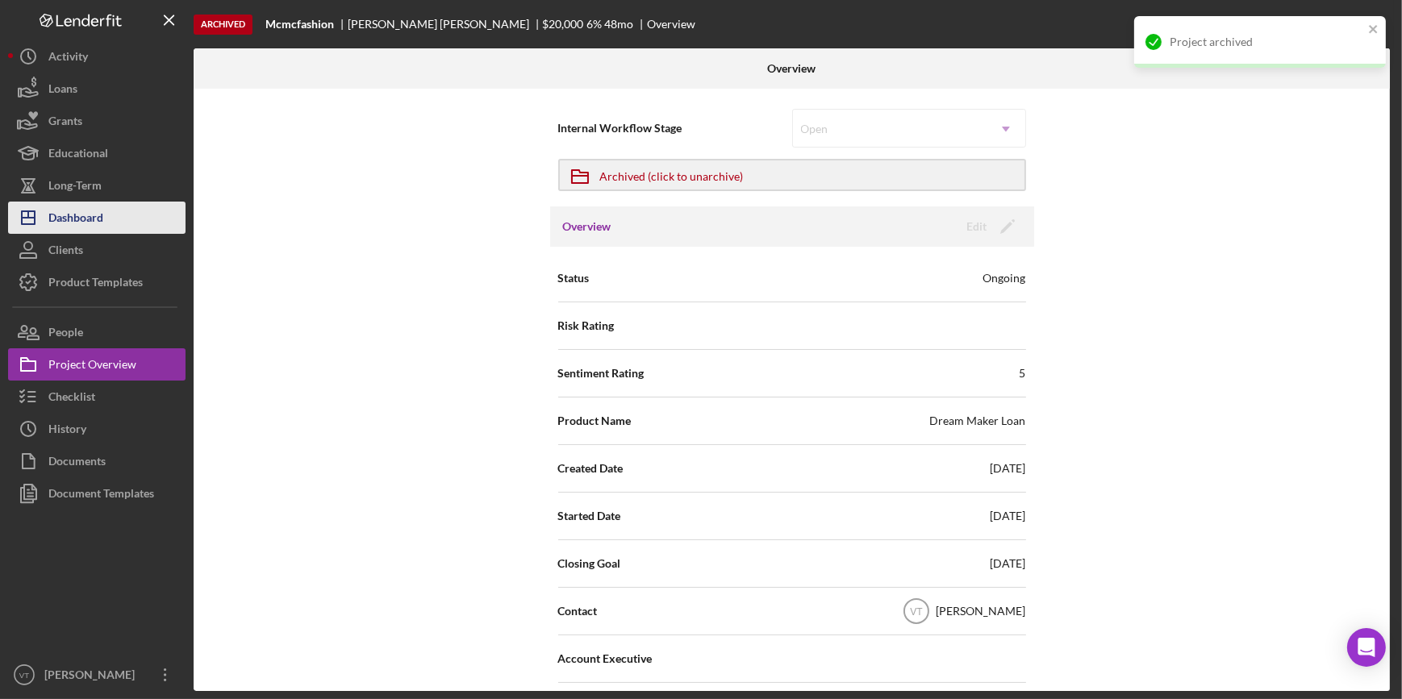
click at [93, 217] on div "Dashboard" at bounding box center [75, 220] width 55 height 36
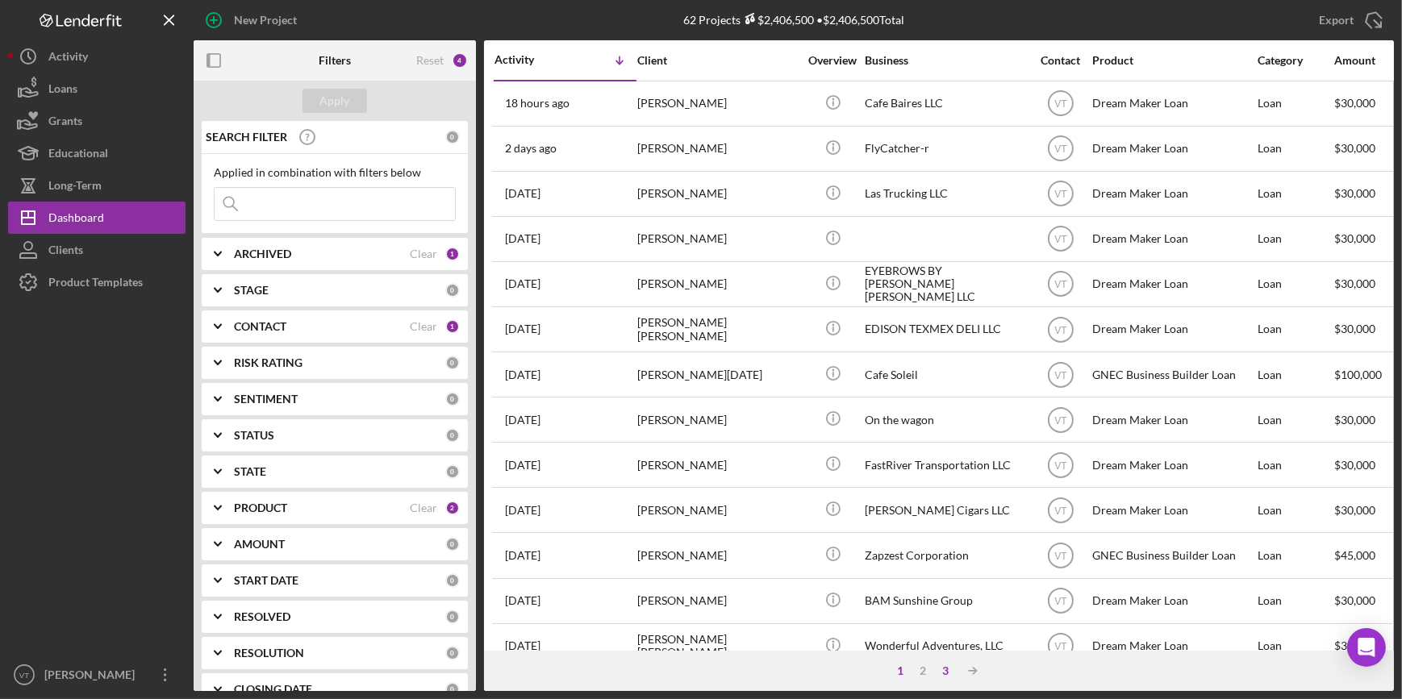
click at [950, 673] on div "3" at bounding box center [945, 671] width 23 height 13
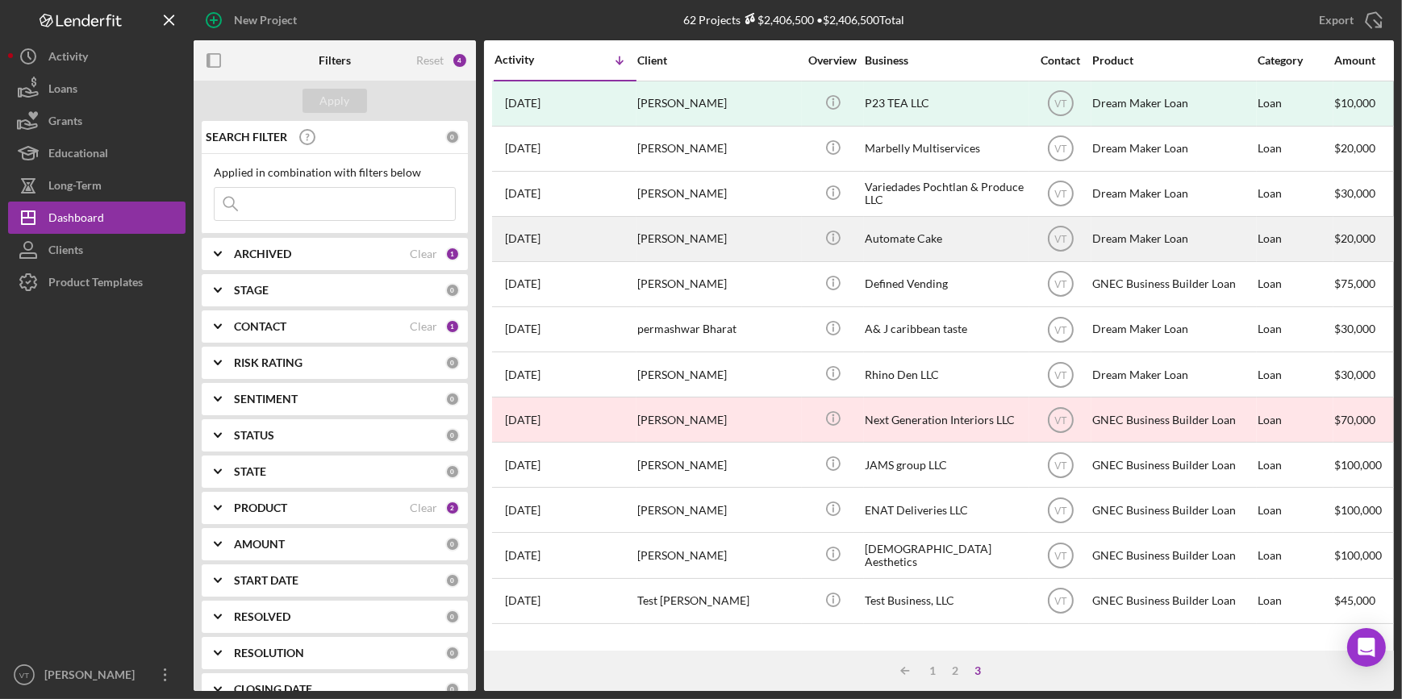
click at [738, 234] on div "Joseph Andrews" at bounding box center [717, 239] width 161 height 43
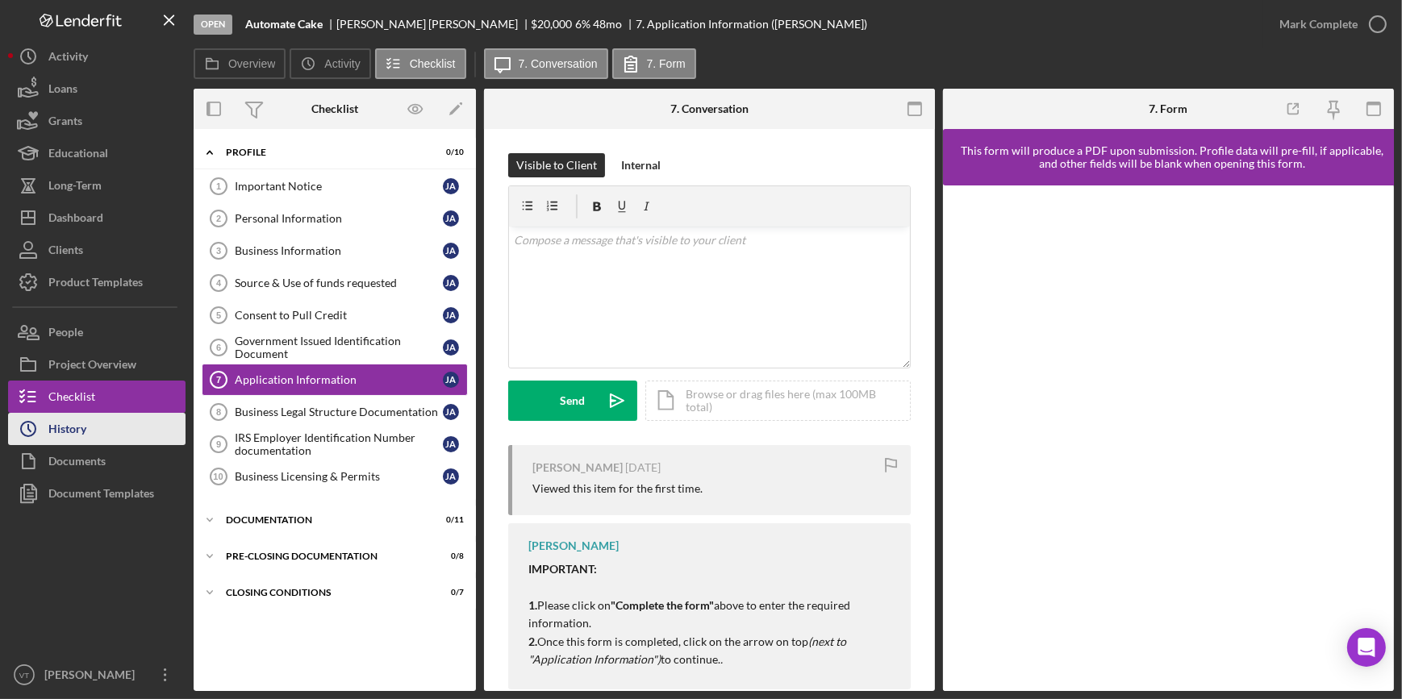
click at [115, 418] on button "Icon/History History" at bounding box center [96, 429] width 177 height 32
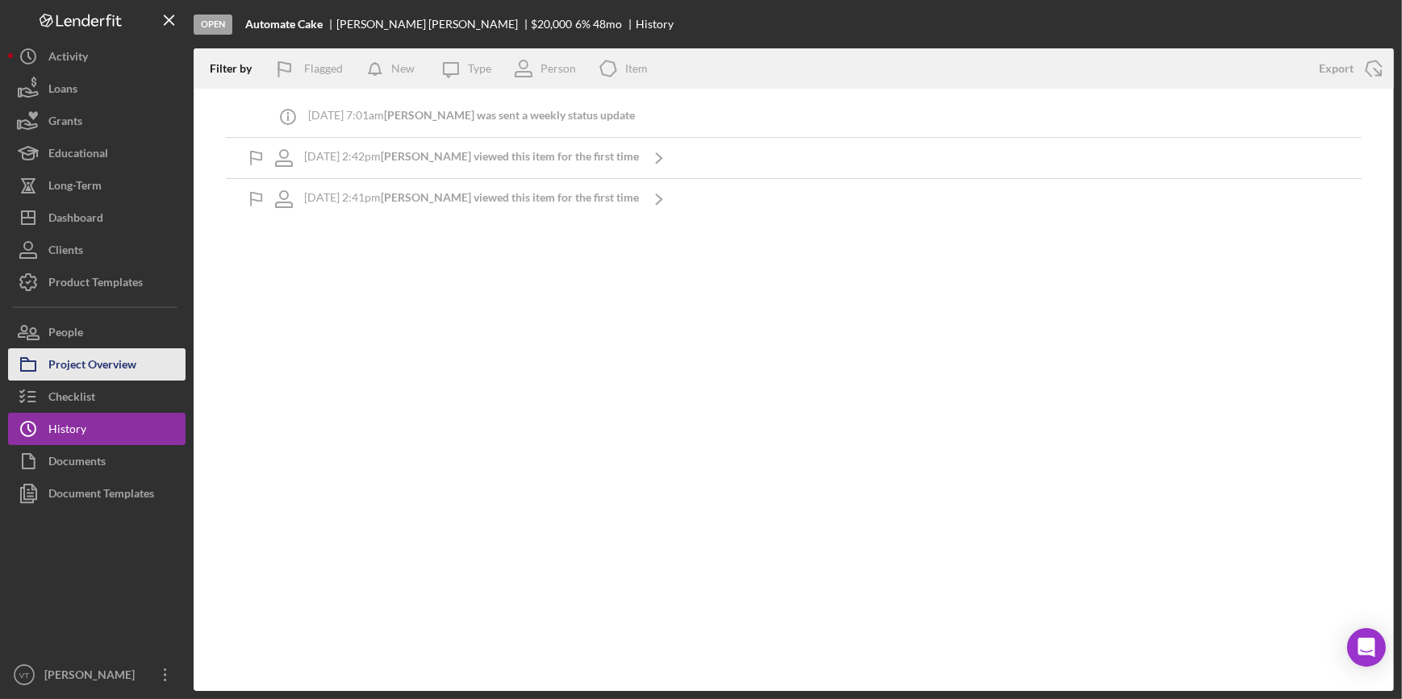
click at [115, 361] on div "Project Overview" at bounding box center [92, 366] width 88 height 36
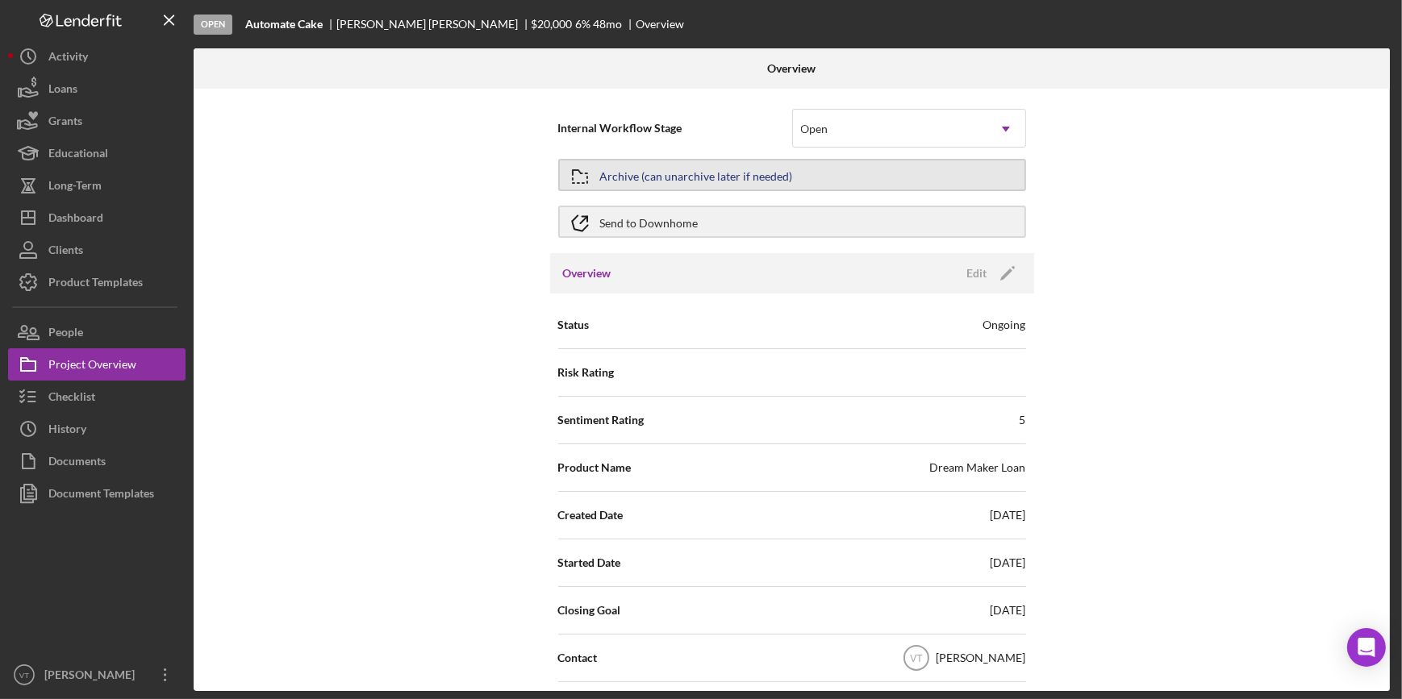
click at [669, 175] on div "Archive (can unarchive later if needed)" at bounding box center [696, 175] width 193 height 29
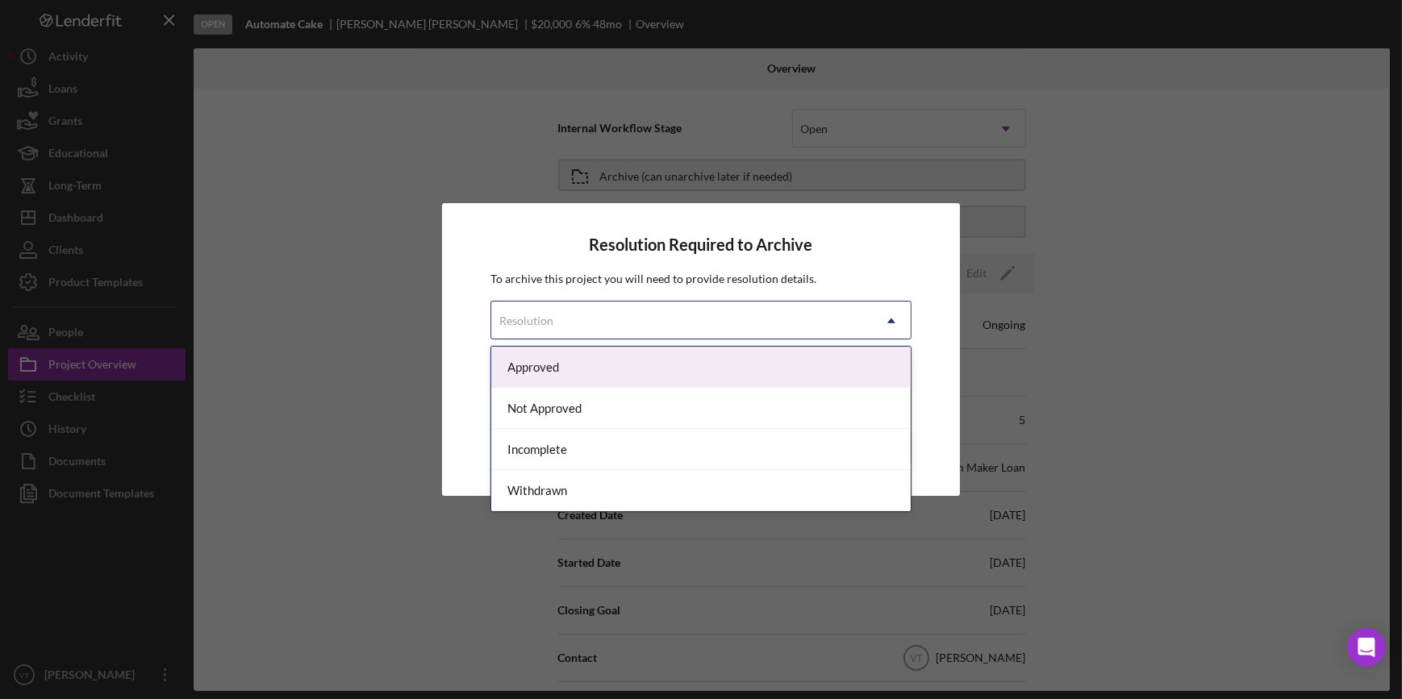
click at [702, 317] on div "Resolution" at bounding box center [681, 320] width 380 height 37
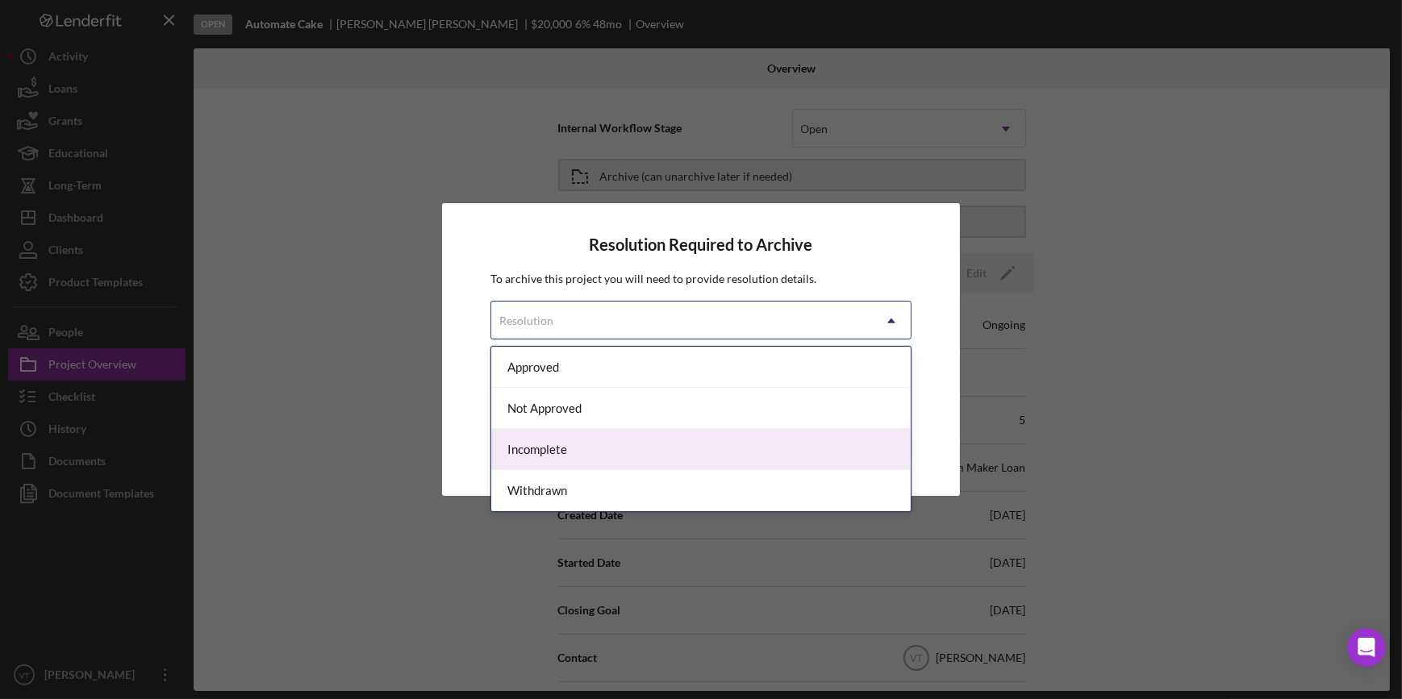
click at [690, 448] on div "Incomplete" at bounding box center [700, 449] width 419 height 41
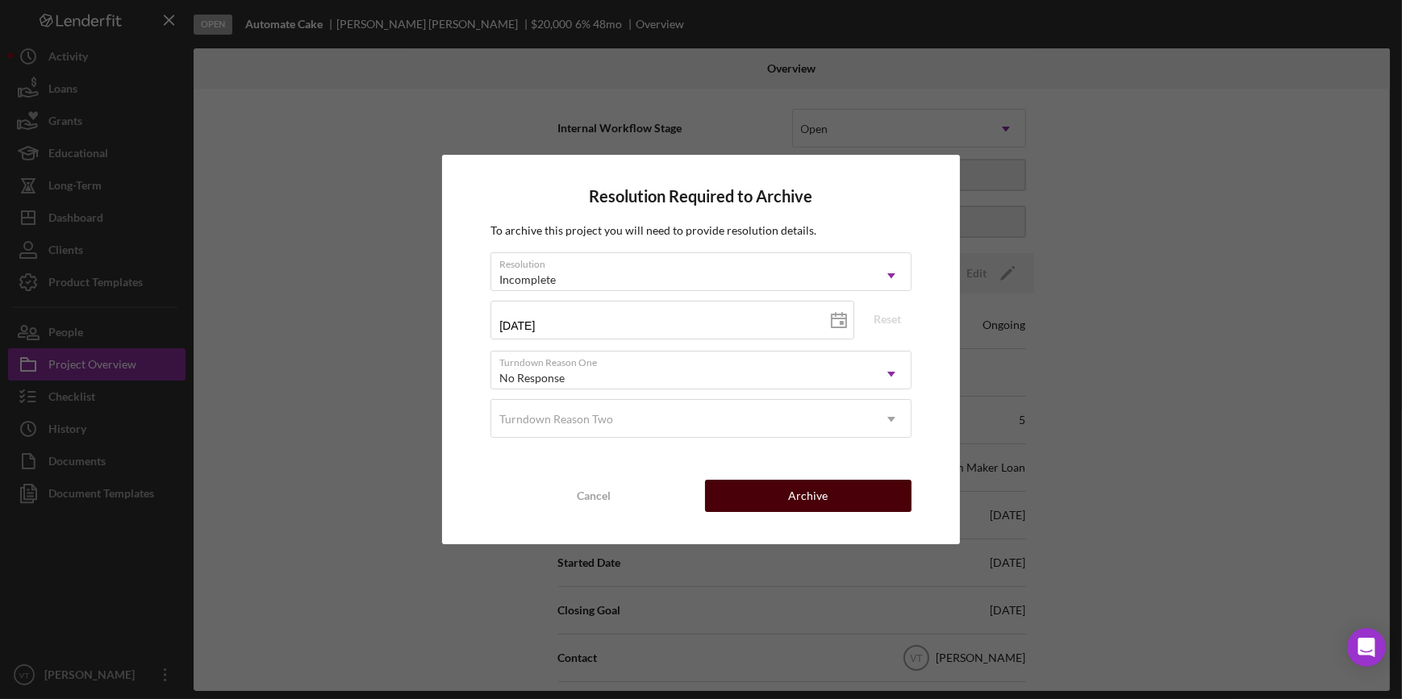
click at [790, 492] on div "Archive" at bounding box center [808, 496] width 40 height 32
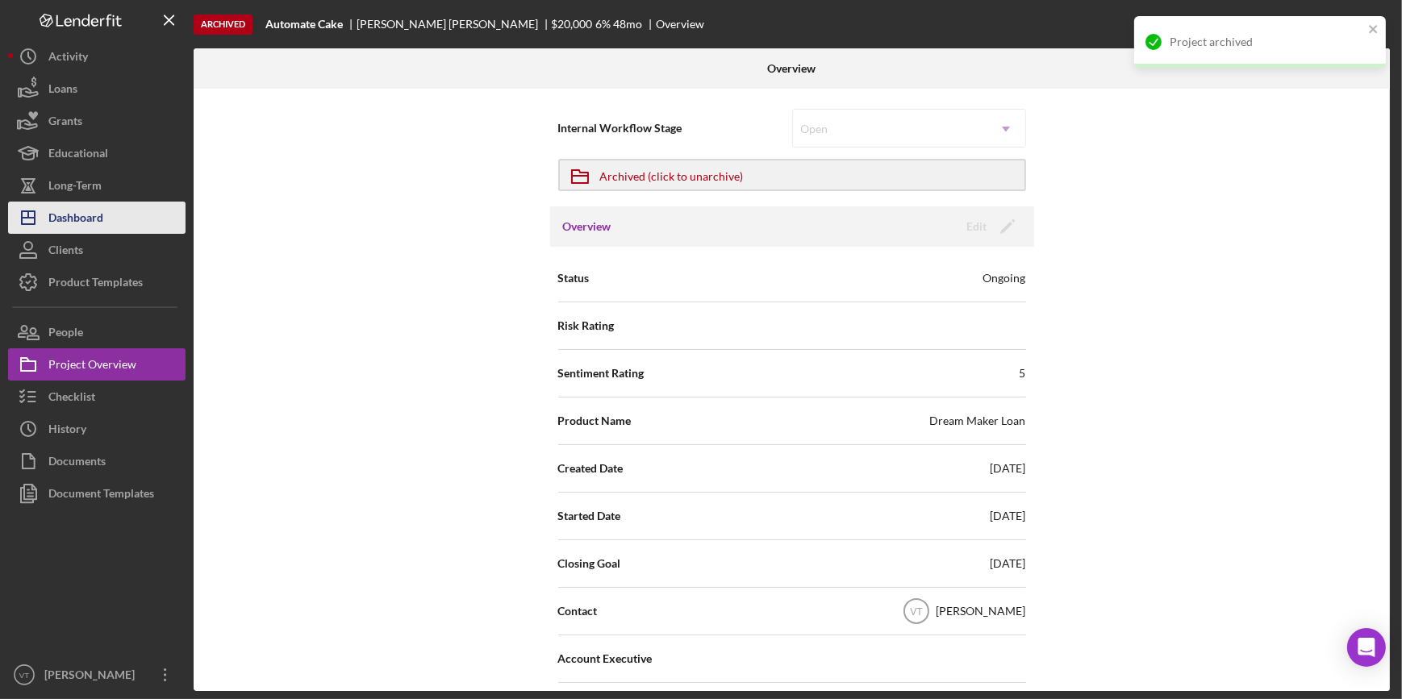
click at [105, 207] on button "Icon/Dashboard Dashboard" at bounding box center [96, 218] width 177 height 32
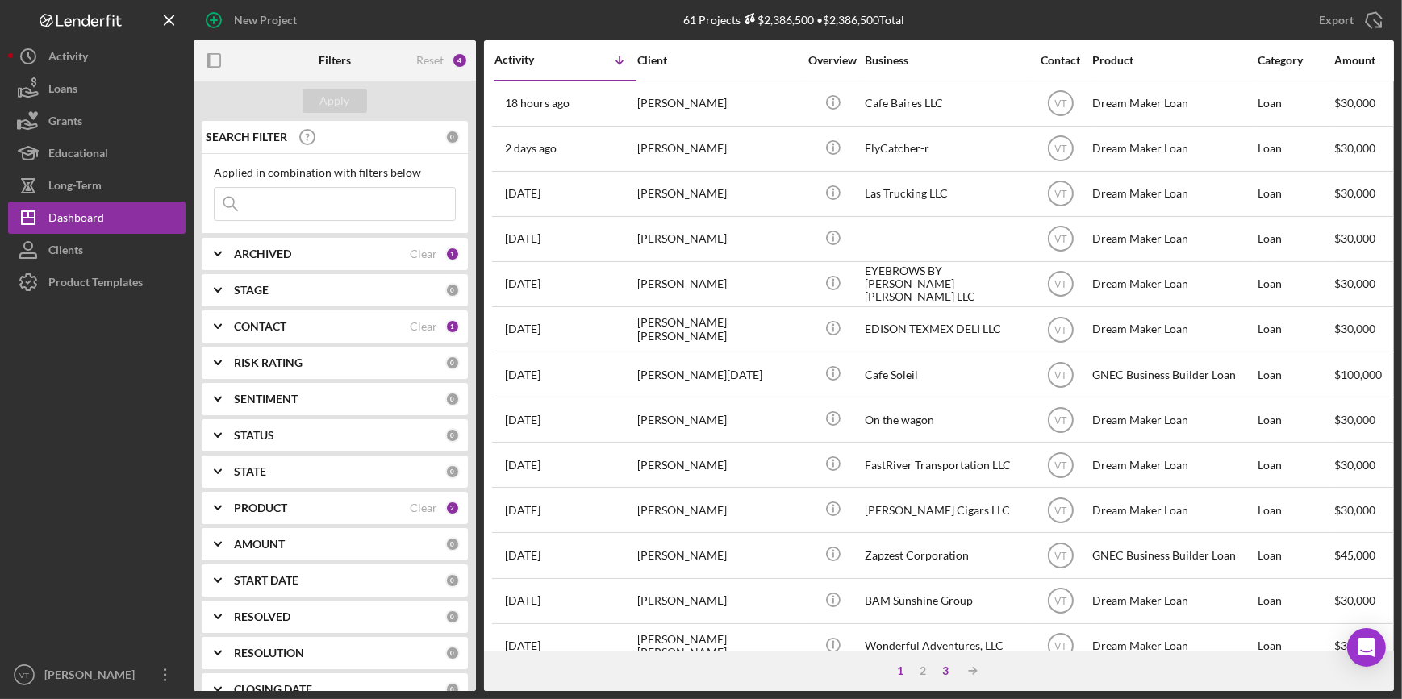
click at [944, 676] on div "3" at bounding box center [945, 671] width 23 height 13
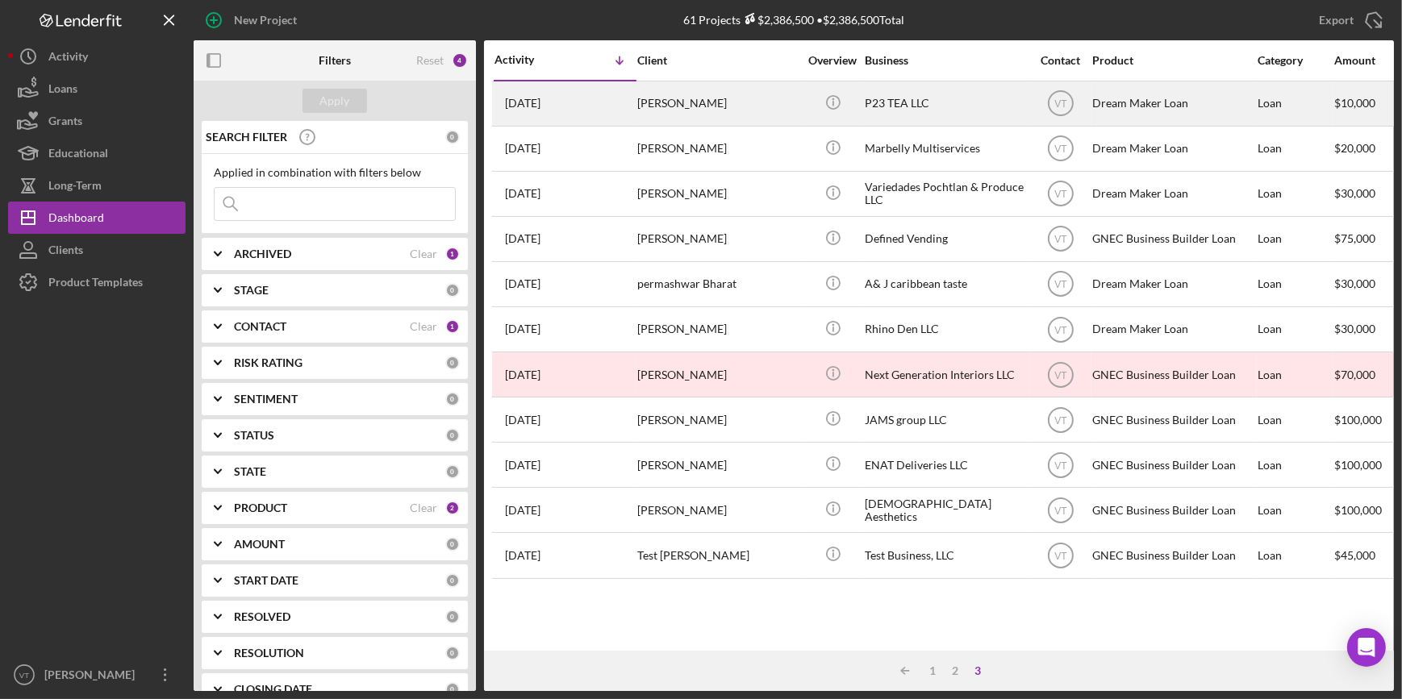
click at [771, 100] on div "Dandra Henriques" at bounding box center [717, 103] width 161 height 43
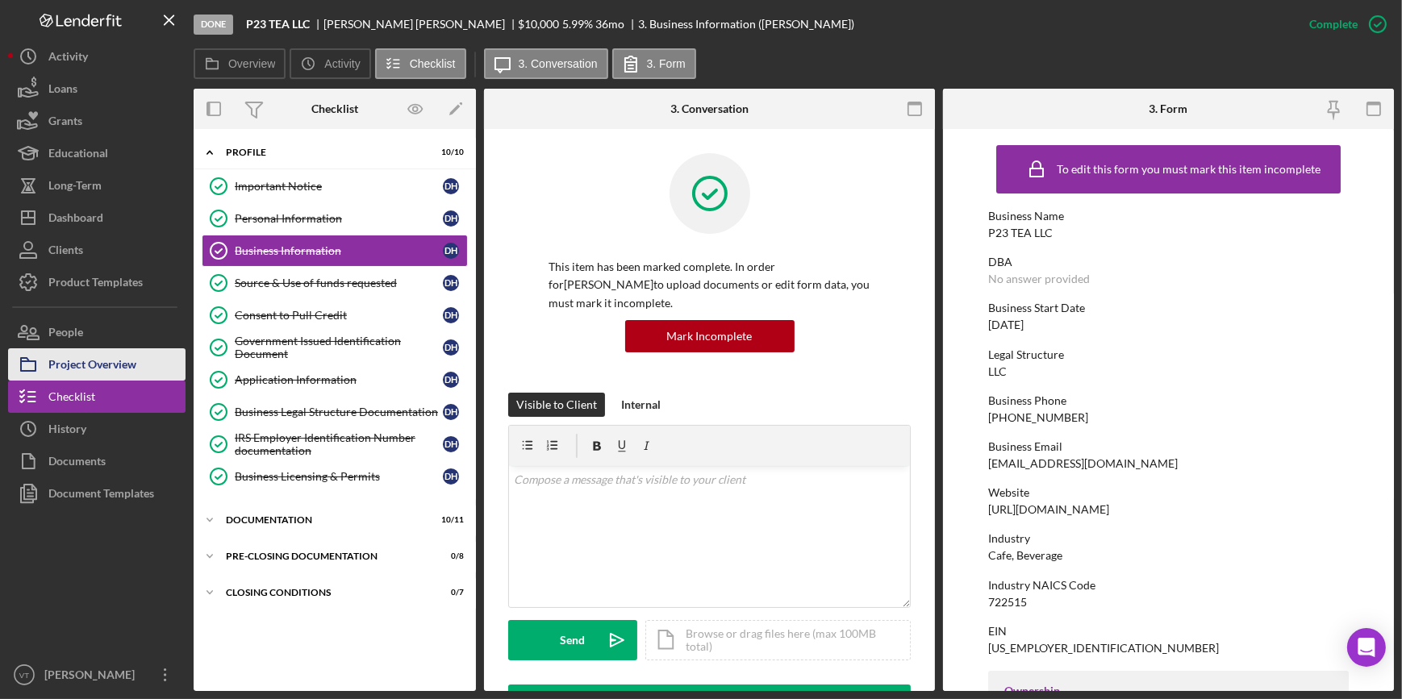
click at [150, 361] on button "Project Overview" at bounding box center [96, 364] width 177 height 32
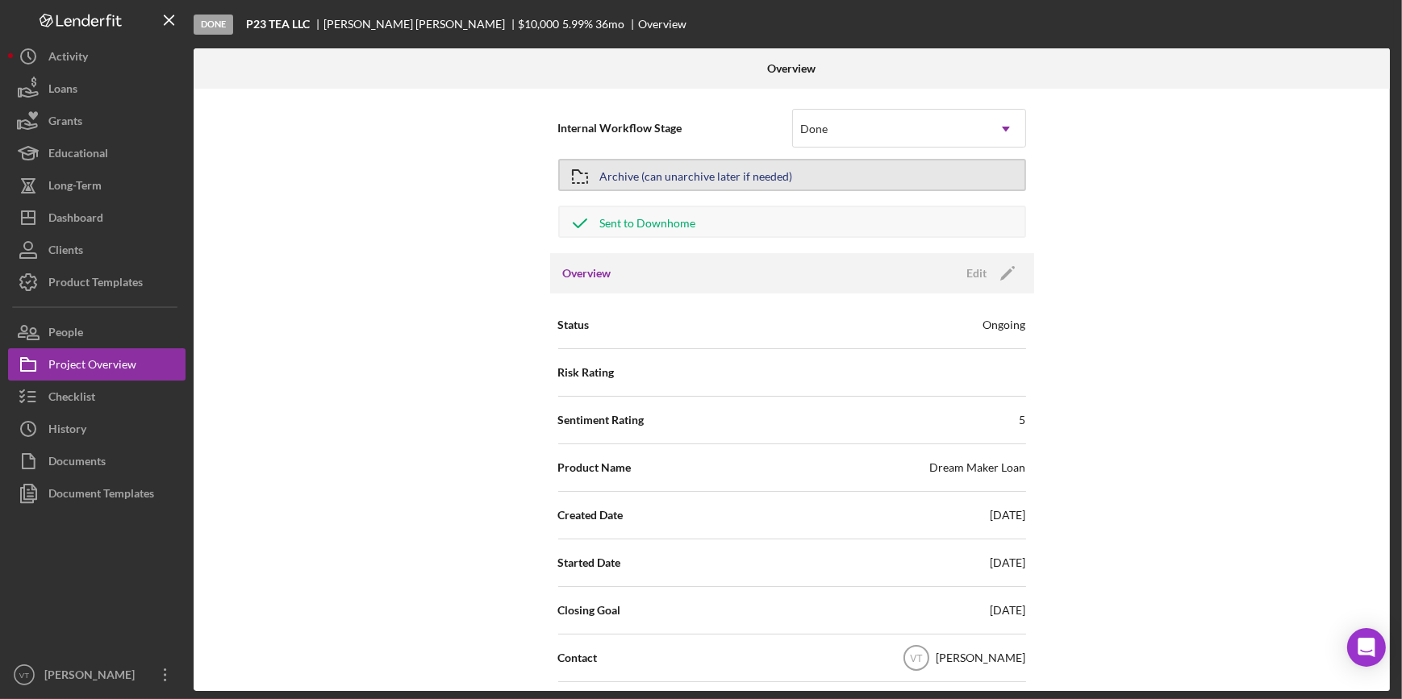
click at [840, 176] on button "Archive (can unarchive later if needed)" at bounding box center [792, 175] width 468 height 32
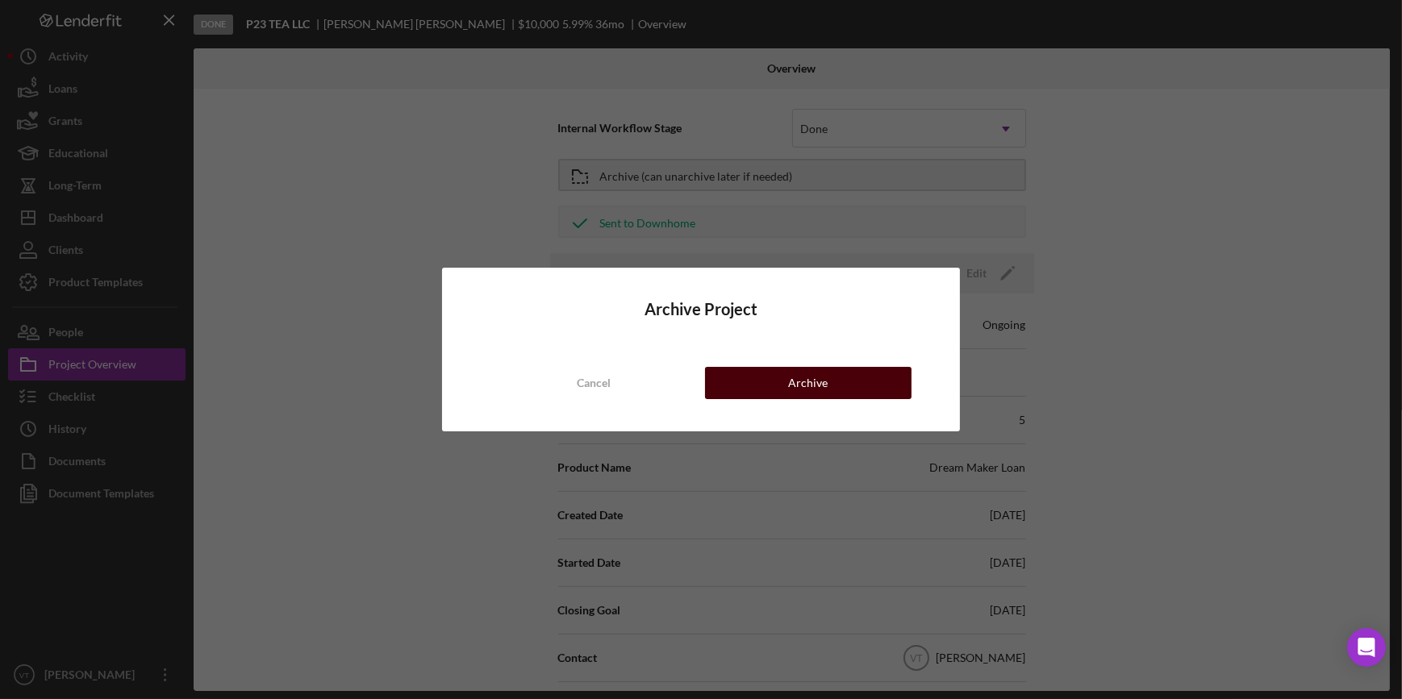
click at [822, 381] on div "Archive" at bounding box center [808, 383] width 40 height 32
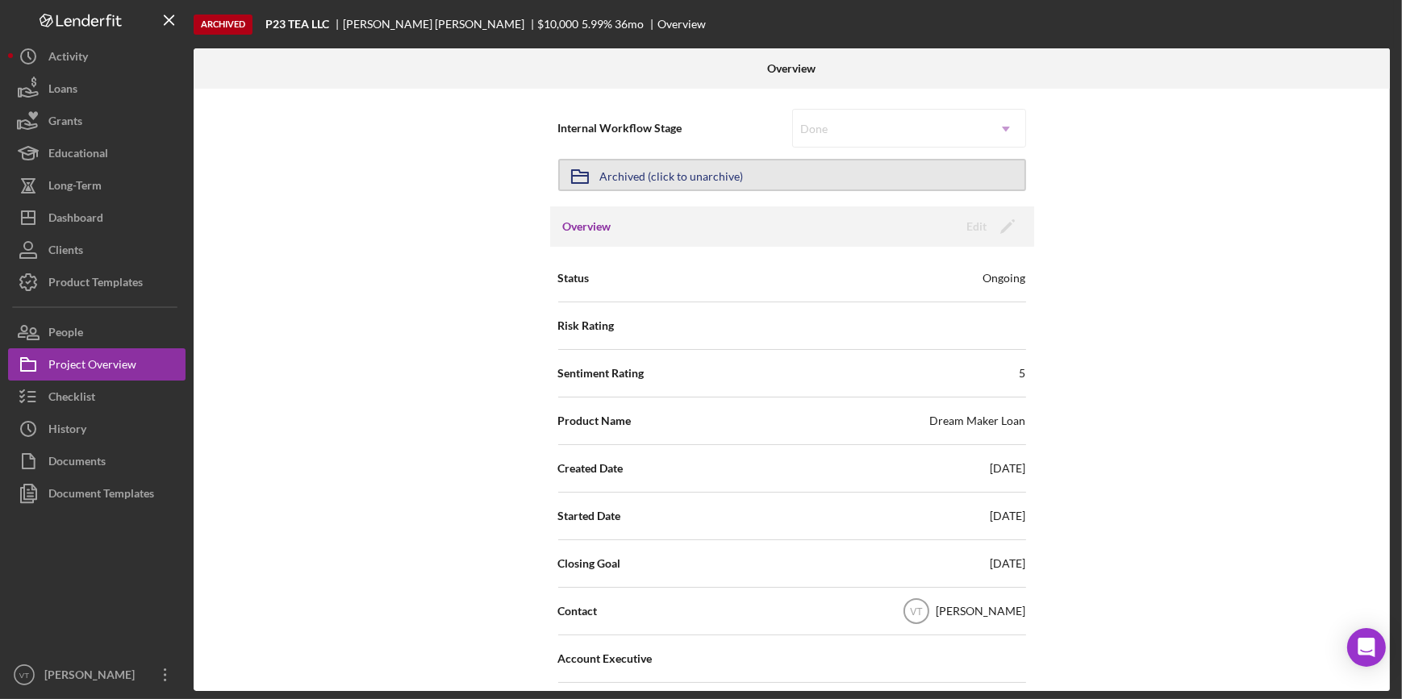
click at [762, 173] on button "Icon/Archived Archived (click to unarchive)" at bounding box center [792, 175] width 468 height 32
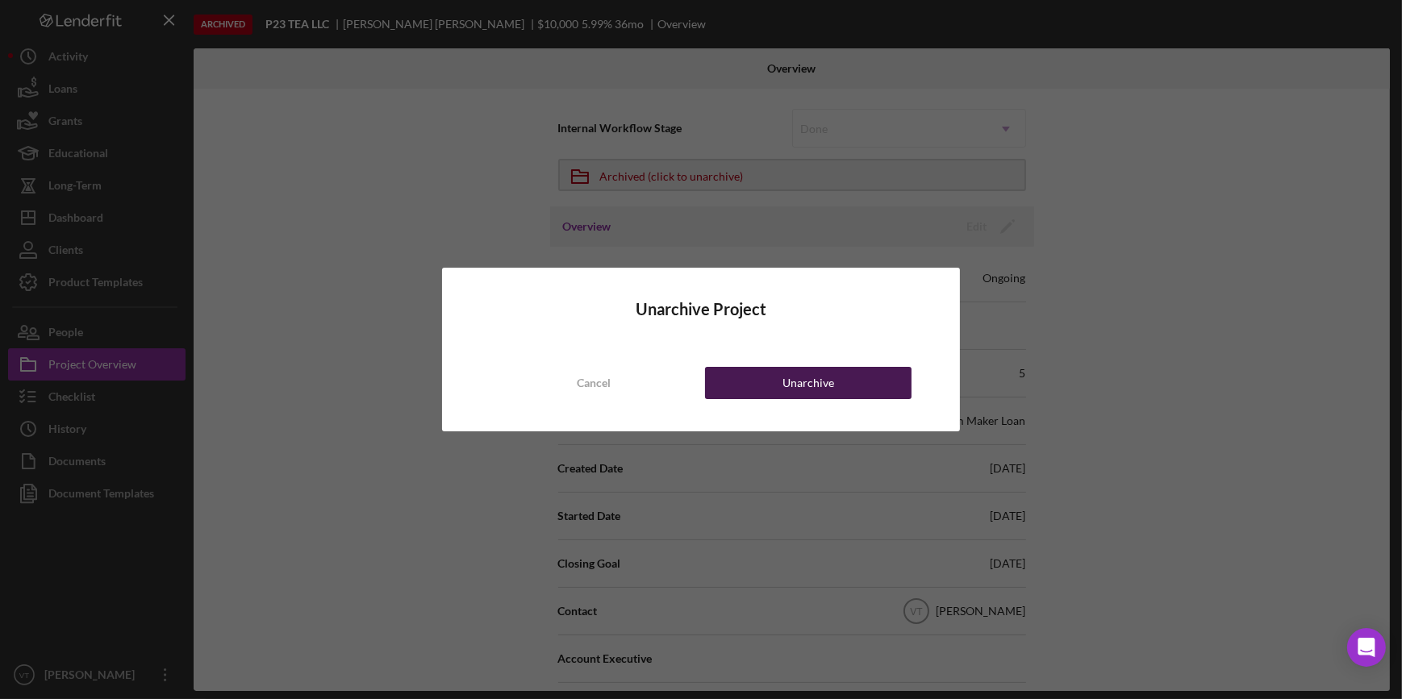
click at [812, 374] on div "Unarchive" at bounding box center [808, 383] width 52 height 32
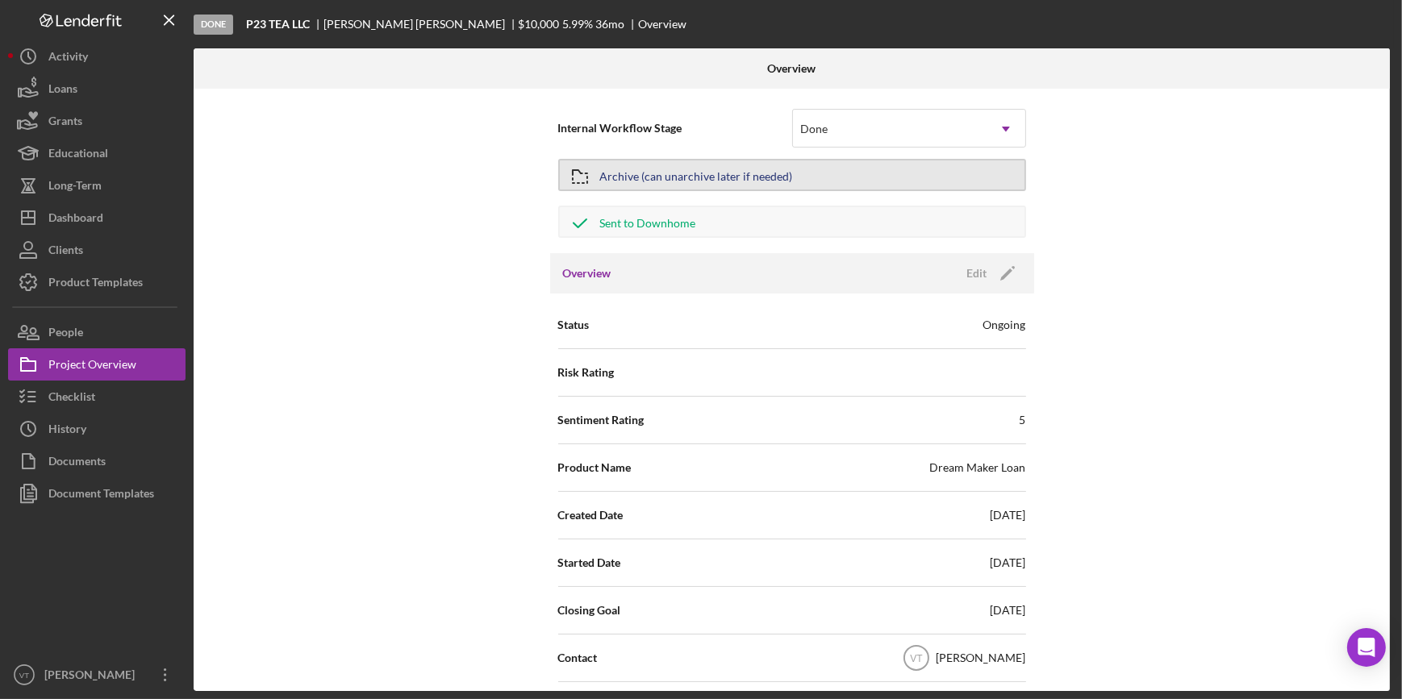
click at [738, 164] on div "Archive (can unarchive later if needed)" at bounding box center [696, 175] width 193 height 29
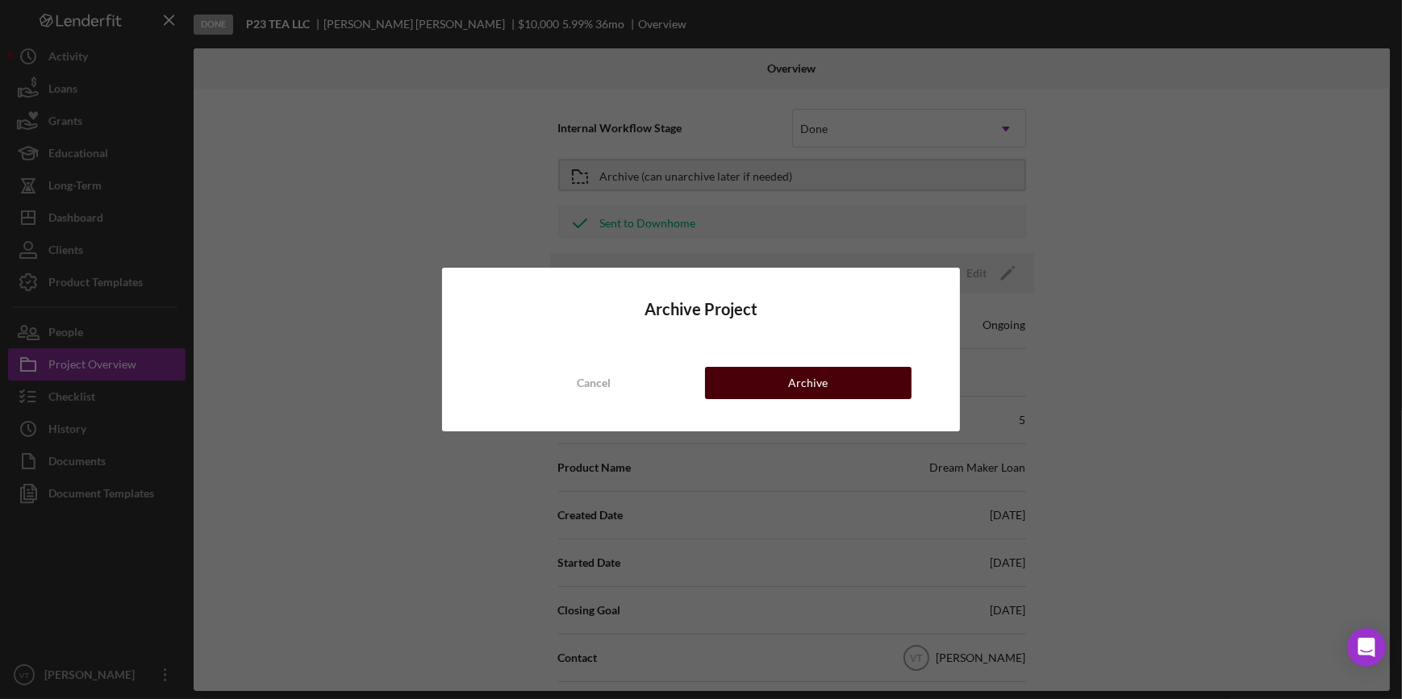
click at [779, 375] on button "Archive" at bounding box center [808, 383] width 206 height 32
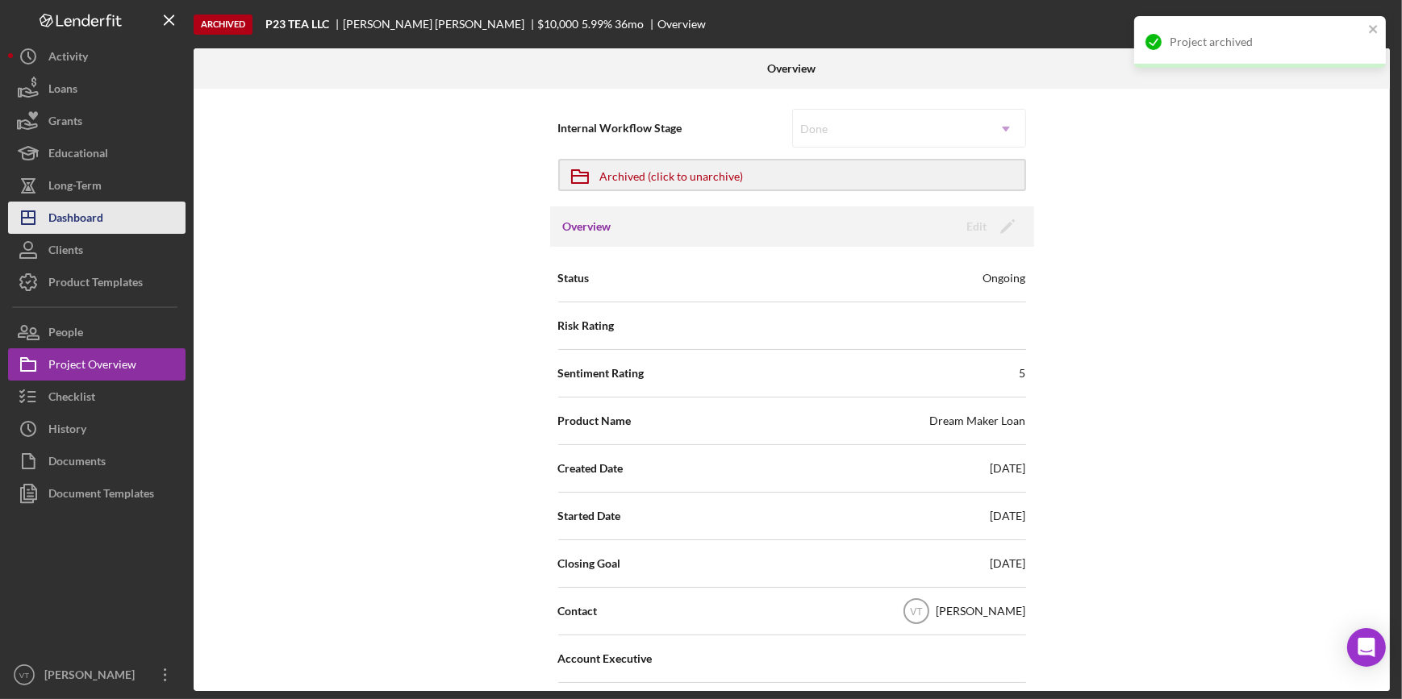
click at [165, 219] on button "Icon/Dashboard Dashboard" at bounding box center [96, 218] width 177 height 32
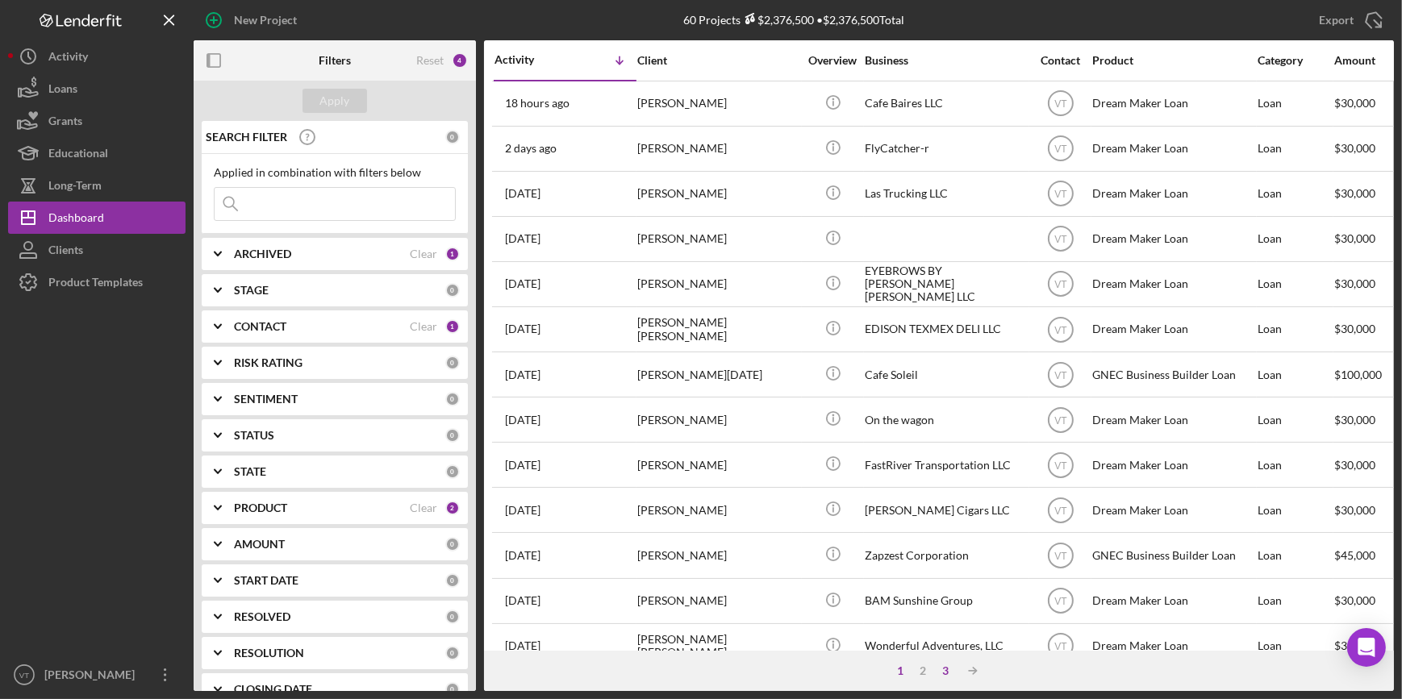
click at [945, 672] on div "3" at bounding box center [945, 671] width 23 height 13
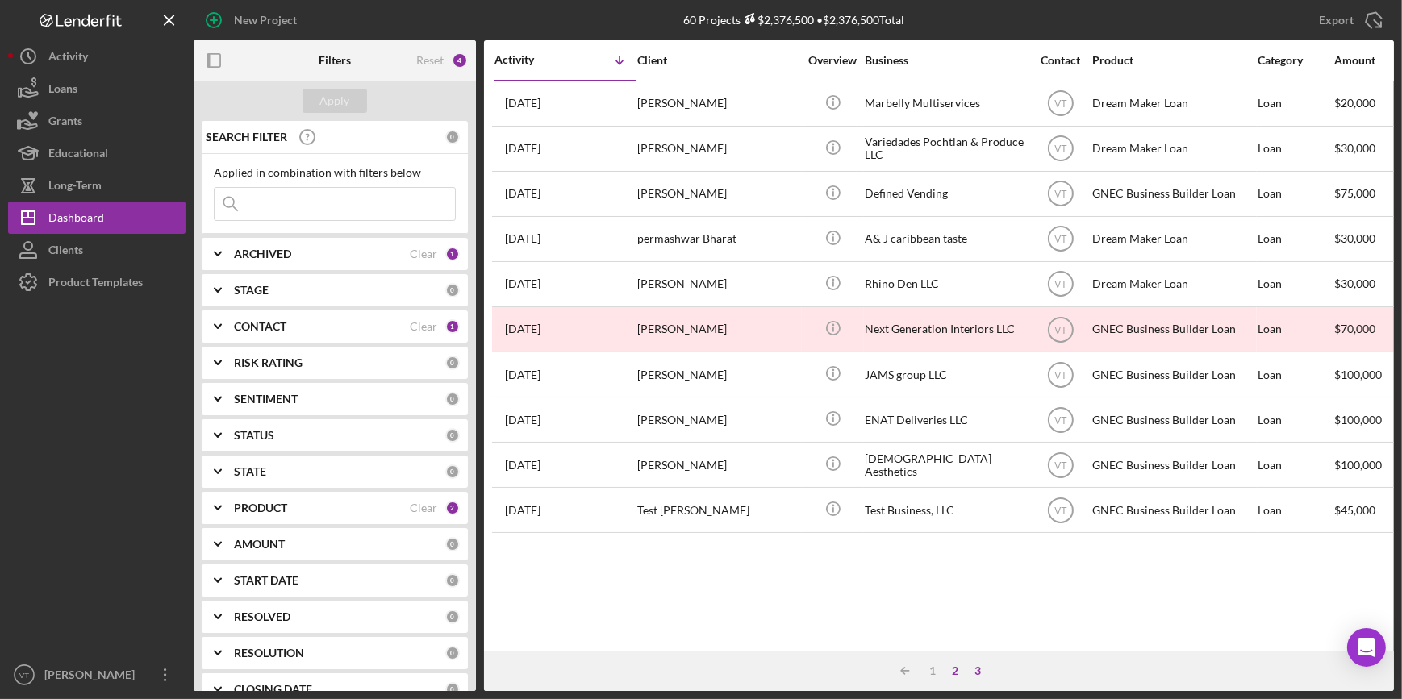
click at [957, 673] on div "2" at bounding box center [955, 671] width 23 height 13
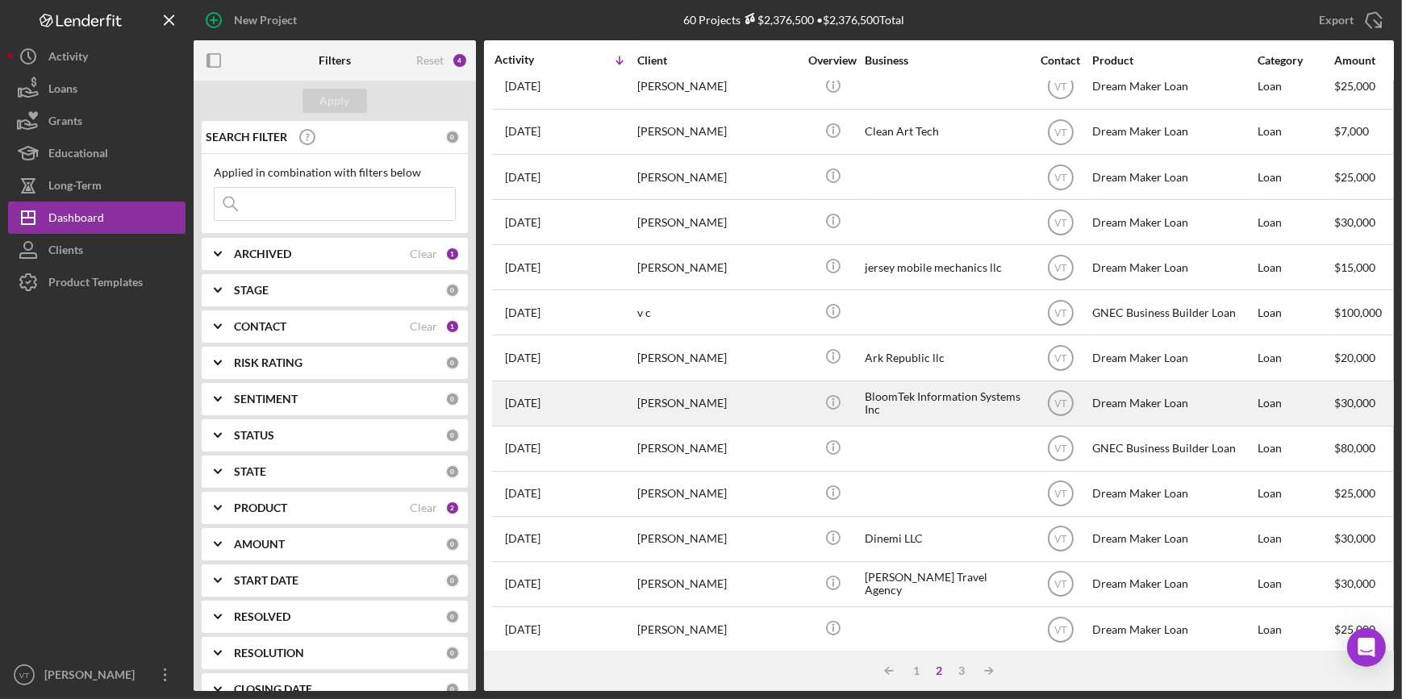
scroll to position [144, 0]
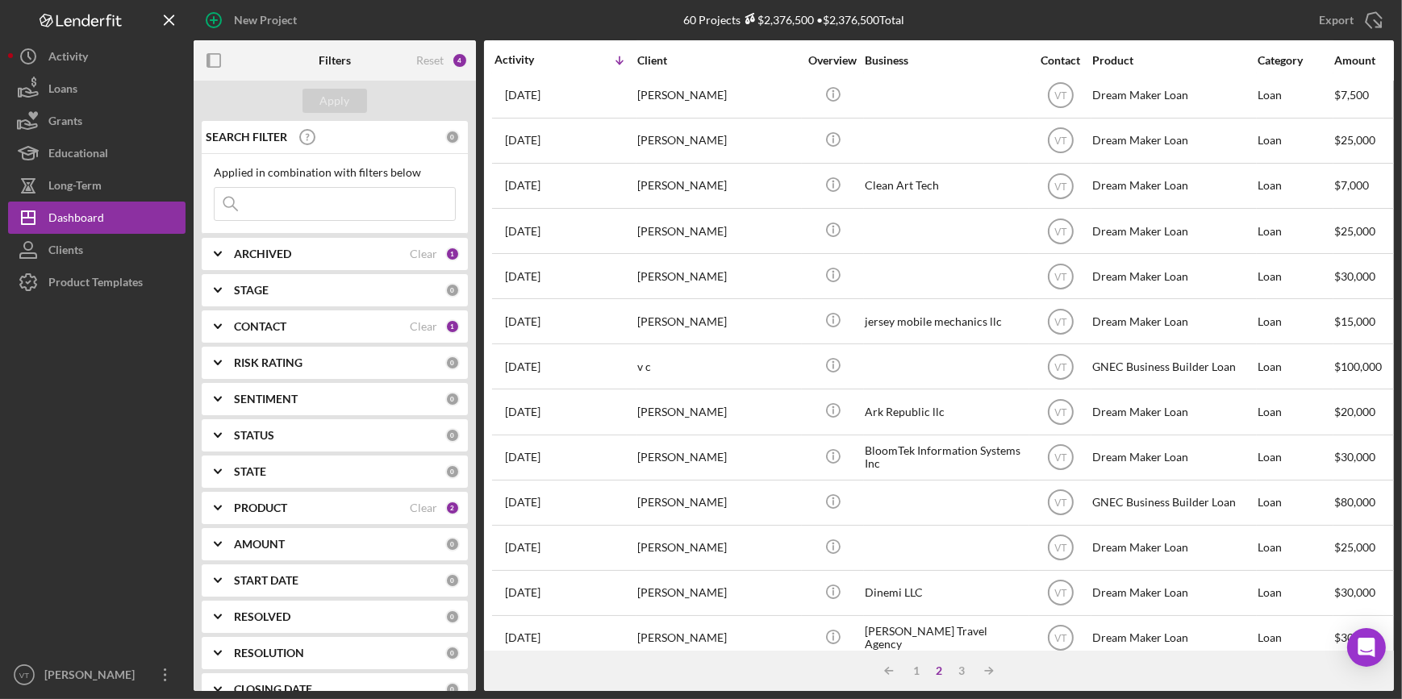
click at [286, 205] on input at bounding box center [335, 204] width 240 height 32
type input "steele"
click at [339, 99] on div "Apply" at bounding box center [335, 101] width 30 height 24
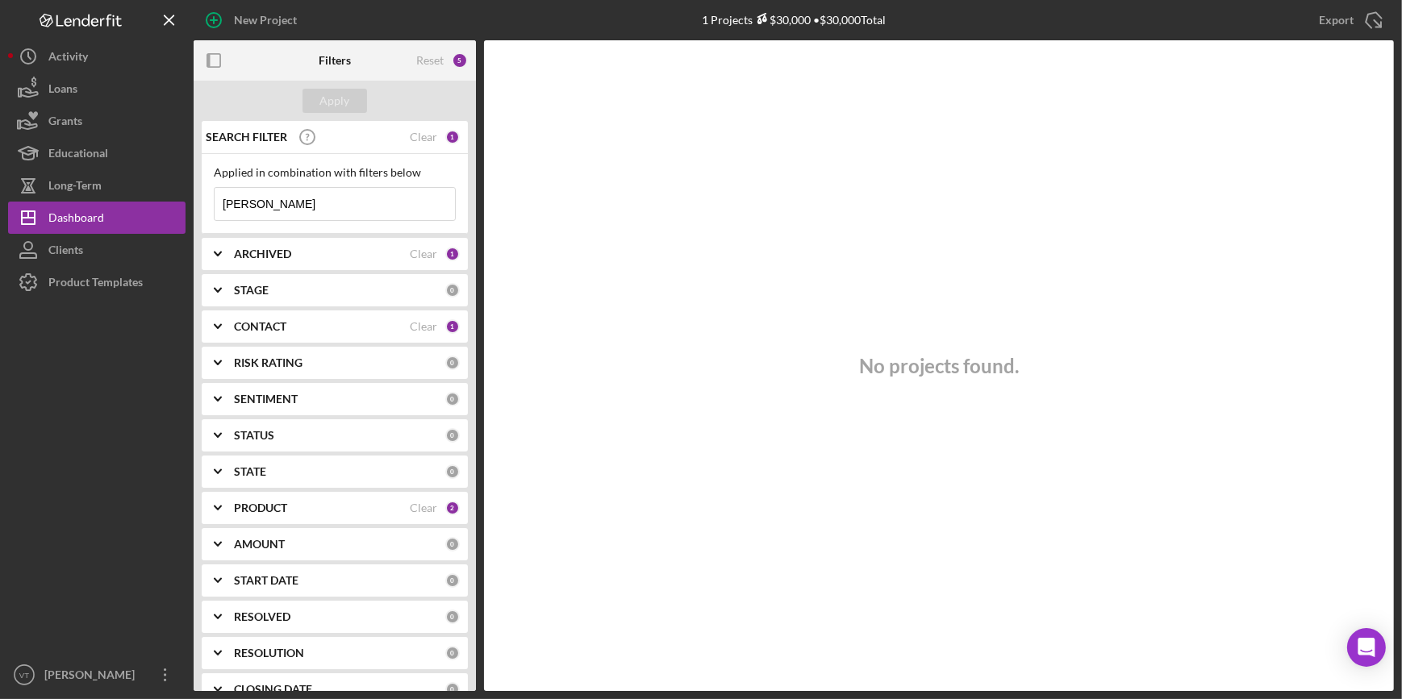
click at [220, 248] on icon "Icon/Expander" at bounding box center [218, 254] width 40 height 40
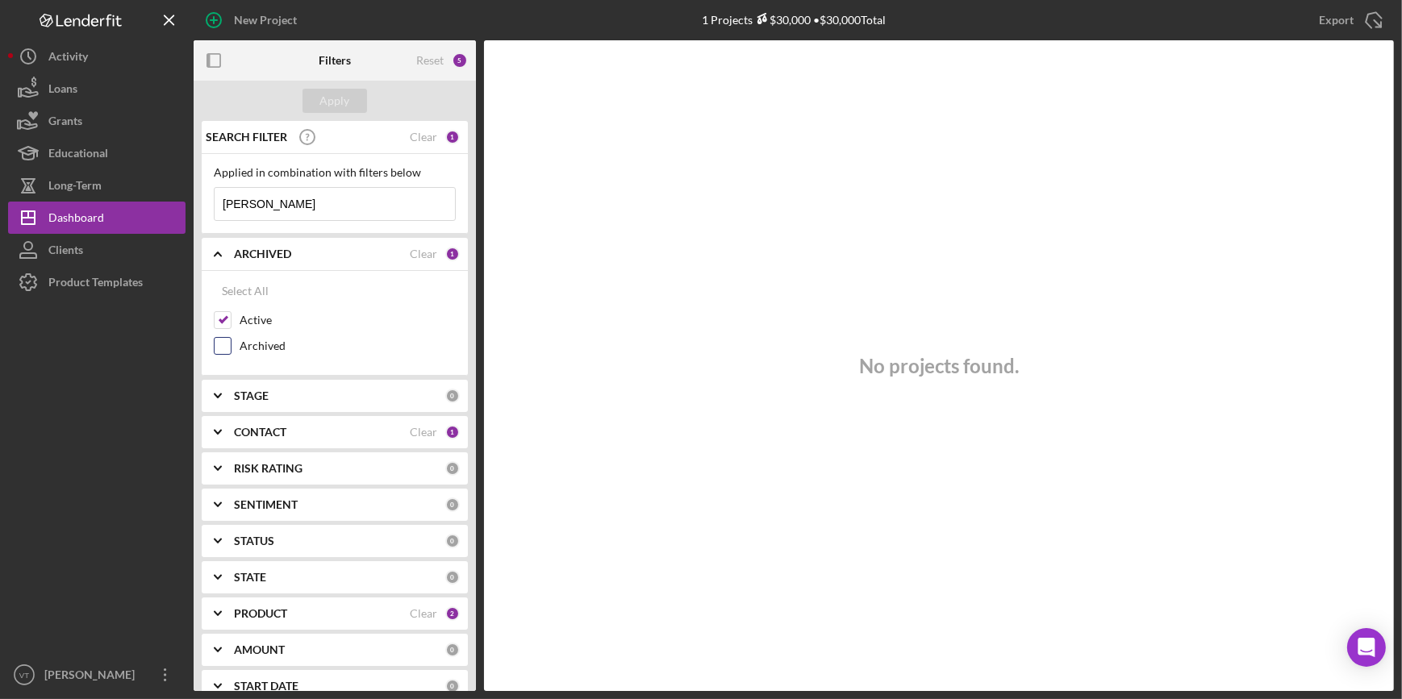
click at [221, 340] on input "Archived" at bounding box center [223, 346] width 16 height 16
click at [336, 98] on div "Apply" at bounding box center [335, 101] width 30 height 24
click at [217, 348] on input "Archived" at bounding box center [223, 346] width 16 height 16
checkbox input "false"
click at [315, 107] on button "Apply" at bounding box center [334, 101] width 65 height 24
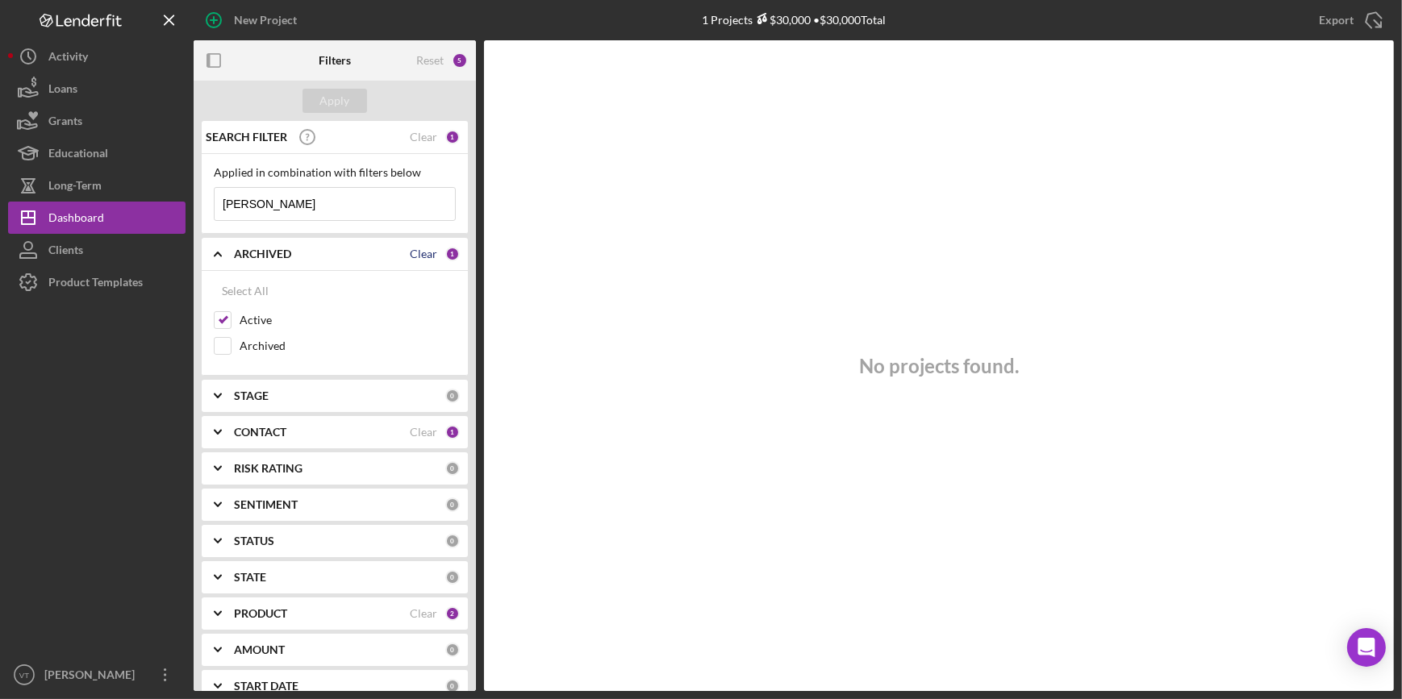
click at [425, 251] on div "Clear" at bounding box center [423, 254] width 27 height 13
click at [219, 315] on input "Active" at bounding box center [223, 320] width 16 height 16
checkbox input "true"
click at [419, 136] on div "Clear" at bounding box center [423, 137] width 27 height 13
click at [324, 96] on div "Apply" at bounding box center [335, 101] width 30 height 24
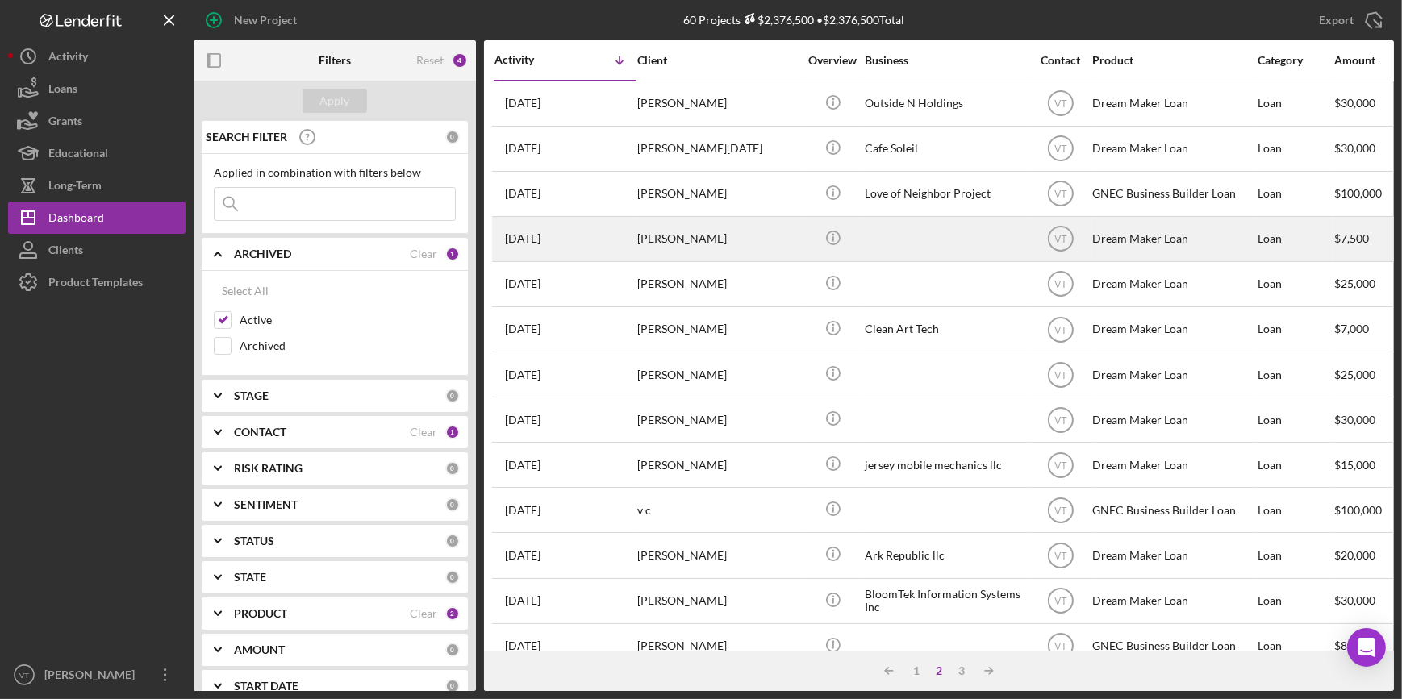
click at [662, 248] on div "Anthony Kirby" at bounding box center [717, 239] width 161 height 43
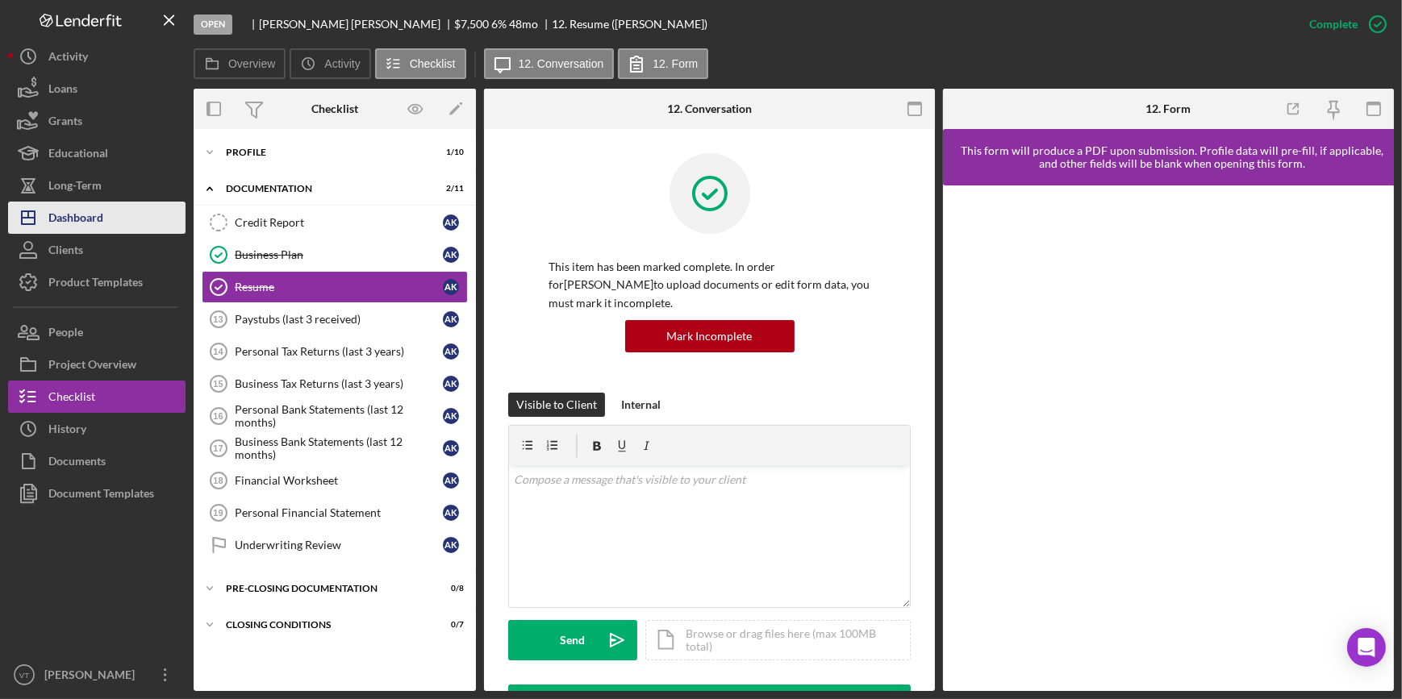
click at [88, 211] on div "Dashboard" at bounding box center [75, 220] width 55 height 36
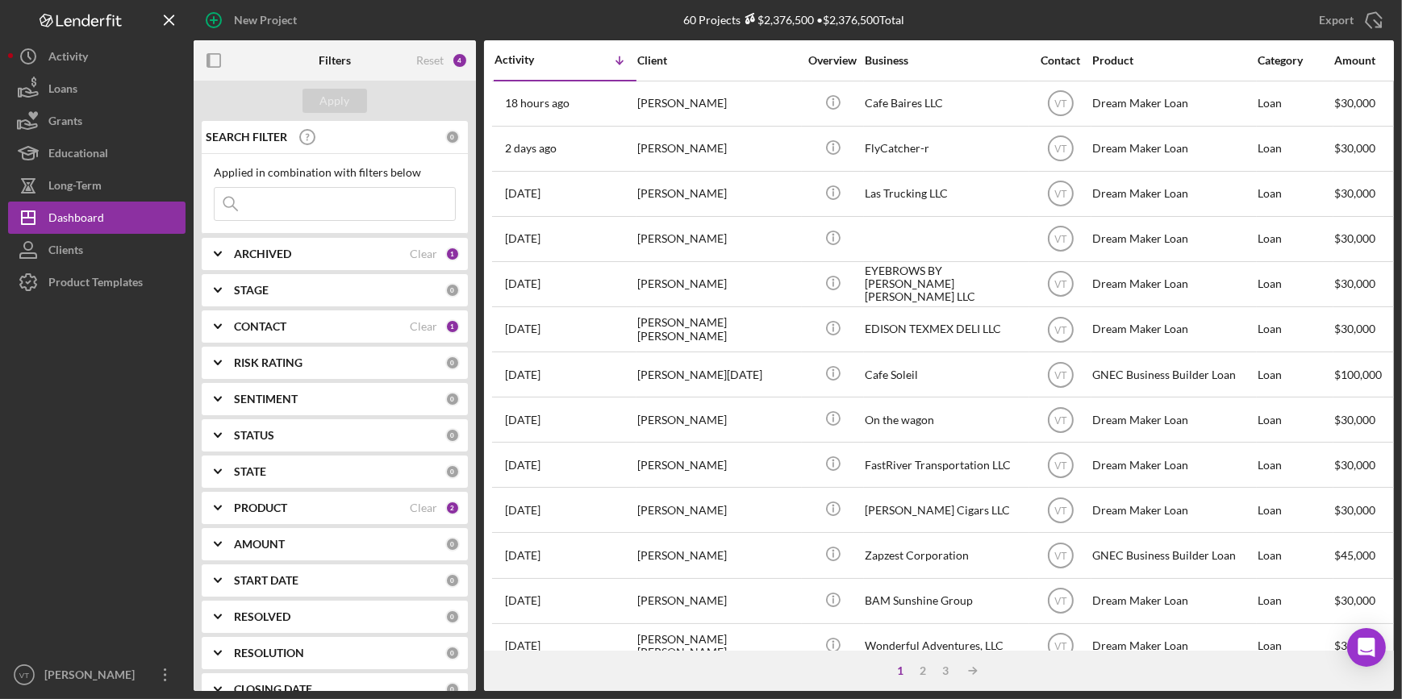
click at [944, 663] on div "1 2 3 Icon/Table Sort Arrow" at bounding box center [939, 671] width 910 height 40
click at [947, 666] on div "3" at bounding box center [945, 671] width 23 height 13
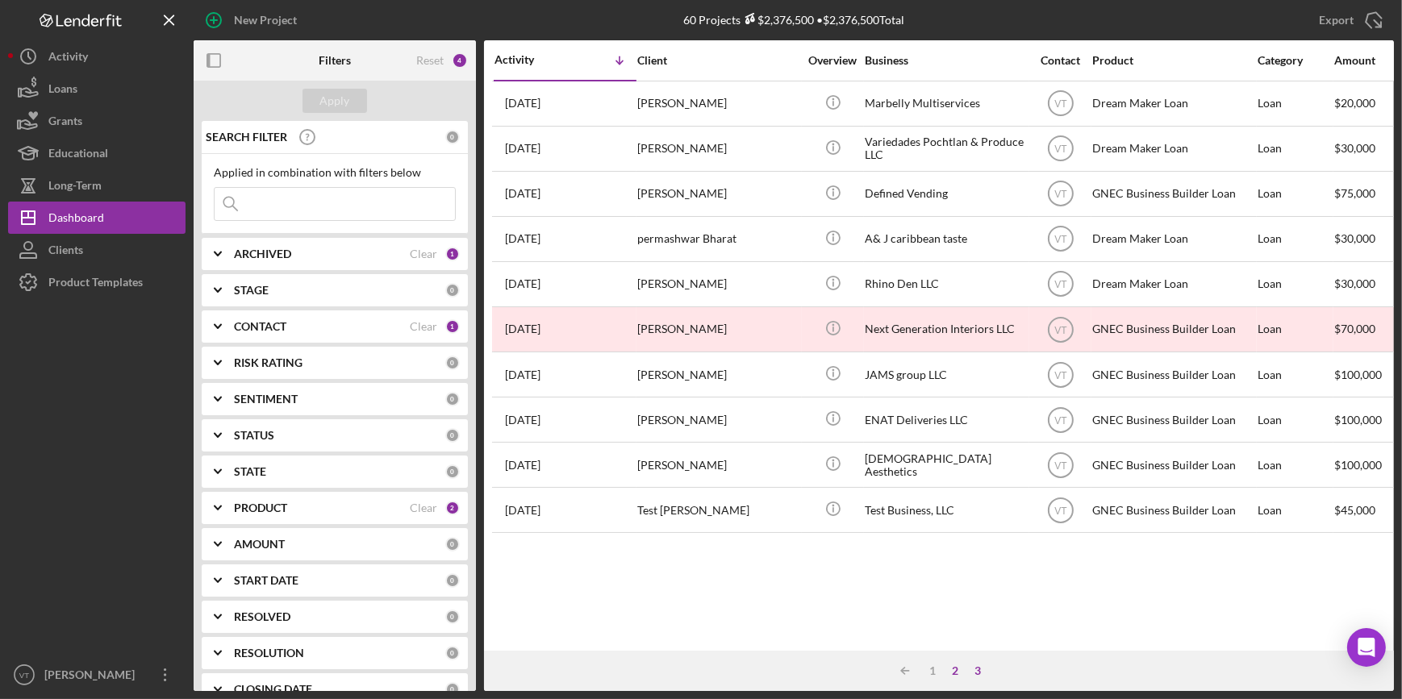
click at [960, 670] on div "2" at bounding box center [955, 671] width 23 height 13
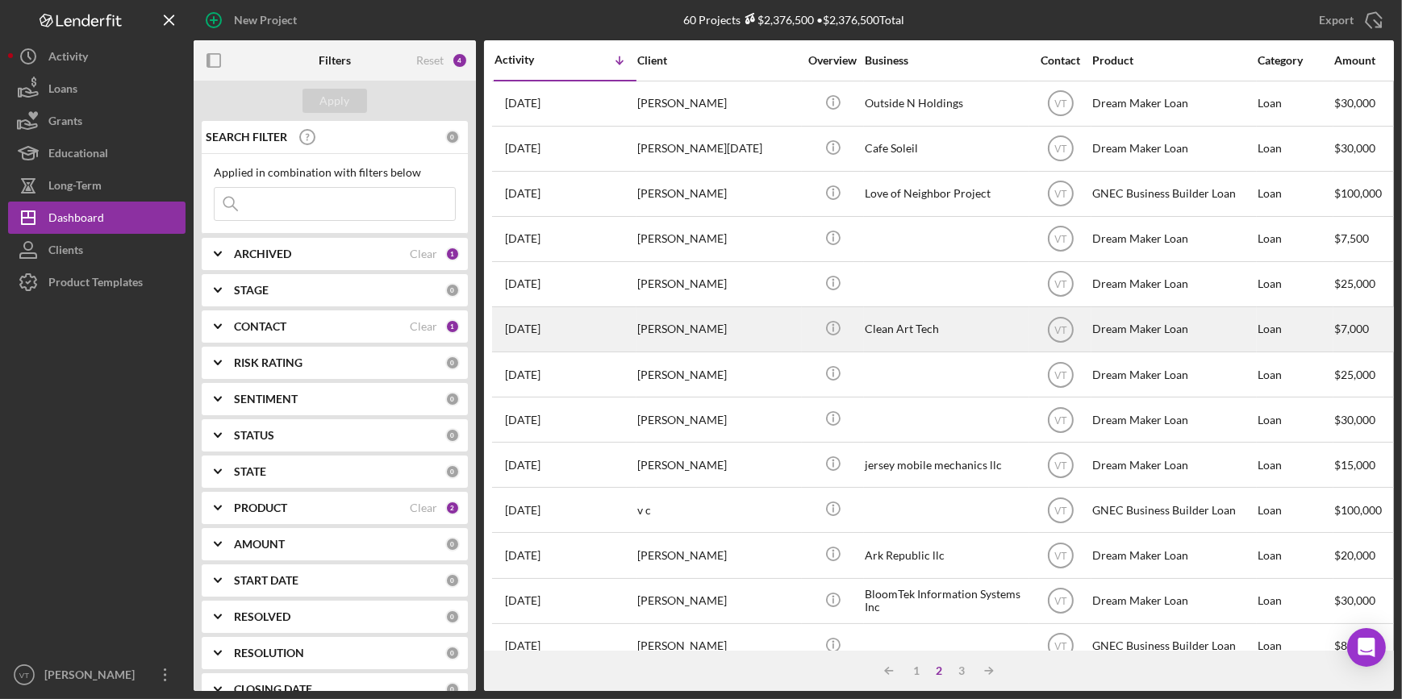
click at [780, 331] on div "Kay Ame" at bounding box center [717, 329] width 161 height 43
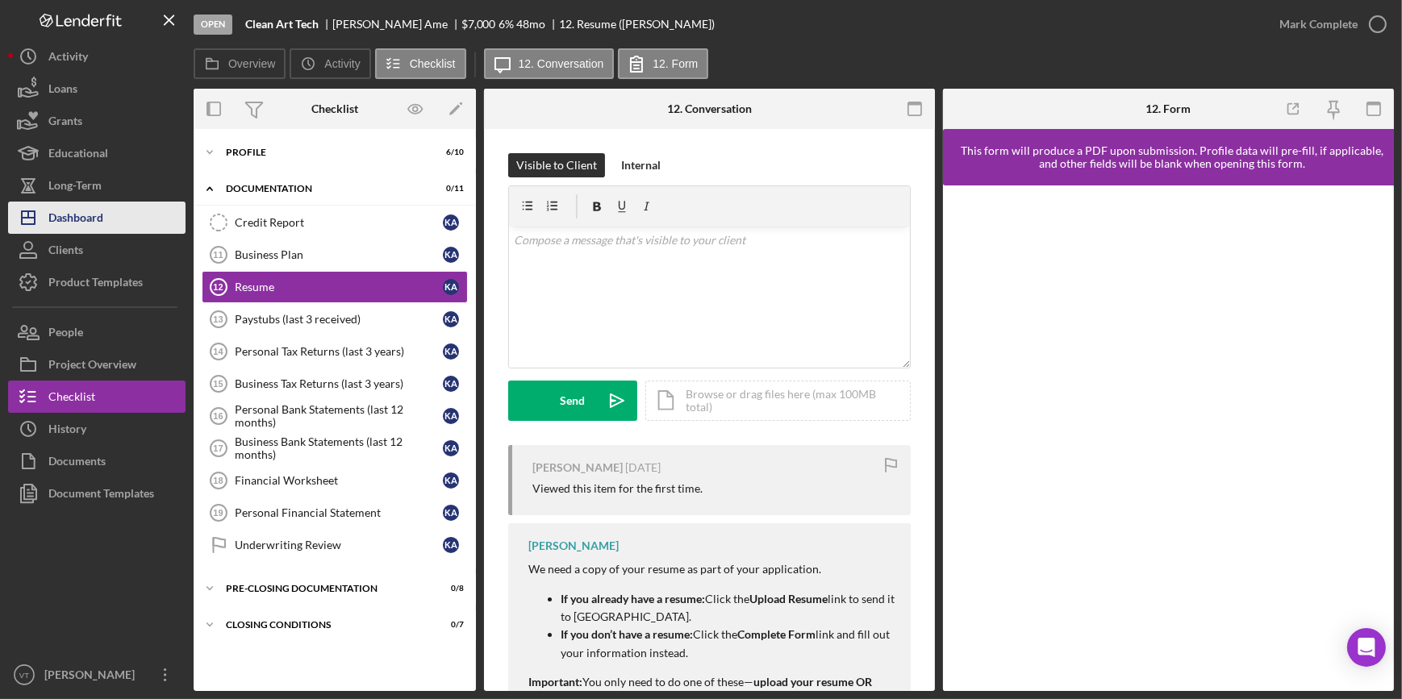
click at [127, 218] on button "Icon/Dashboard Dashboard" at bounding box center [96, 218] width 177 height 32
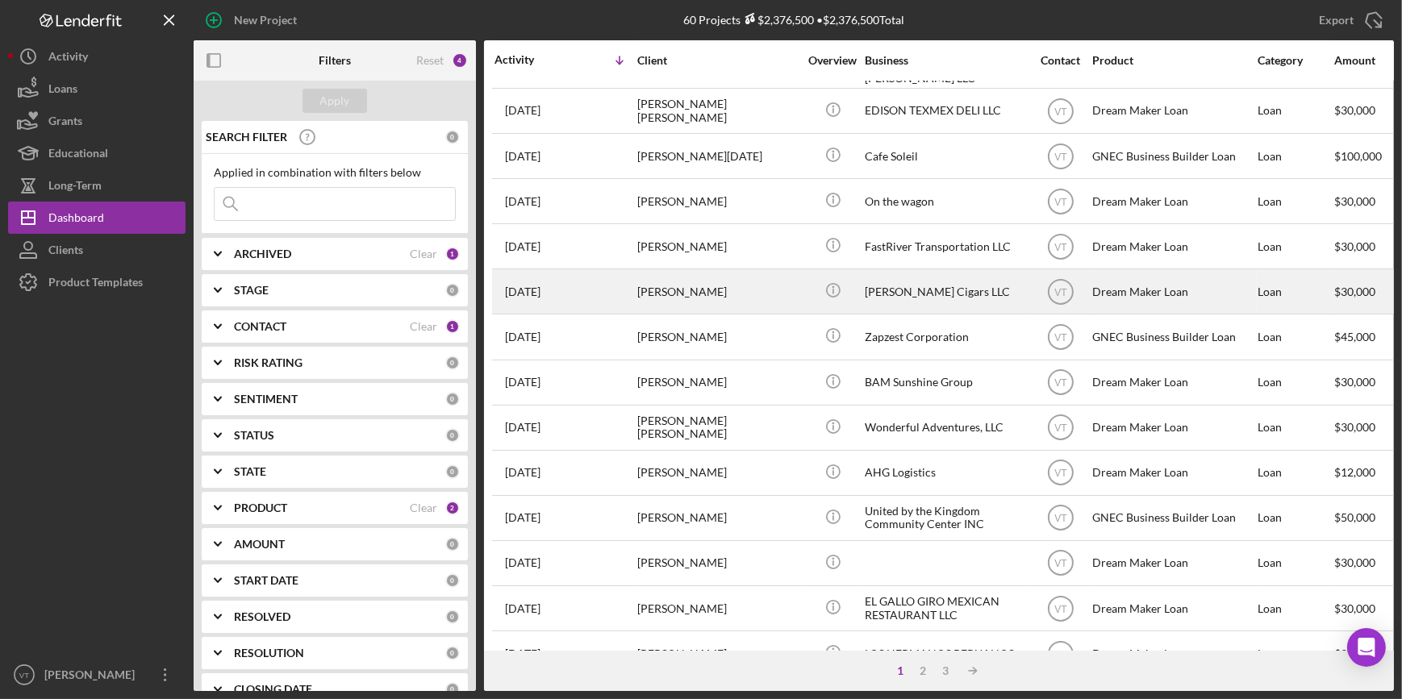
scroll to position [219, 0]
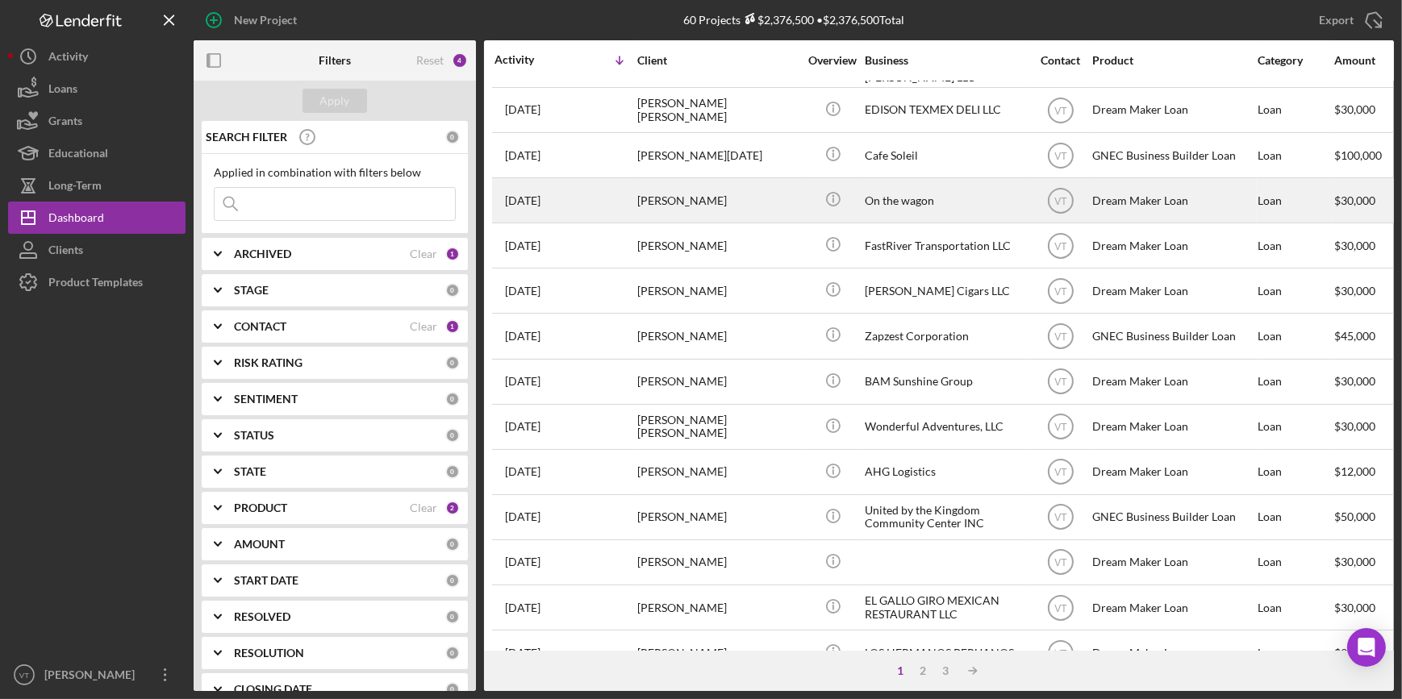
click at [773, 191] on div "Peter Steele" at bounding box center [717, 200] width 161 height 43
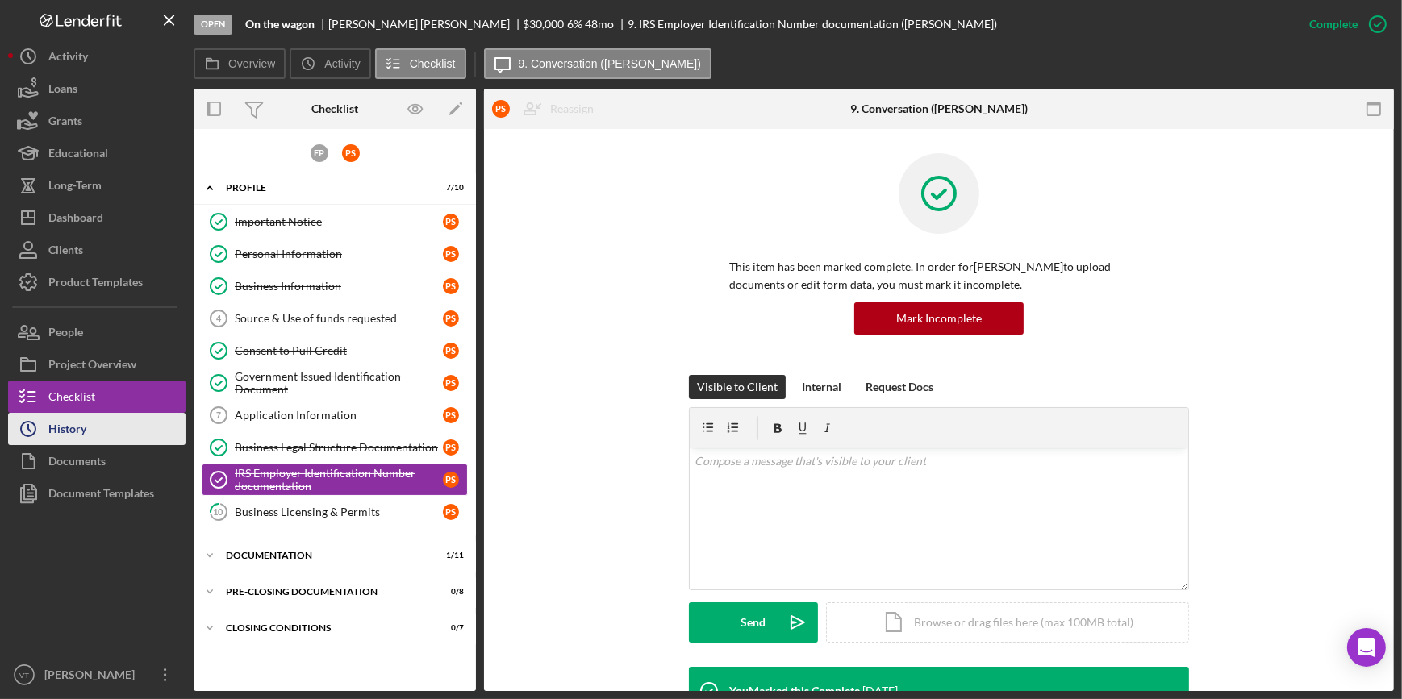
click at [94, 436] on button "Icon/History History" at bounding box center [96, 429] width 177 height 32
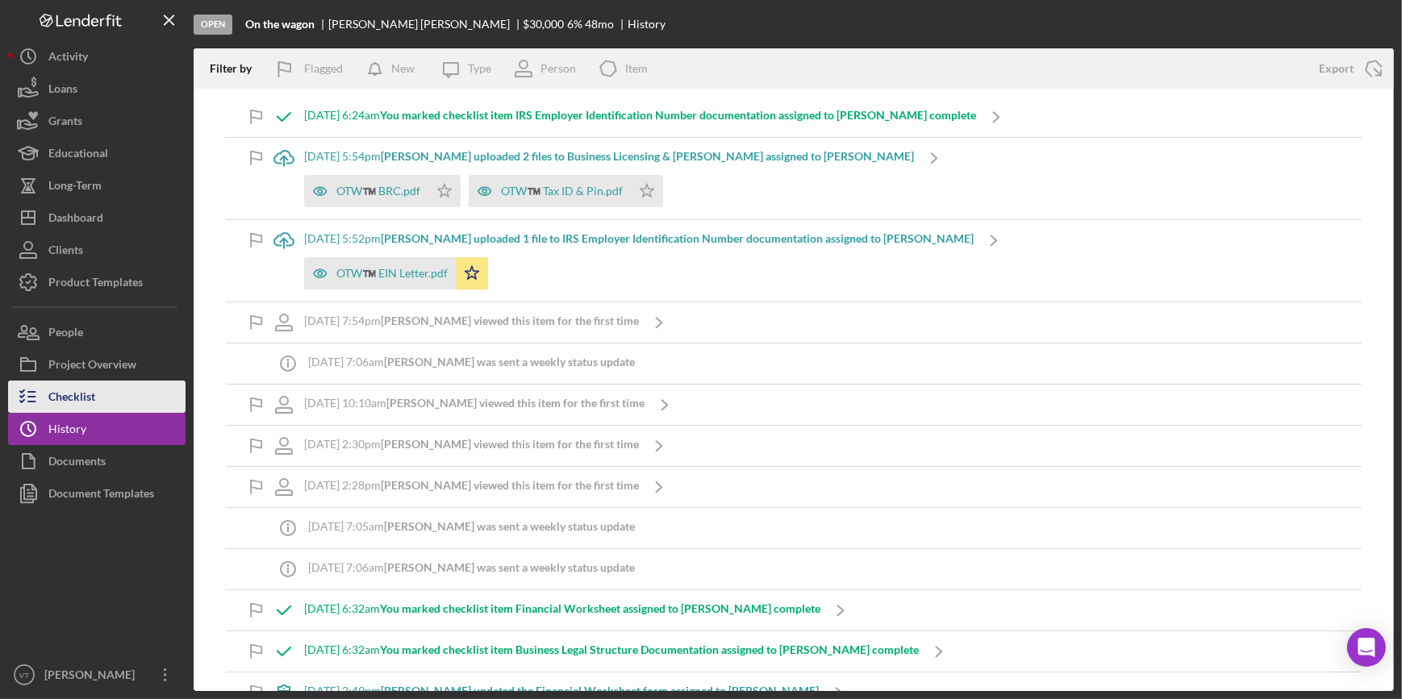
click at [60, 390] on div "Checklist" at bounding box center [71, 399] width 47 height 36
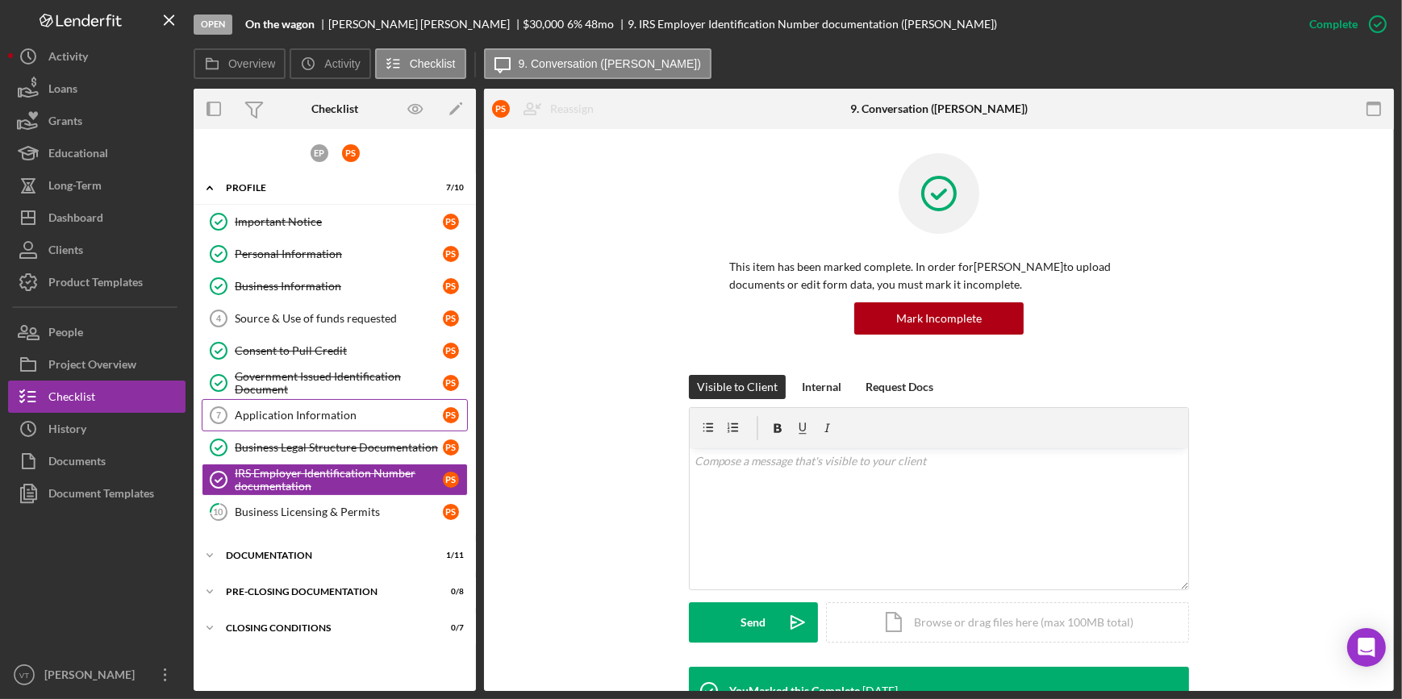
click at [306, 412] on div "Application Information" at bounding box center [339, 415] width 208 height 13
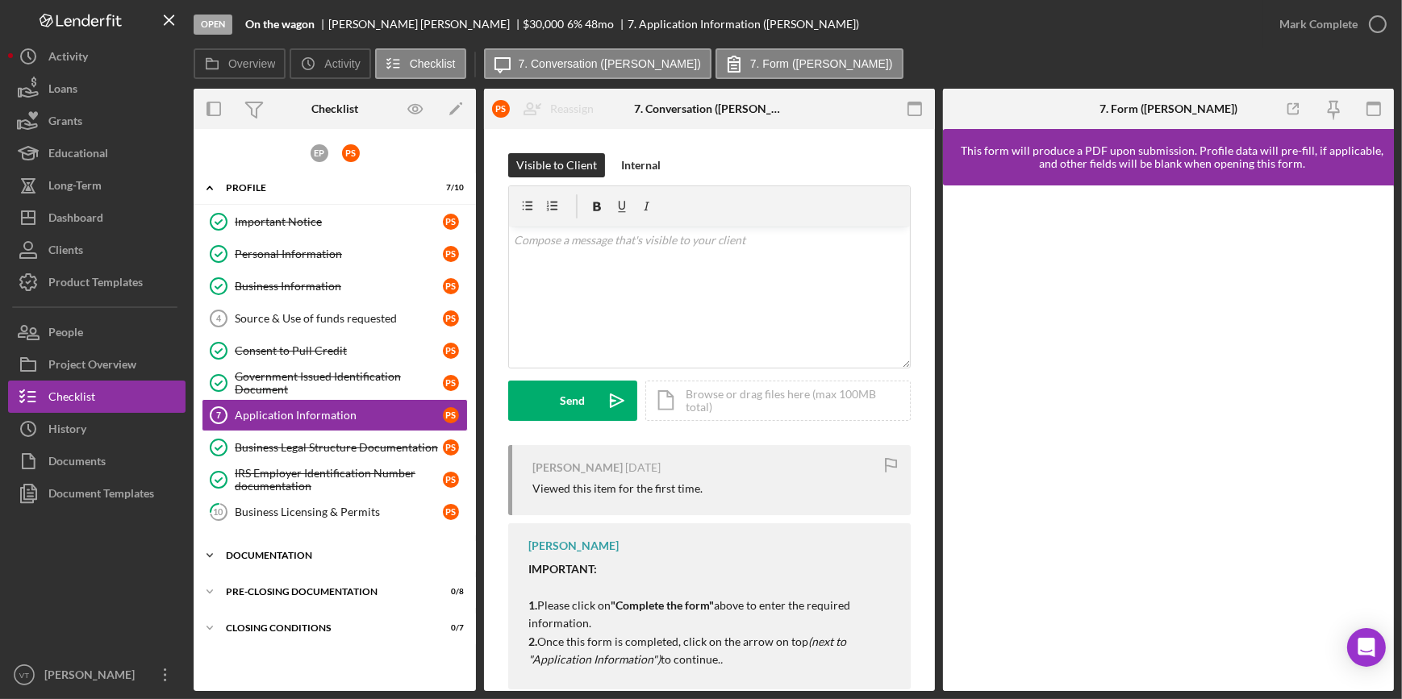
click at [210, 548] on icon "Icon/Expander" at bounding box center [210, 556] width 32 height 32
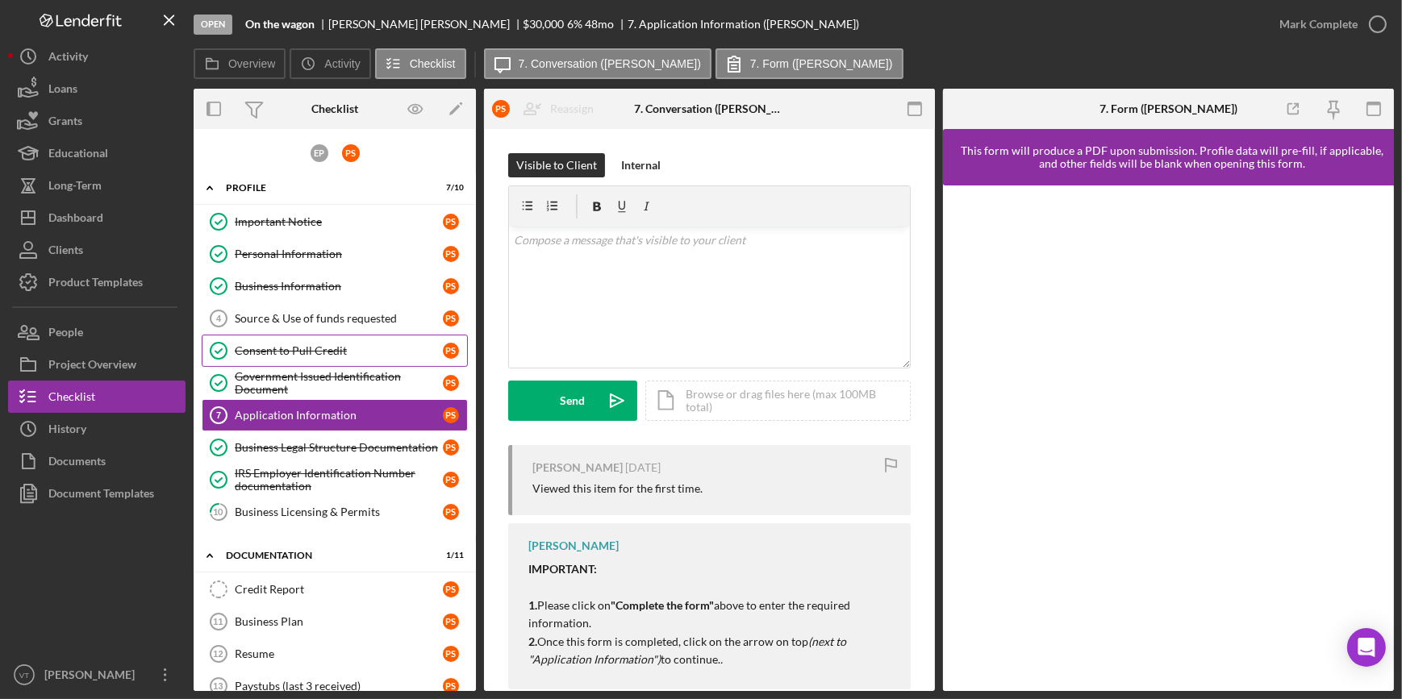
click at [311, 347] on div "Consent to Pull Credit" at bounding box center [339, 350] width 208 height 13
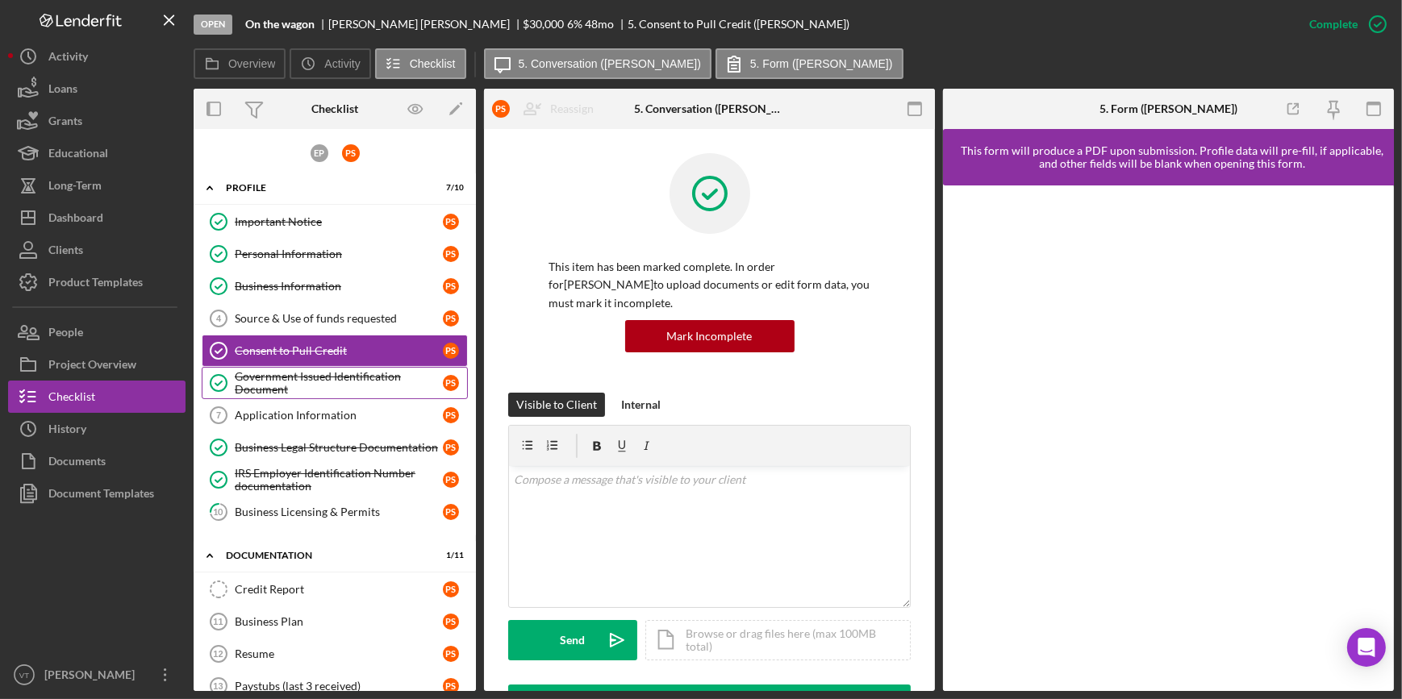
click at [326, 378] on div "Government Issued Identification Document" at bounding box center [339, 383] width 208 height 26
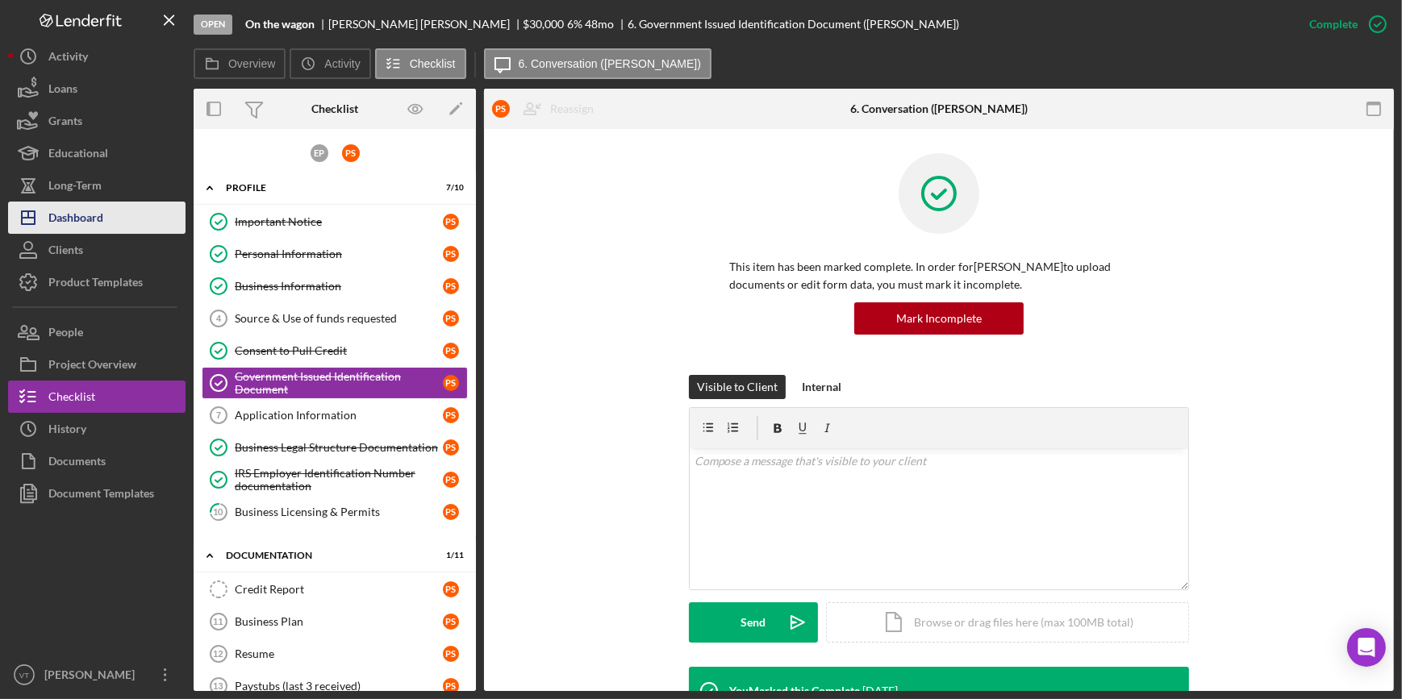
click at [125, 220] on button "Icon/Dashboard Dashboard" at bounding box center [96, 218] width 177 height 32
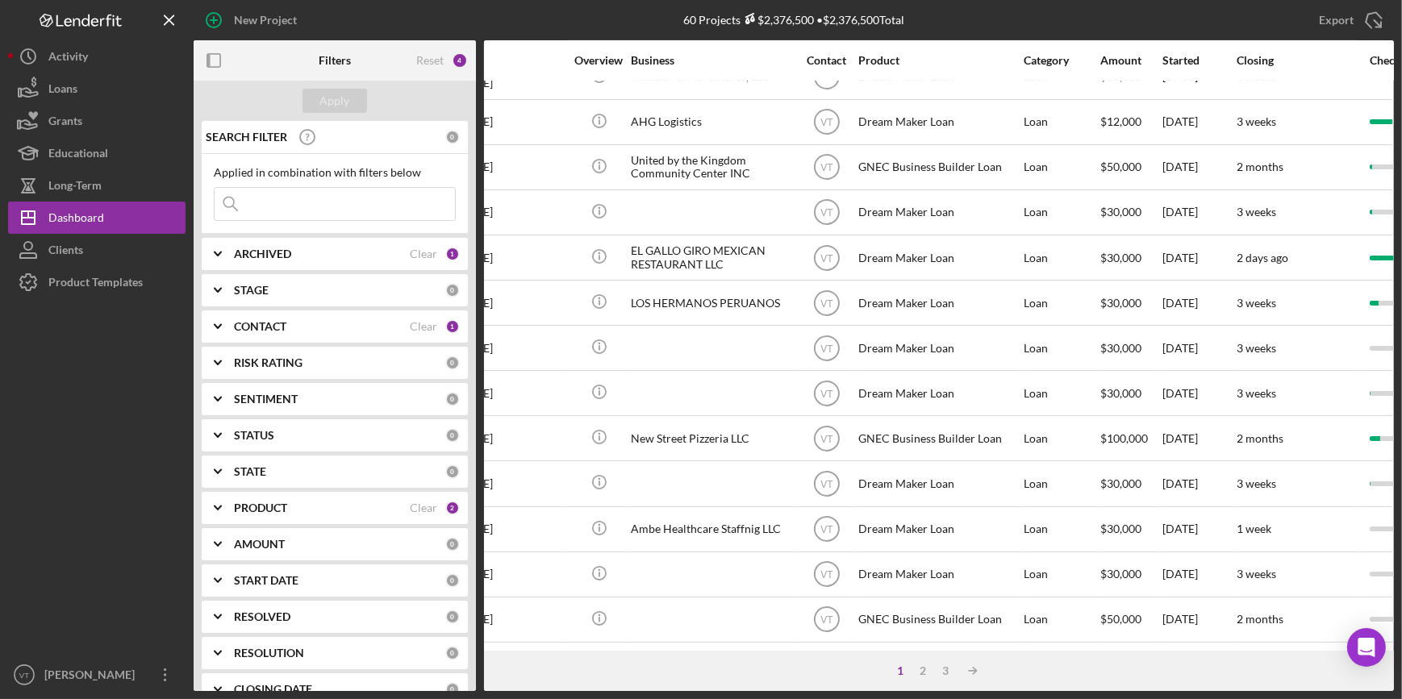
scroll to position [583, 0]
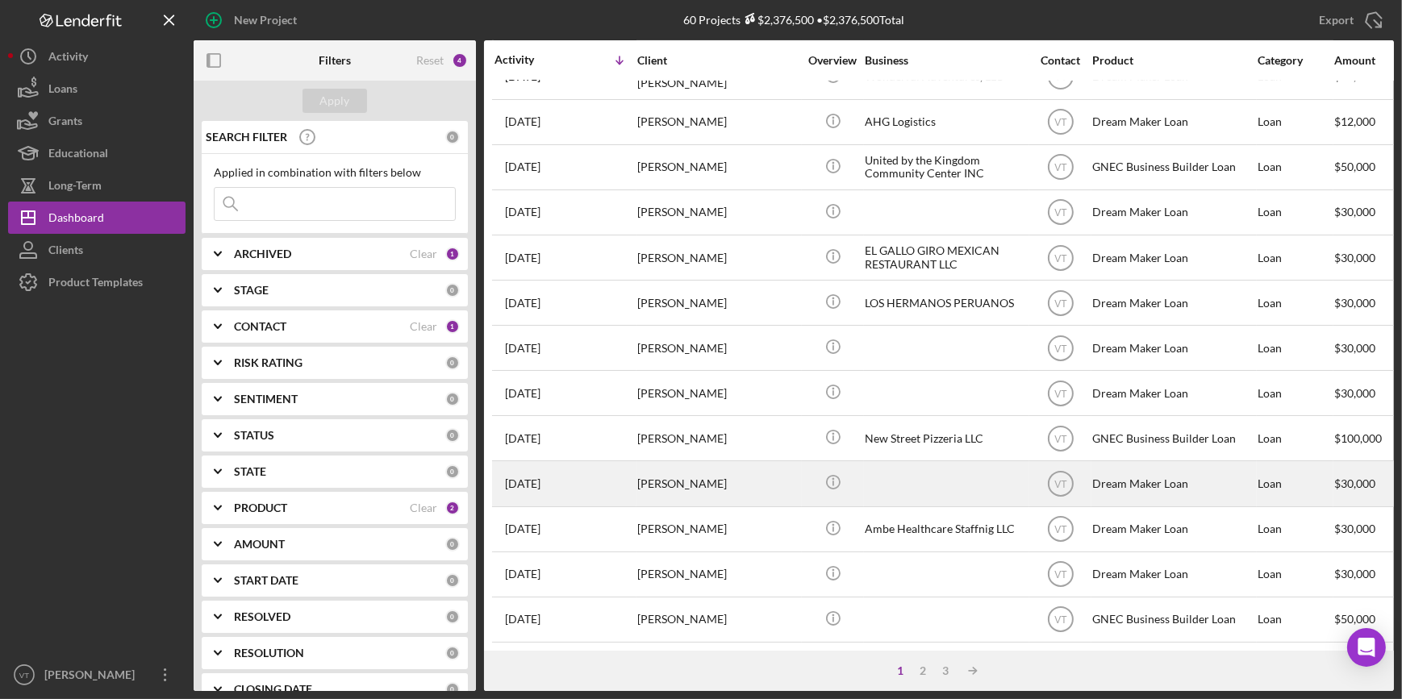
click at [651, 481] on div "Kia Jones" at bounding box center [717, 483] width 161 height 43
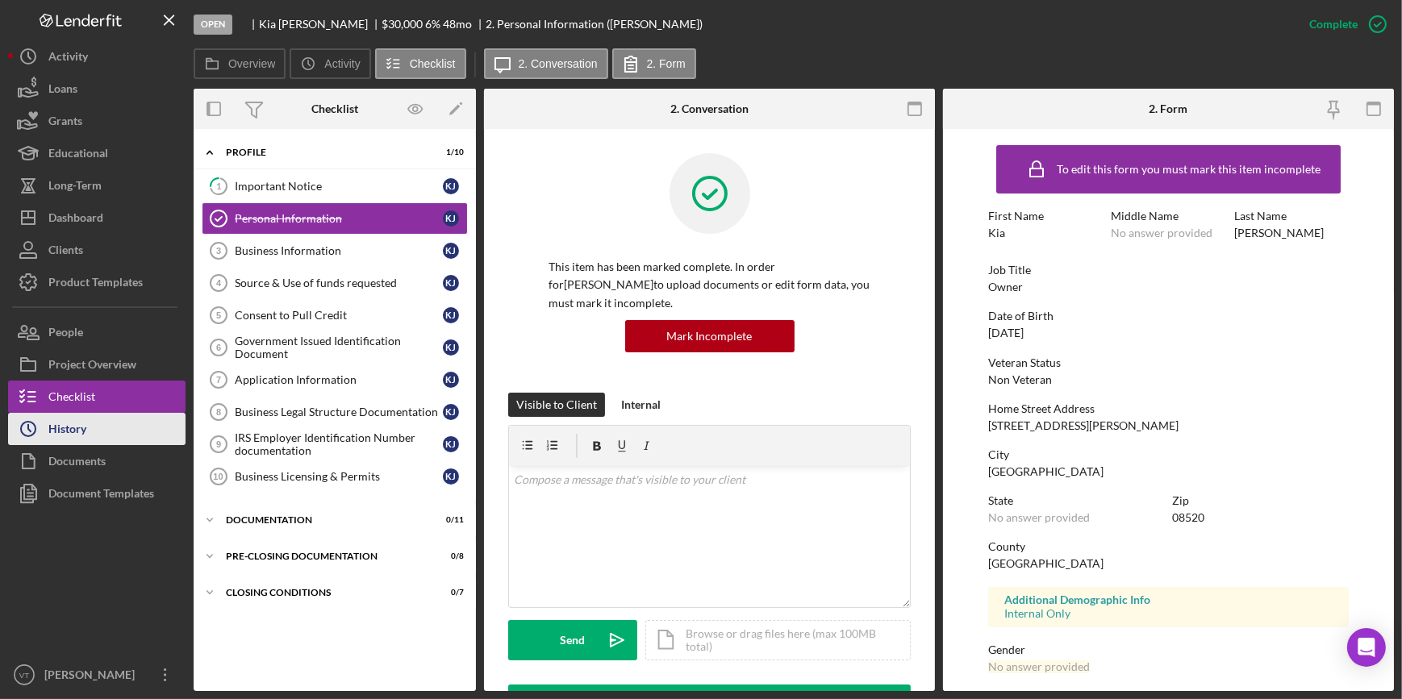
click at [144, 421] on button "Icon/History History" at bounding box center [96, 429] width 177 height 32
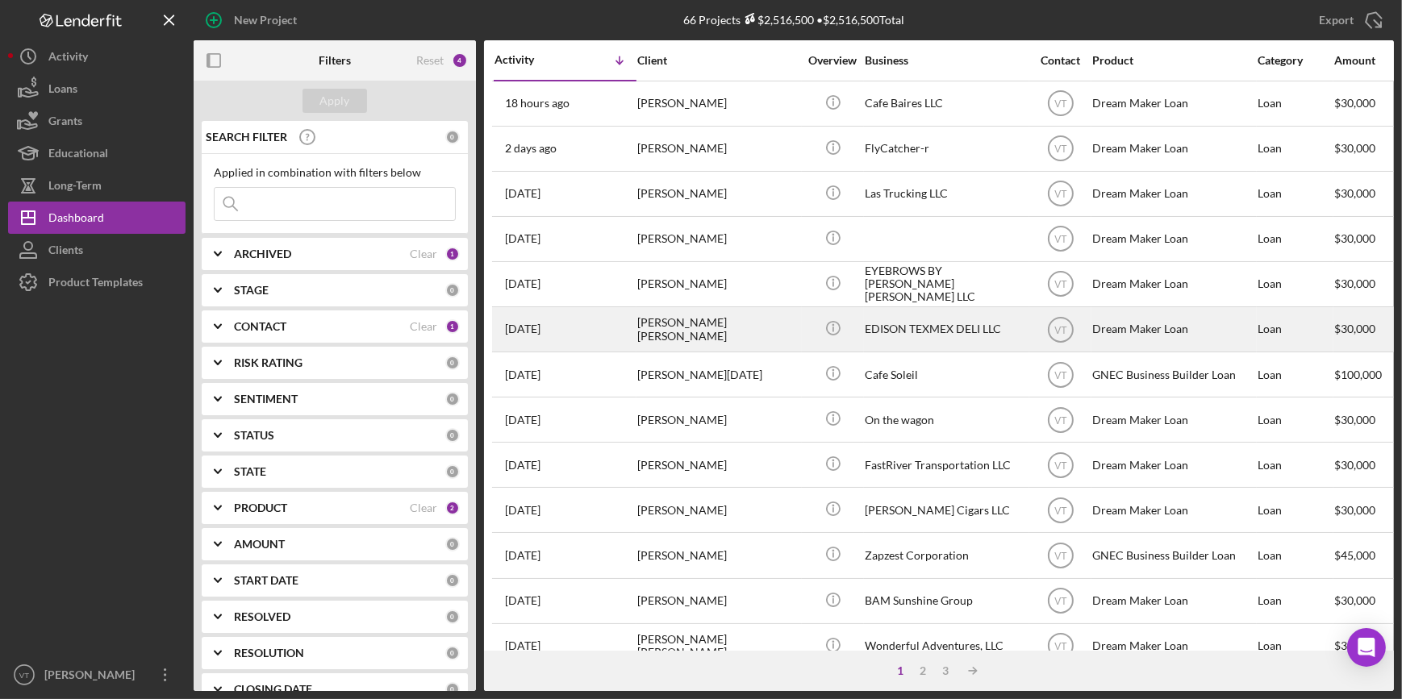
click at [741, 331] on div "LUIS LUNA MARTINEZ" at bounding box center [717, 329] width 161 height 43
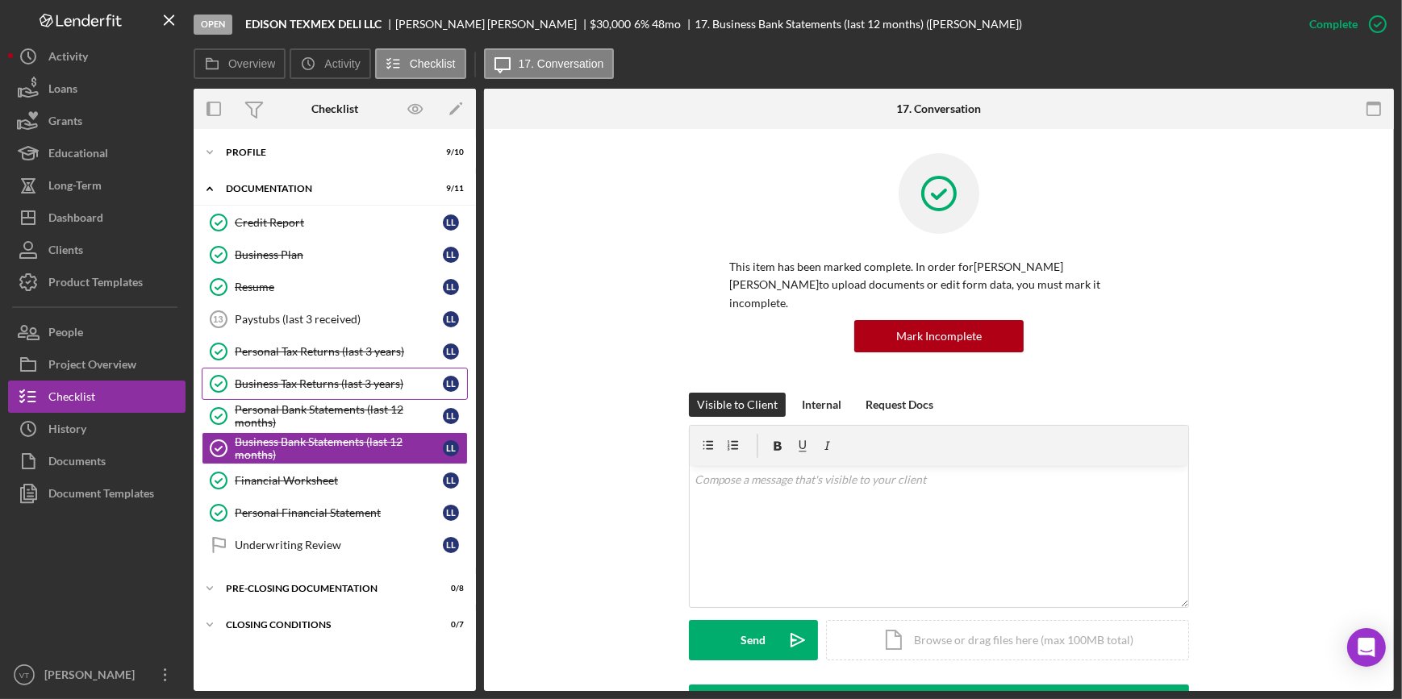
click at [298, 390] on link "Business Tax Returns (last 3 years) Business Tax Returns (last 3 years) L L" at bounding box center [335, 384] width 266 height 32
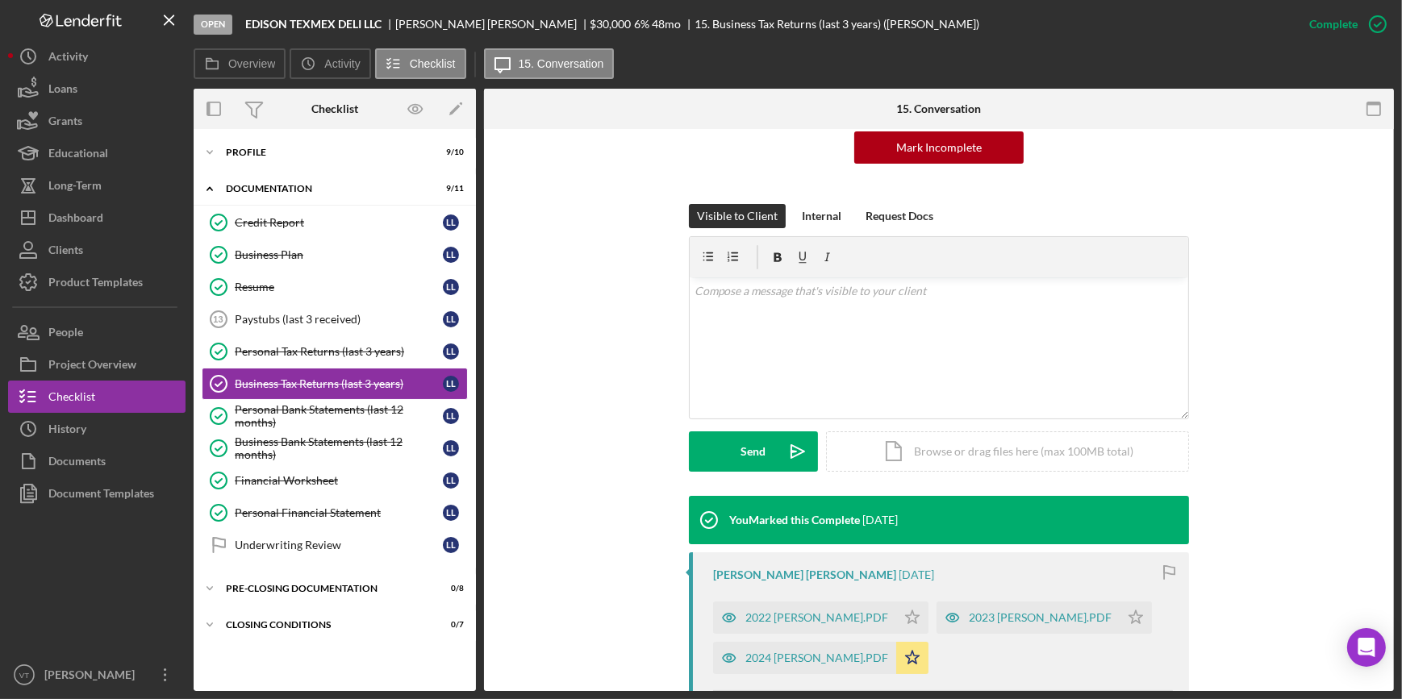
scroll to position [427, 0]
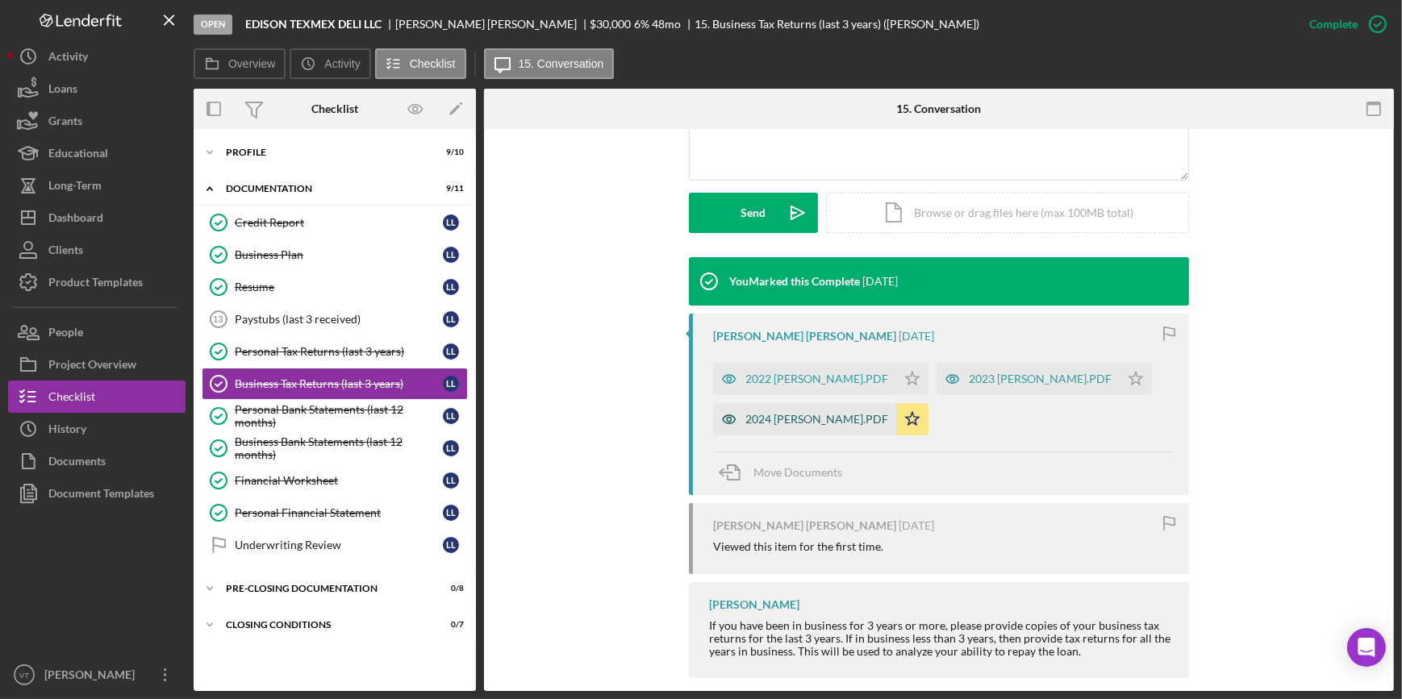
click at [790, 413] on div "2024 [PERSON_NAME].PDF" at bounding box center [816, 419] width 143 height 13
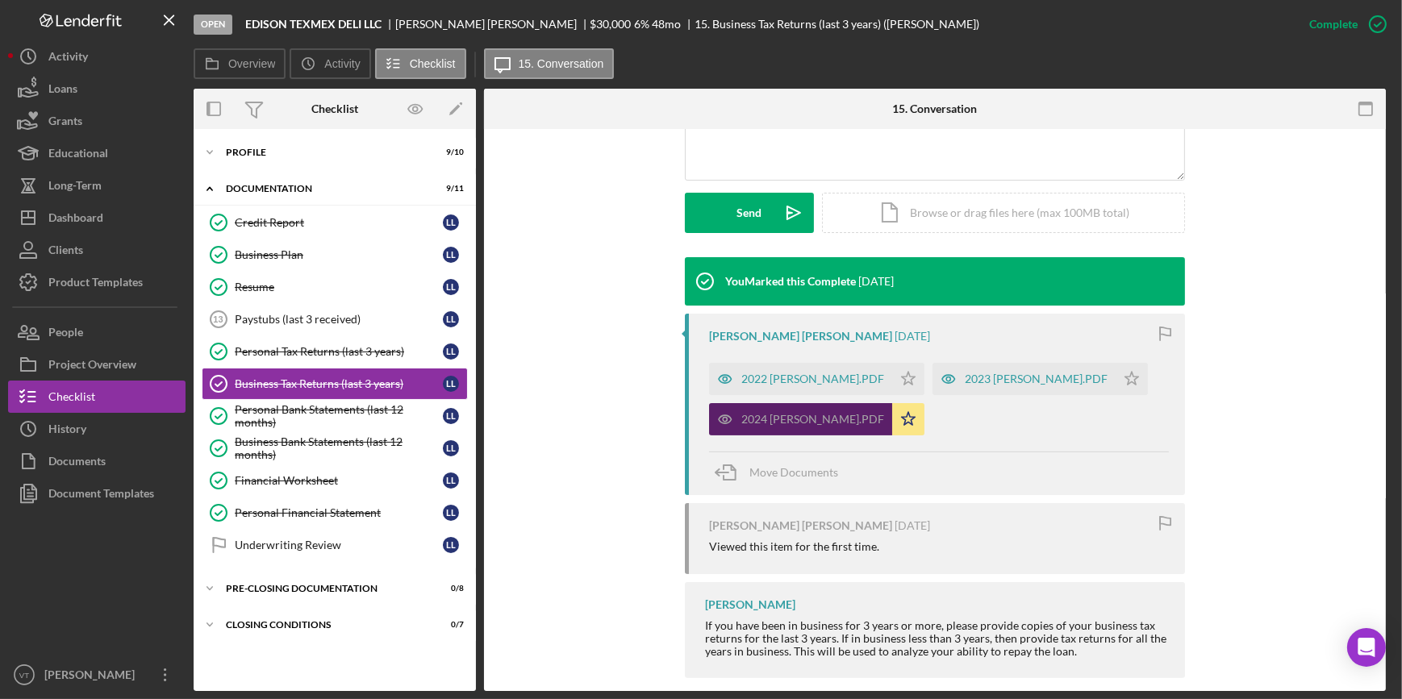
scroll to position [446, 0]
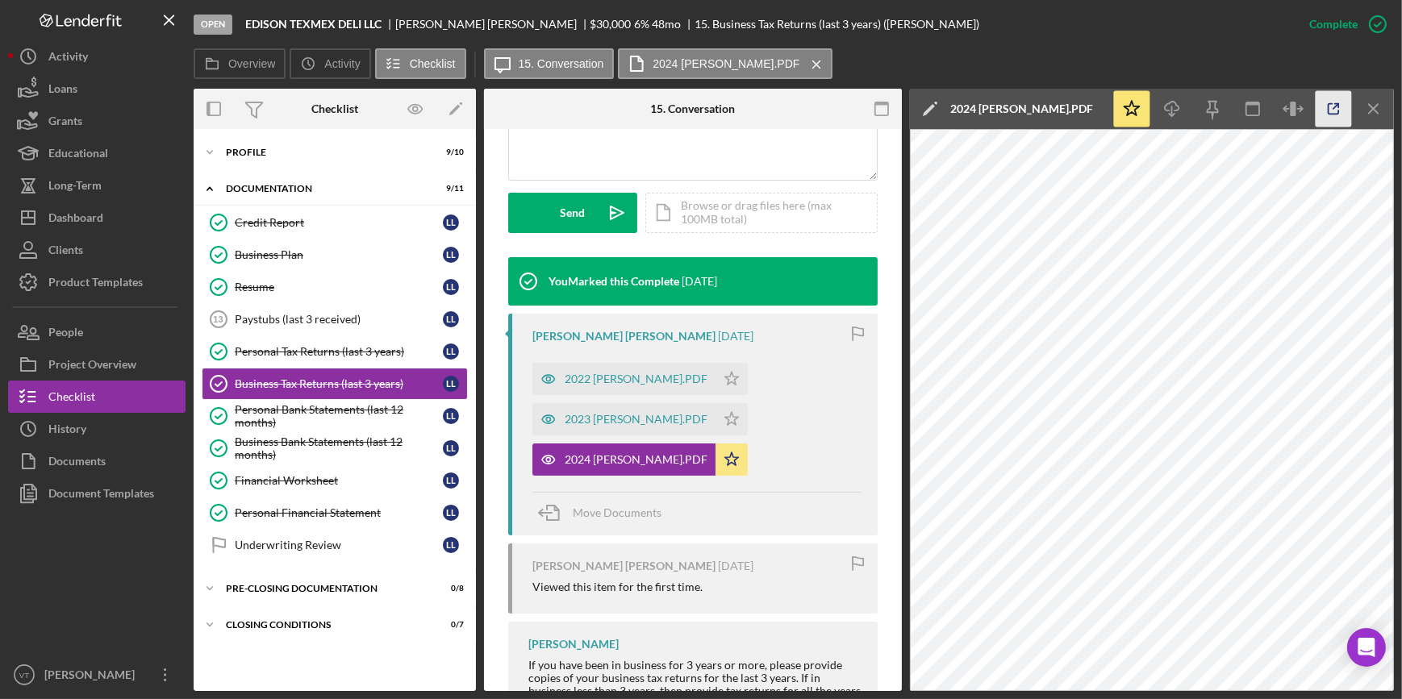
click at [1319, 108] on icon "button" at bounding box center [1333, 109] width 36 height 36
click at [206, 140] on icon "Icon/Expander" at bounding box center [210, 152] width 32 height 32
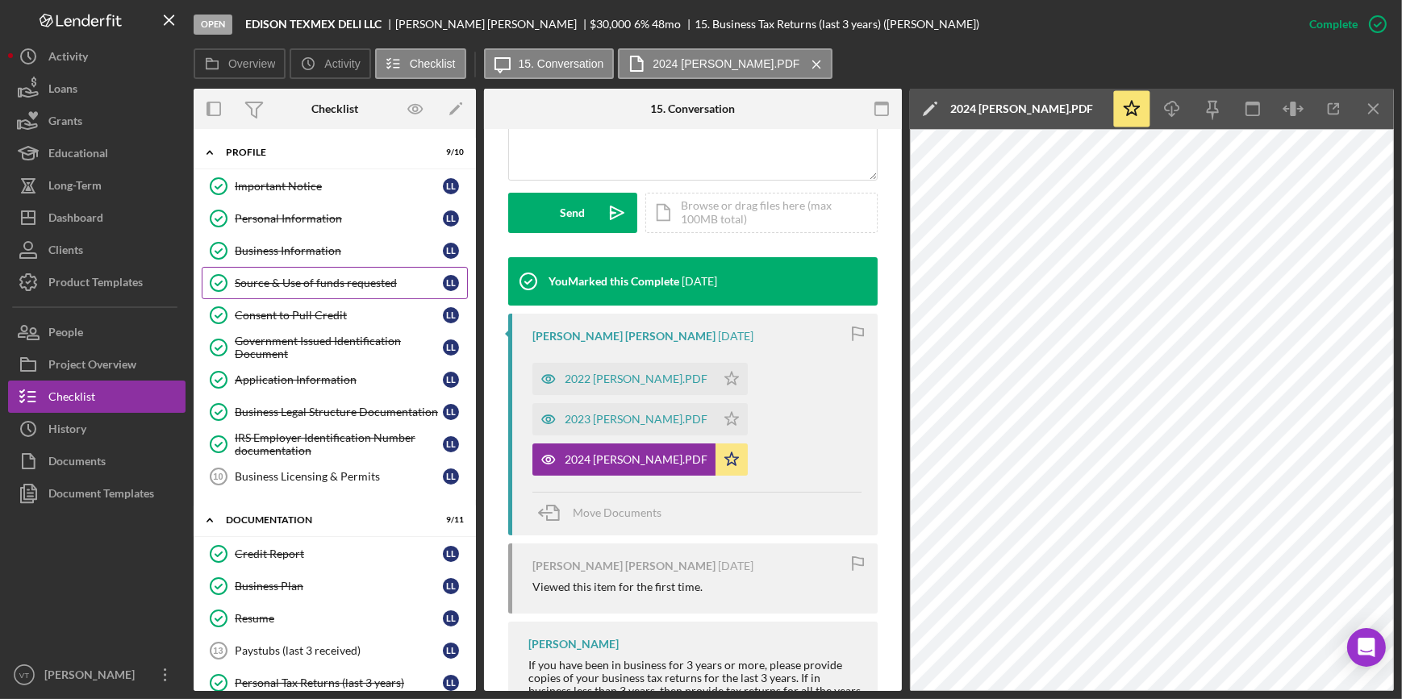
click at [270, 274] on link "Source & Use of funds requested Source & Use of funds requested L L" at bounding box center [335, 283] width 266 height 32
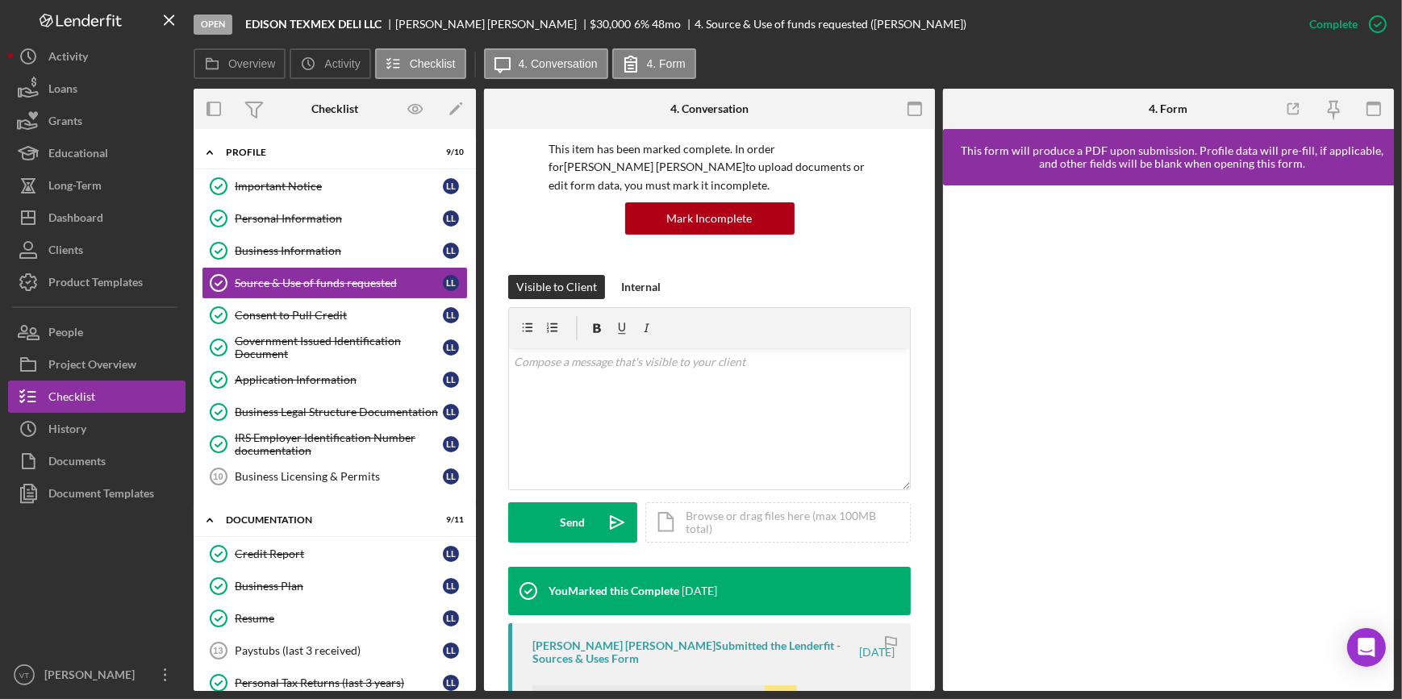
scroll to position [488, 0]
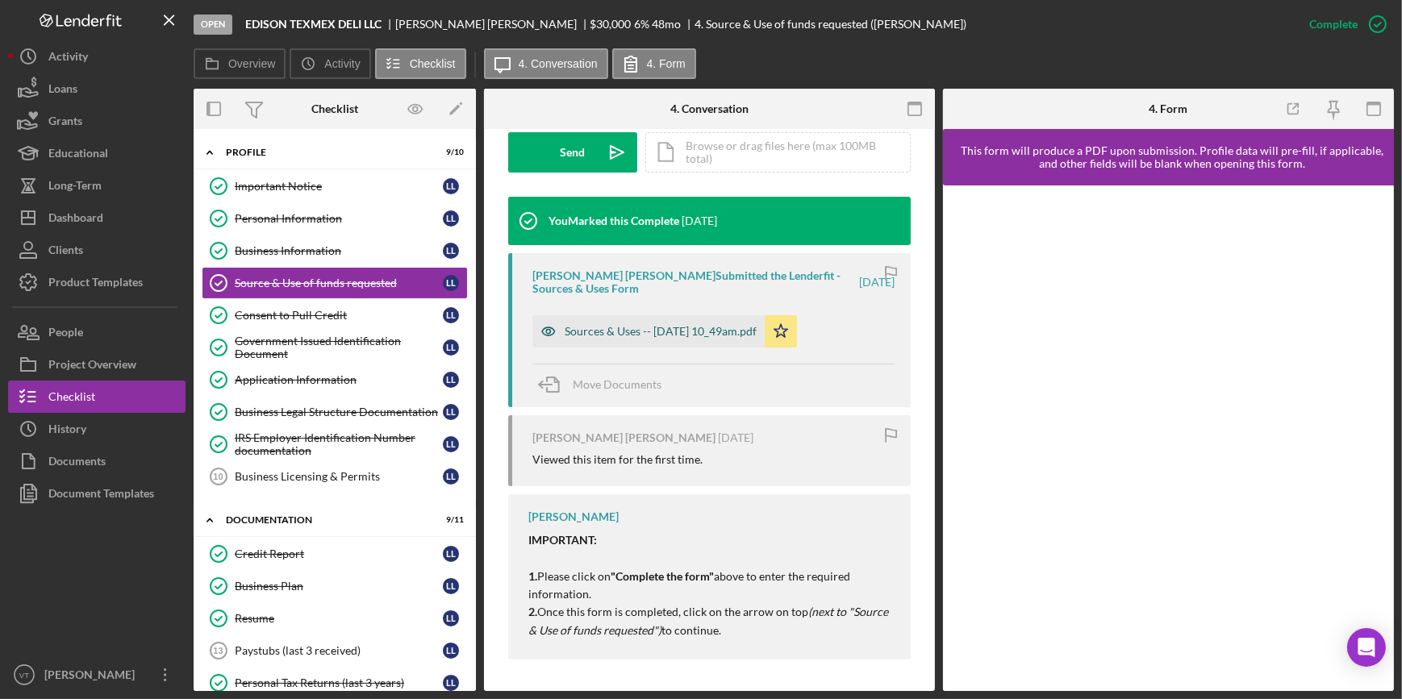
click at [652, 333] on div "Sources & Uses -- 2025-10-01 10_49am.pdf" at bounding box center [661, 331] width 192 height 13
